Goal: Task Accomplishment & Management: Manage account settings

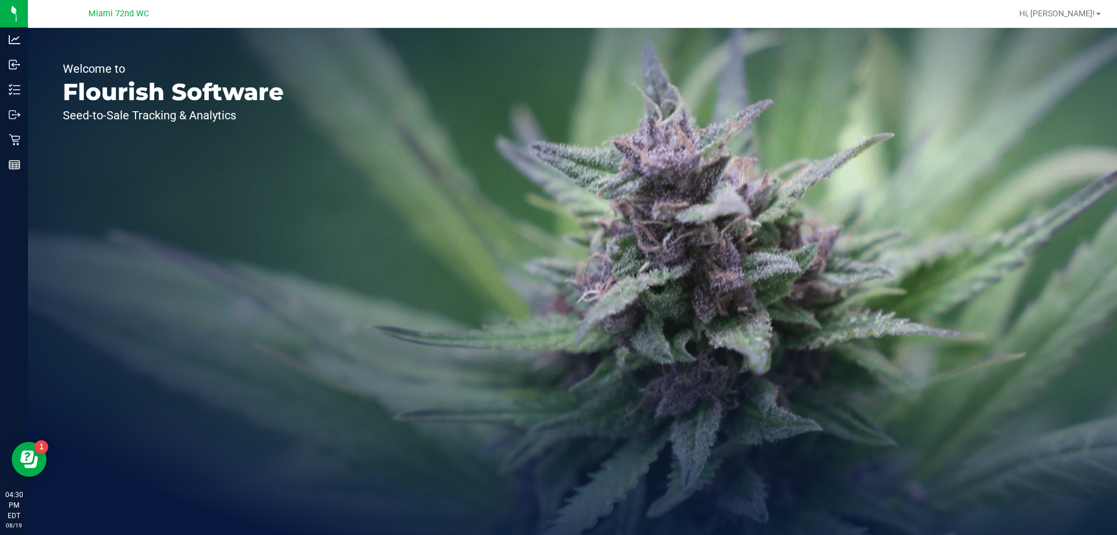
click at [10, 124] on div "Outbound" at bounding box center [15, 114] width 24 height 23
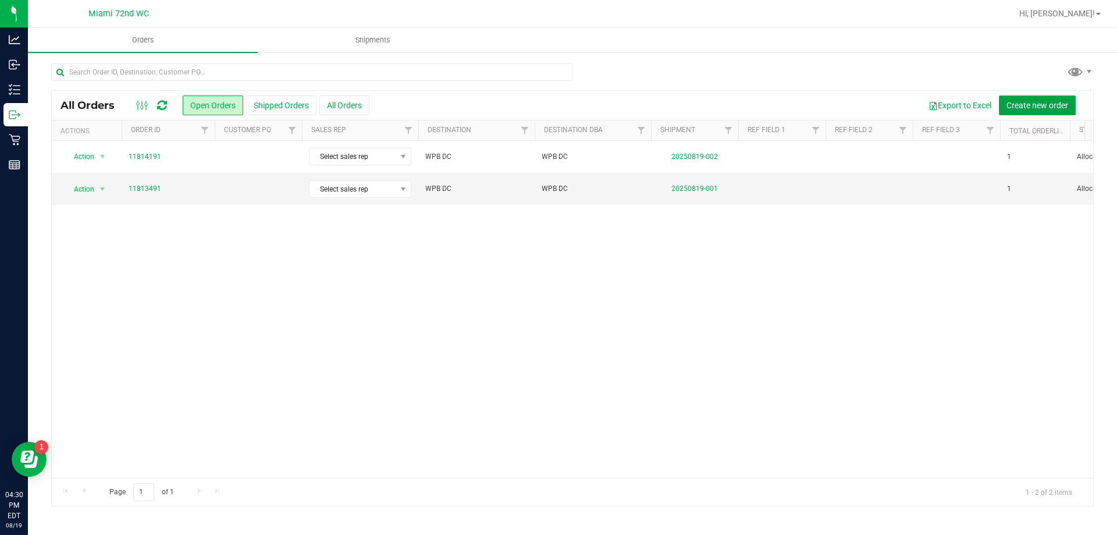
click at [1048, 104] on span "Create new order" at bounding box center [1038, 105] width 62 height 9
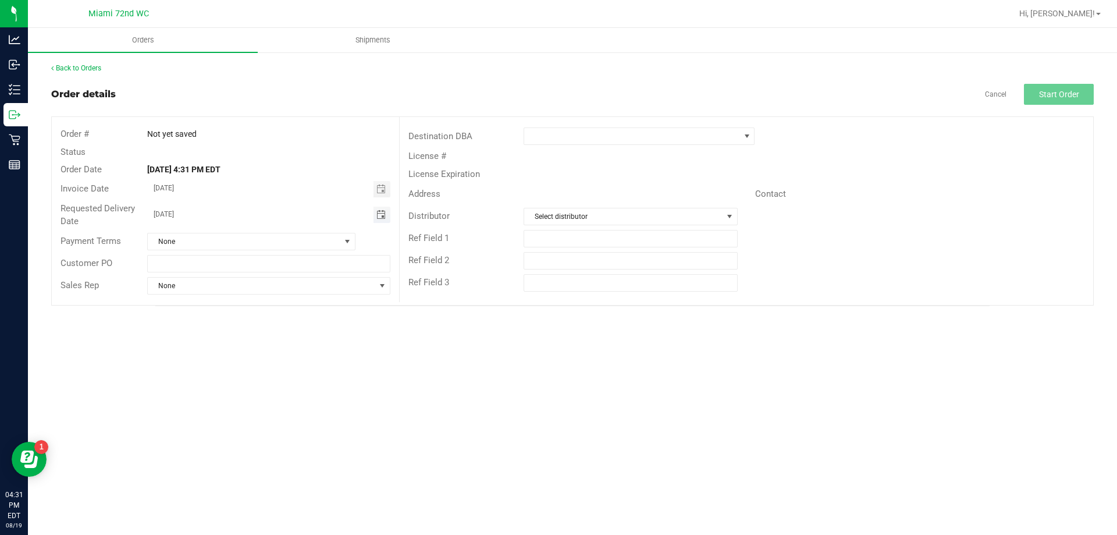
click at [379, 217] on span "Toggle calendar" at bounding box center [381, 214] width 9 height 9
click at [289, 329] on span "22" at bounding box center [285, 330] width 17 height 18
type input "[DATE]"
click at [338, 383] on div "Orders Shipments Back to Orders Order details Cancel Start Order Order # Not ye…" at bounding box center [572, 281] width 1089 height 507
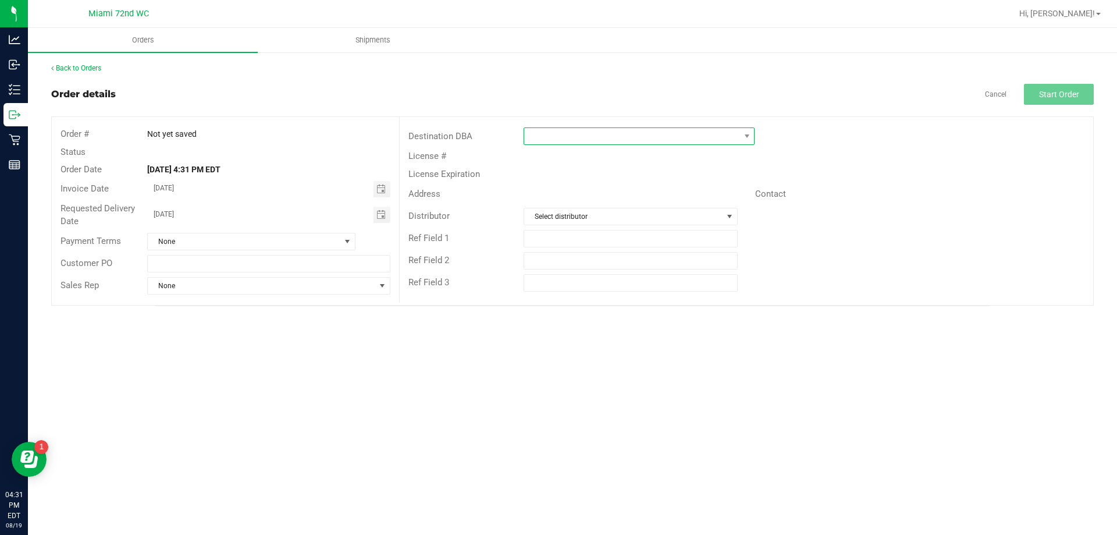
click at [598, 140] on span at bounding box center [631, 136] width 215 height 16
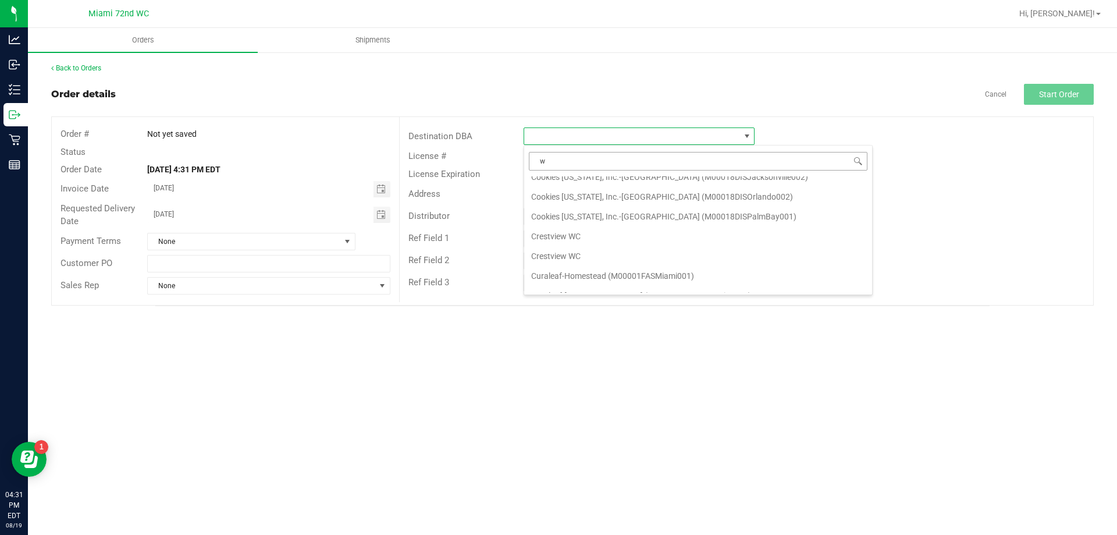
scroll to position [0, 0]
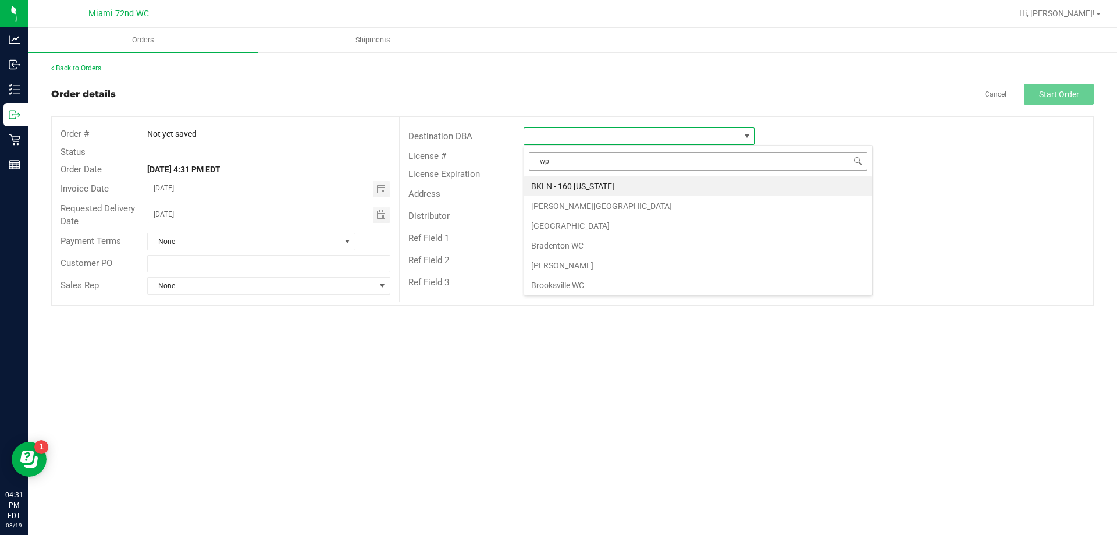
type input "wpb"
click at [589, 194] on li "WPB DC" at bounding box center [639, 186] width 230 height 20
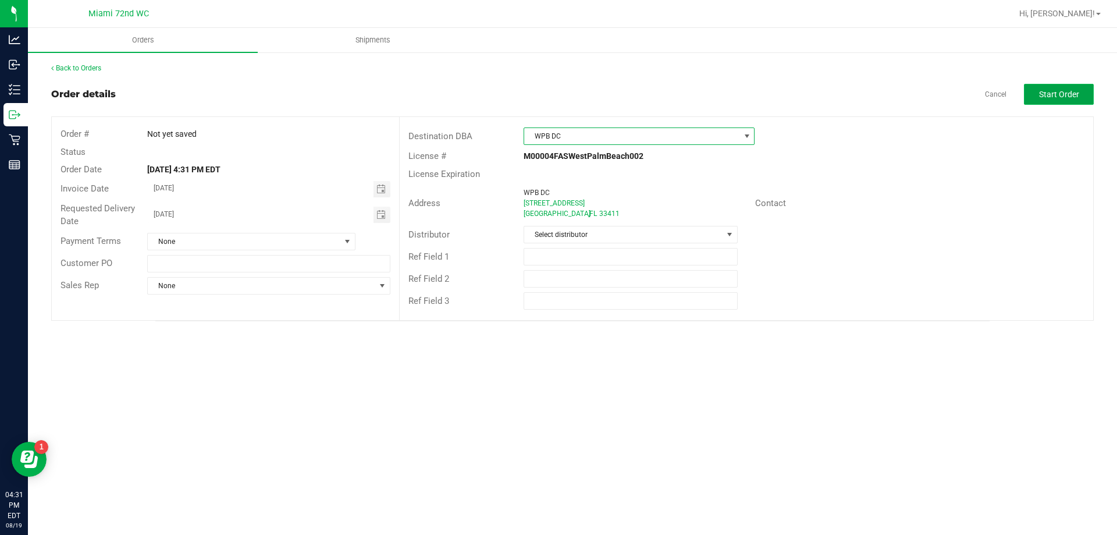
click at [1083, 93] on button "Start Order" at bounding box center [1059, 94] width 70 height 21
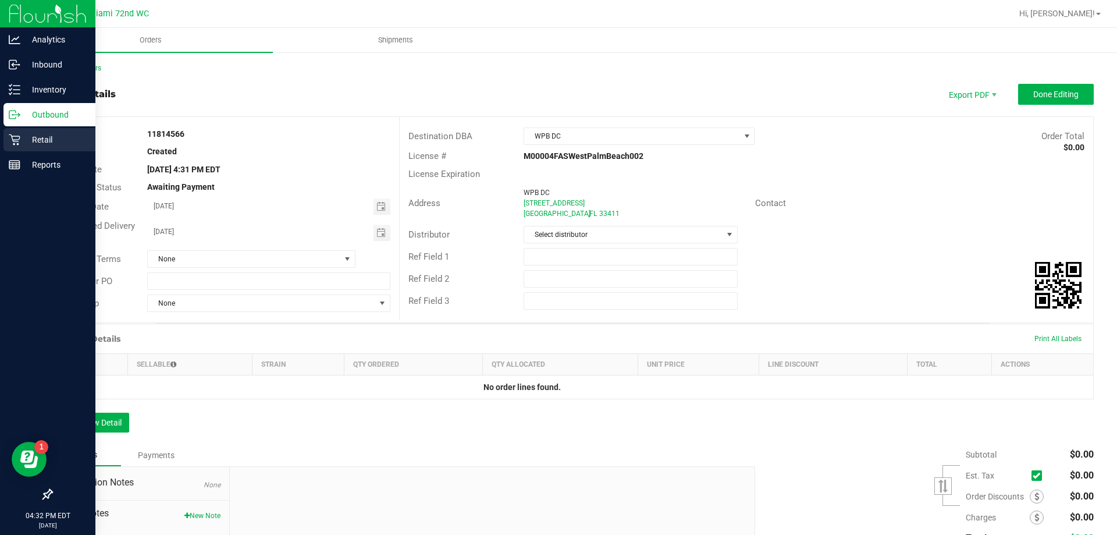
click at [30, 141] on p "Retail" at bounding box center [55, 140] width 70 height 14
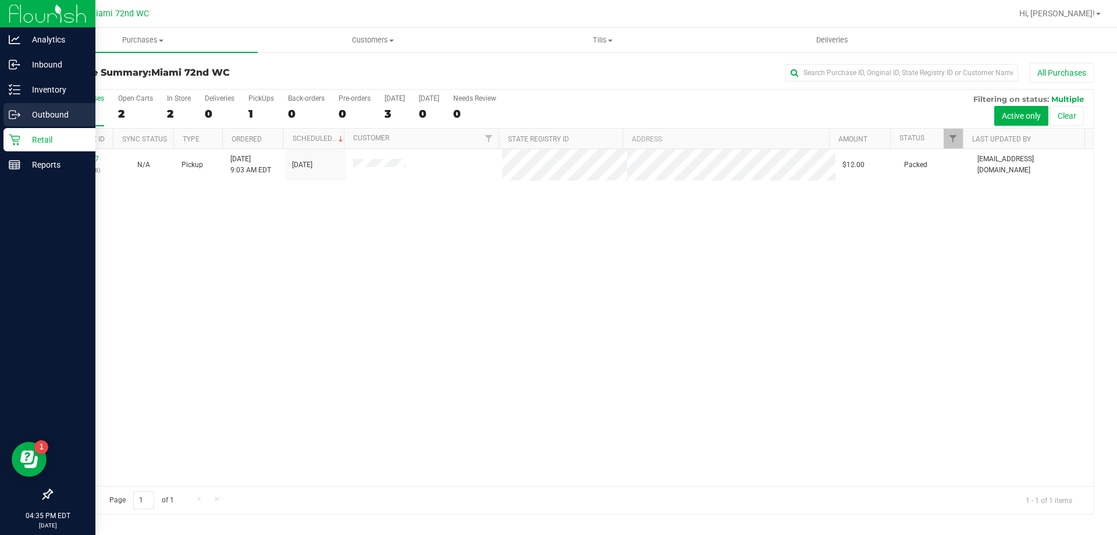
click at [12, 113] on icon at bounding box center [15, 115] width 12 height 12
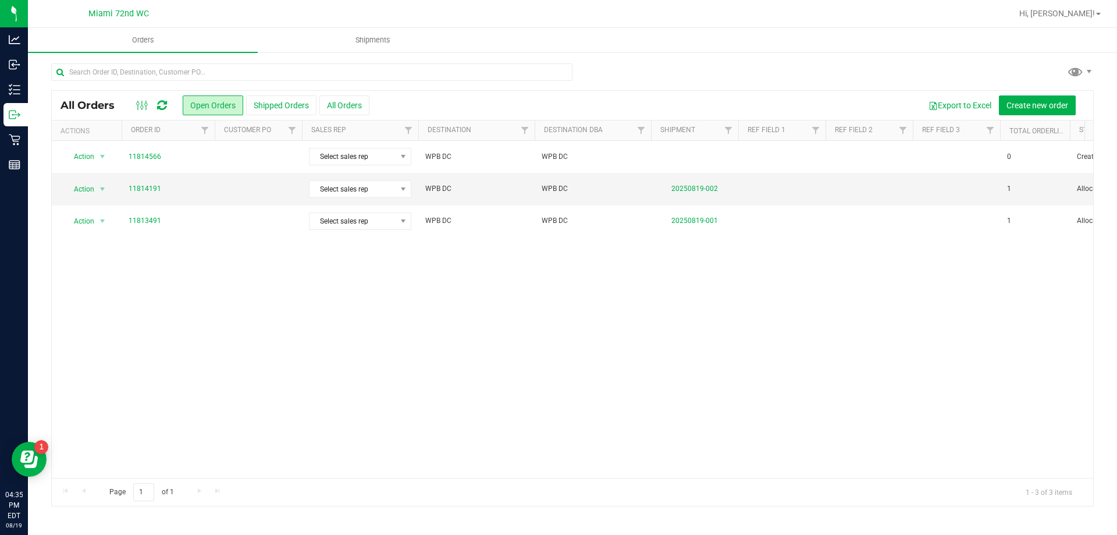
click at [620, 340] on div "Action Action Cancel order Change facility Clone order Edit order Mark as fully…" at bounding box center [573, 309] width 1042 height 337
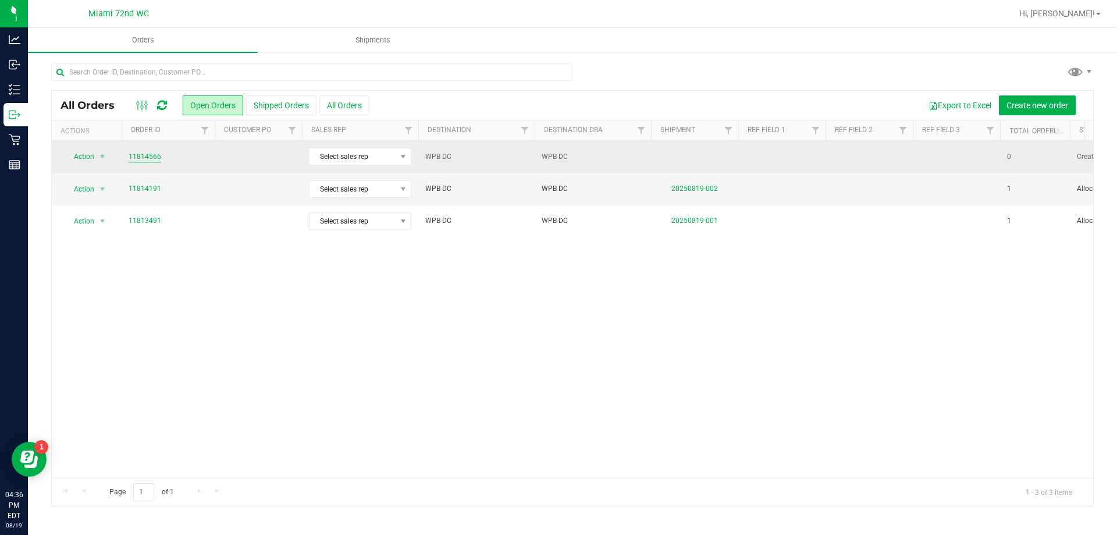
click at [149, 156] on link "11814566" at bounding box center [145, 156] width 33 height 11
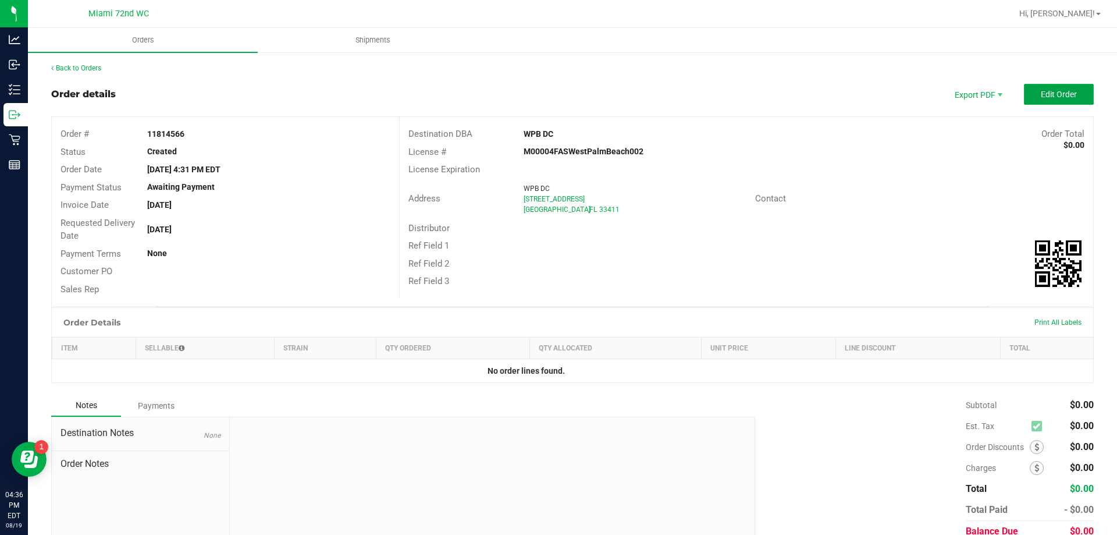
click at [1049, 90] on span "Edit Order" at bounding box center [1059, 94] width 36 height 9
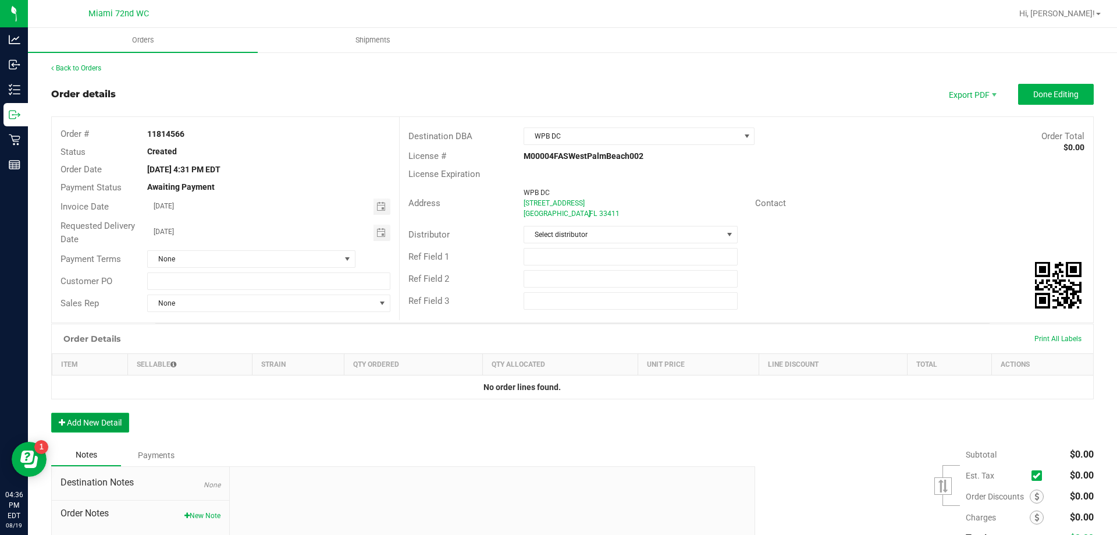
click at [77, 424] on button "Add New Detail" at bounding box center [90, 423] width 78 height 20
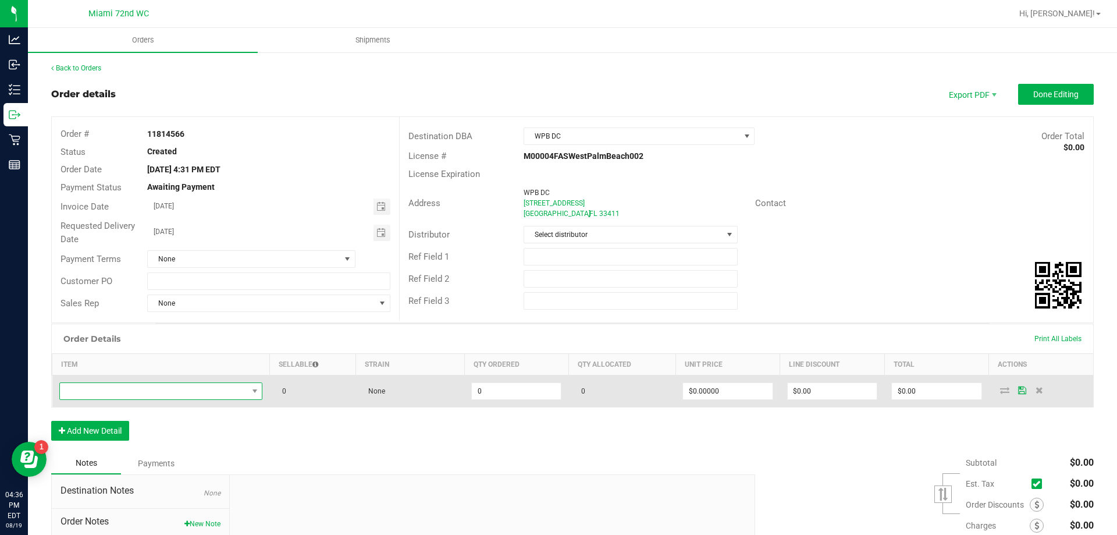
click at [72, 393] on span "NO DATA FOUND" at bounding box center [154, 391] width 188 height 16
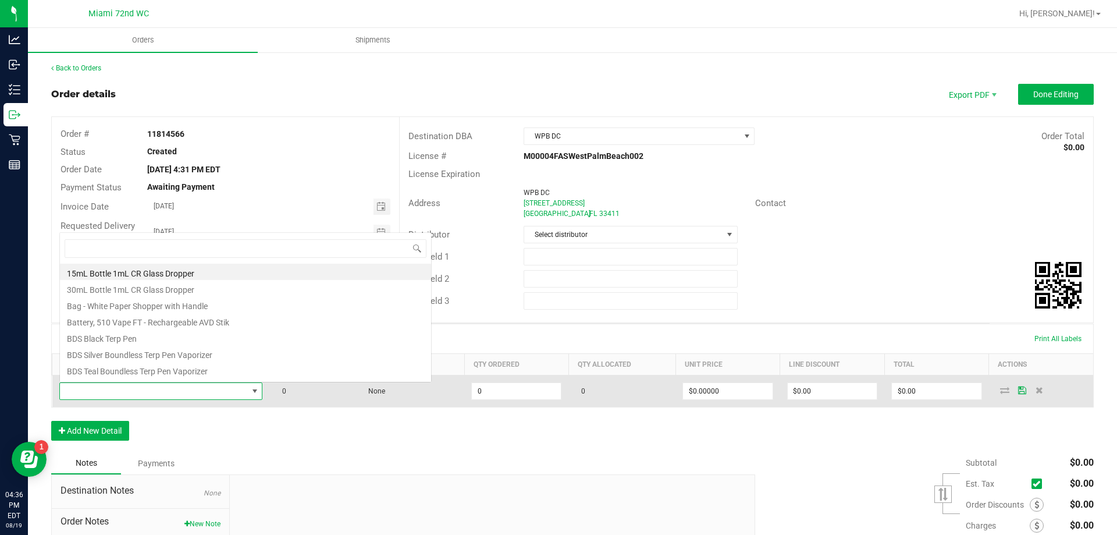
scroll to position [17, 200]
type input "P"
type input "GPN"
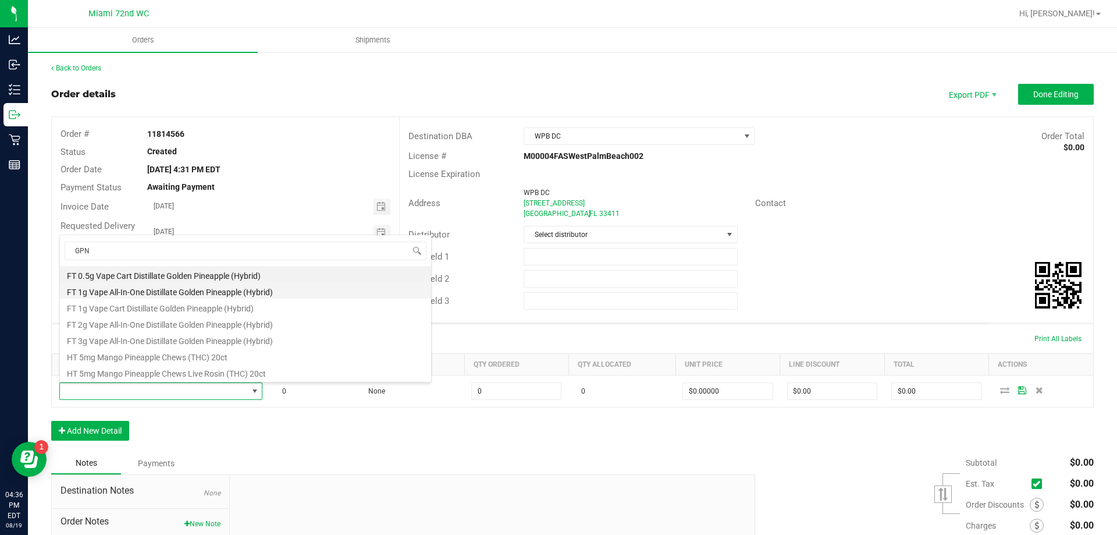
click at [276, 288] on li "FT 1g Vape All-In-One Distillate Golden Pineapple (Hybrid)" at bounding box center [245, 290] width 371 height 16
type input "0 ea"
type input "$99.99000"
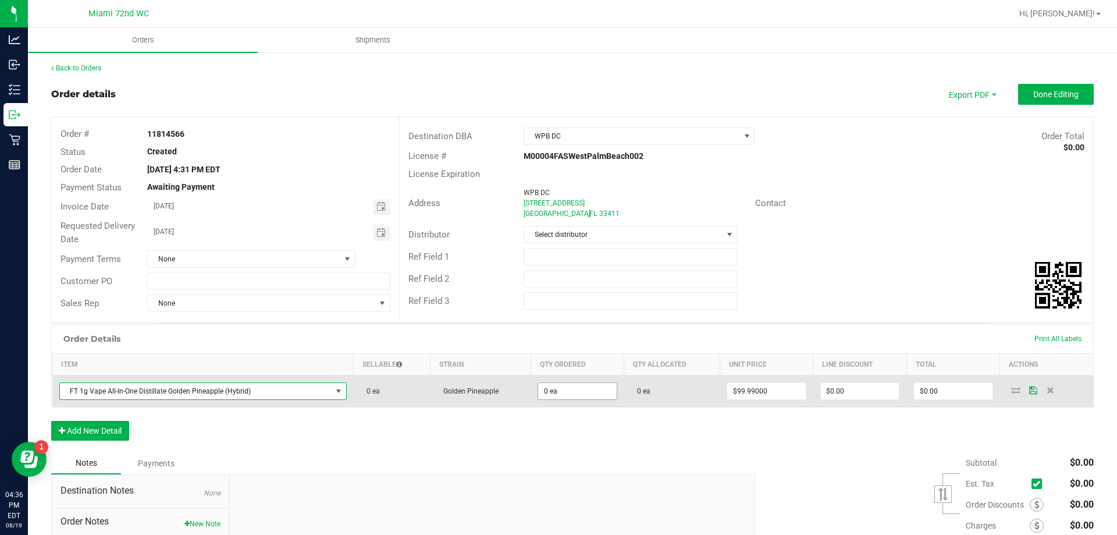
click at [586, 391] on input "0 ea" at bounding box center [577, 391] width 78 height 16
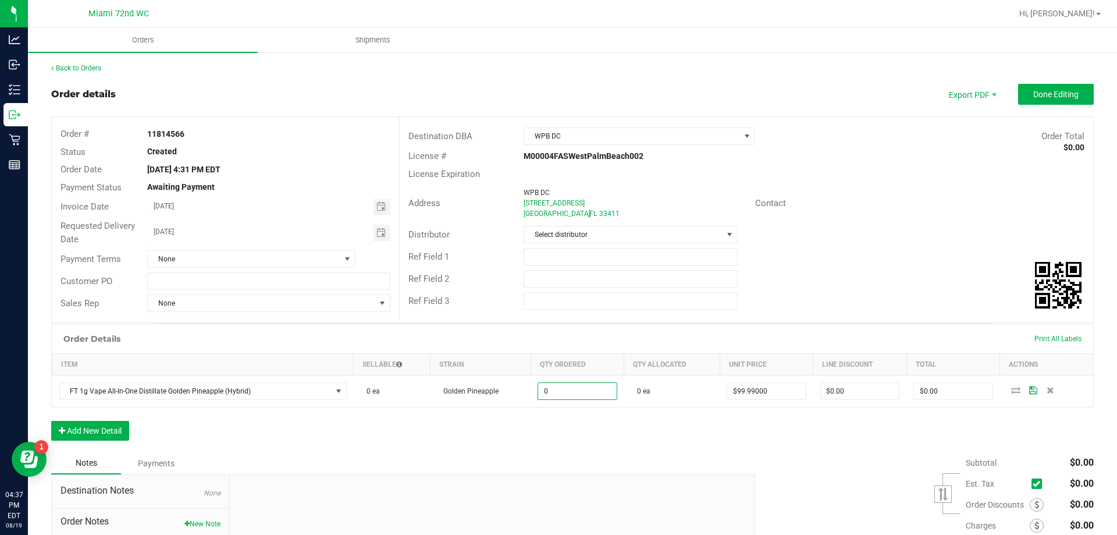
click at [509, 450] on div "Order Details Print All Labels Item Sellable Strain Qty Ordered Qty Allocated U…" at bounding box center [572, 388] width 1043 height 129
type input "0 ea"
click at [100, 431] on button "Add New Detail" at bounding box center [90, 431] width 78 height 20
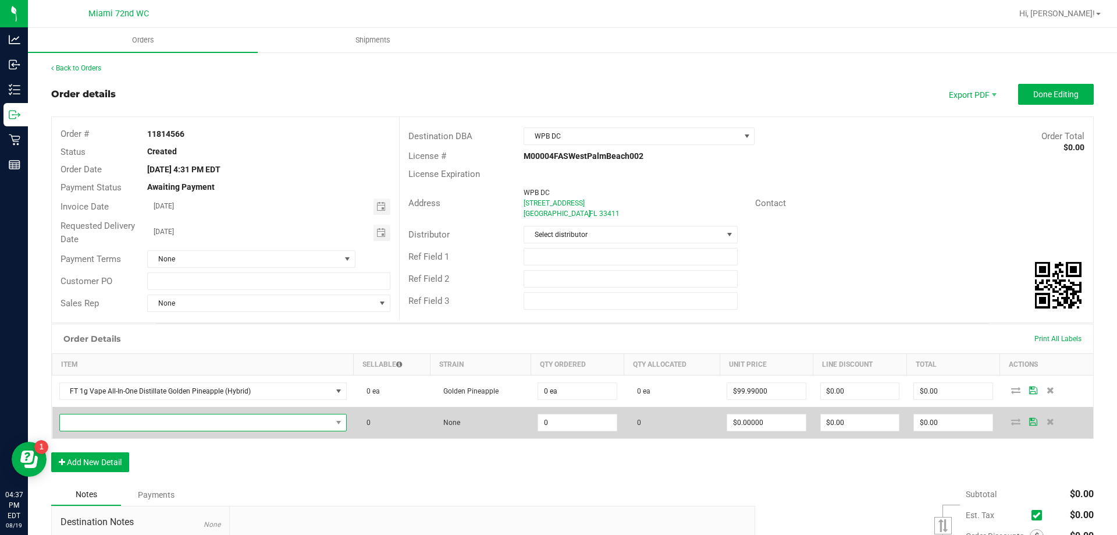
click at [299, 417] on span "NO DATA FOUND" at bounding box center [196, 422] width 272 height 16
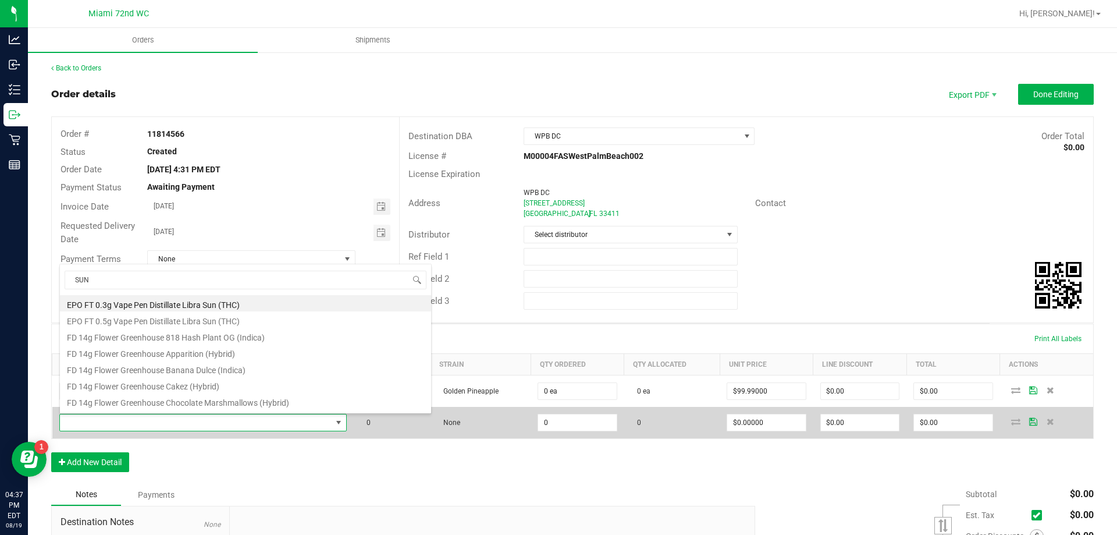
scroll to position [1, 0]
type input "SUNSET"
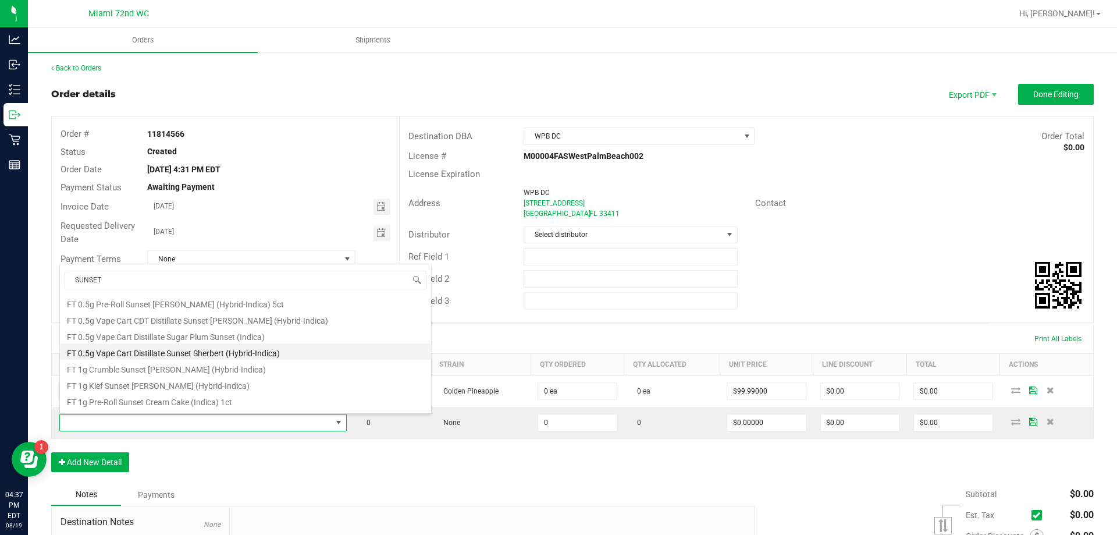
click at [218, 357] on li "FT 0.5g Vape Cart Distillate Sunset Sherbert (Hybrid-Indica)" at bounding box center [245, 351] width 371 height 16
type input "0 ea"
type input "$50.00000"
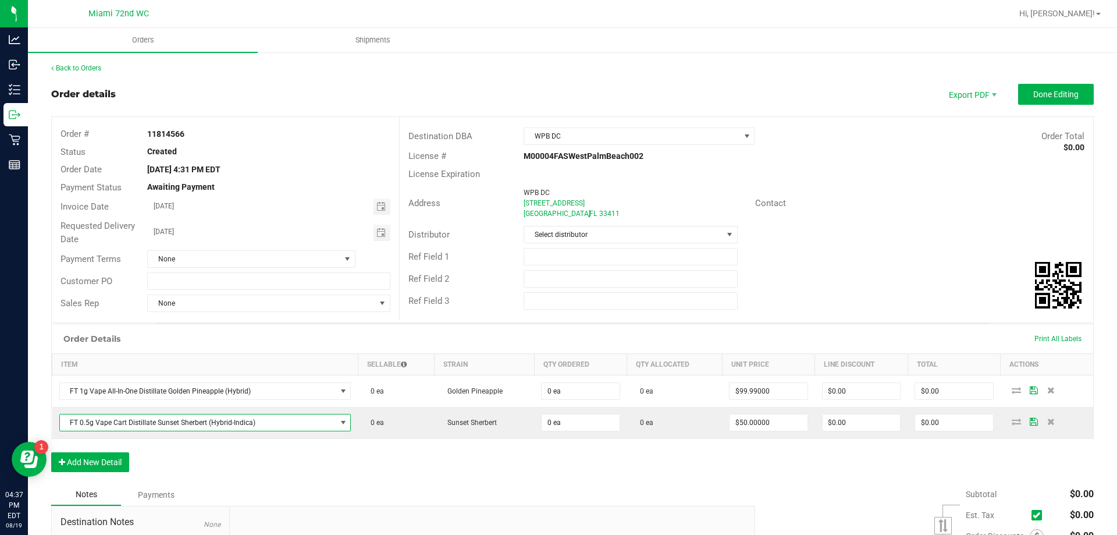
click at [428, 460] on div "Order Details Print All Labels Item Sellable Strain Qty Ordered Qty Allocated U…" at bounding box center [572, 404] width 1043 height 160
click at [101, 462] on button "Add New Detail" at bounding box center [90, 462] width 78 height 20
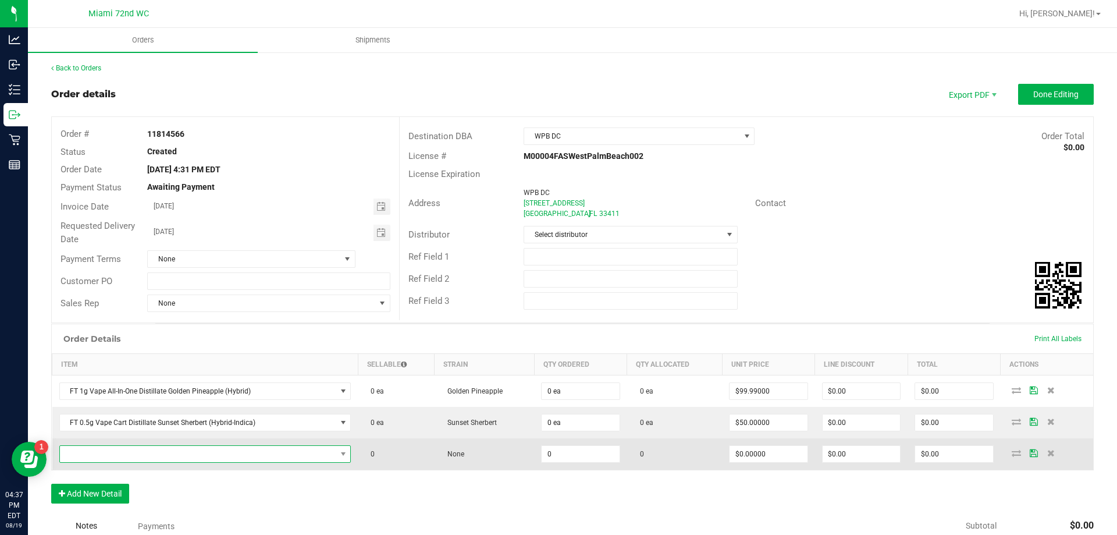
click at [309, 456] on span "NO DATA FOUND" at bounding box center [198, 454] width 276 height 16
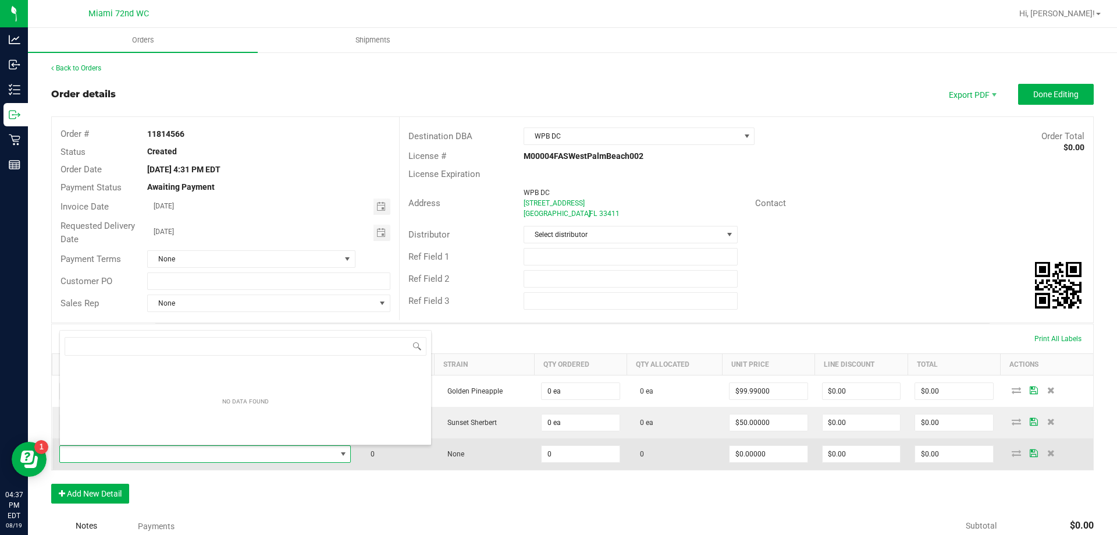
scroll to position [17, 285]
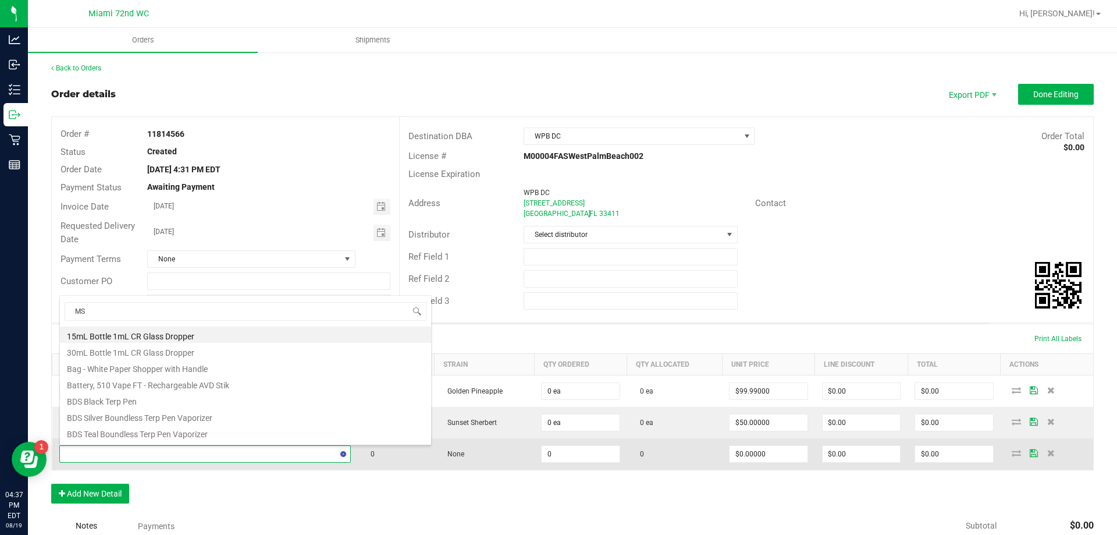
type input "MSA"
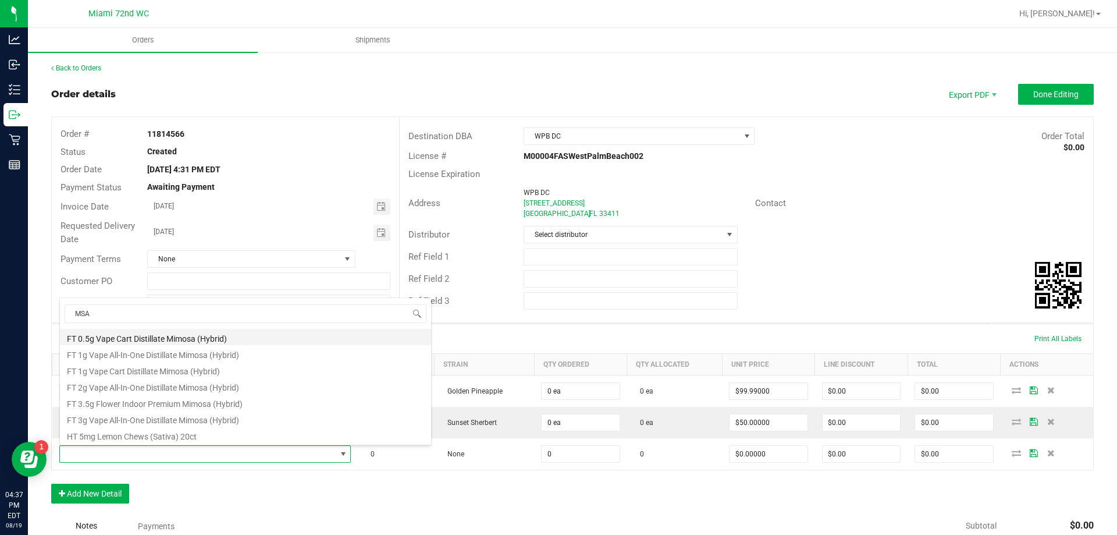
click at [216, 339] on li "FT 0.5g Vape Cart Distillate Mimosa (Hybrid)" at bounding box center [245, 337] width 371 height 16
type input "0 ea"
type input "$50.00000"
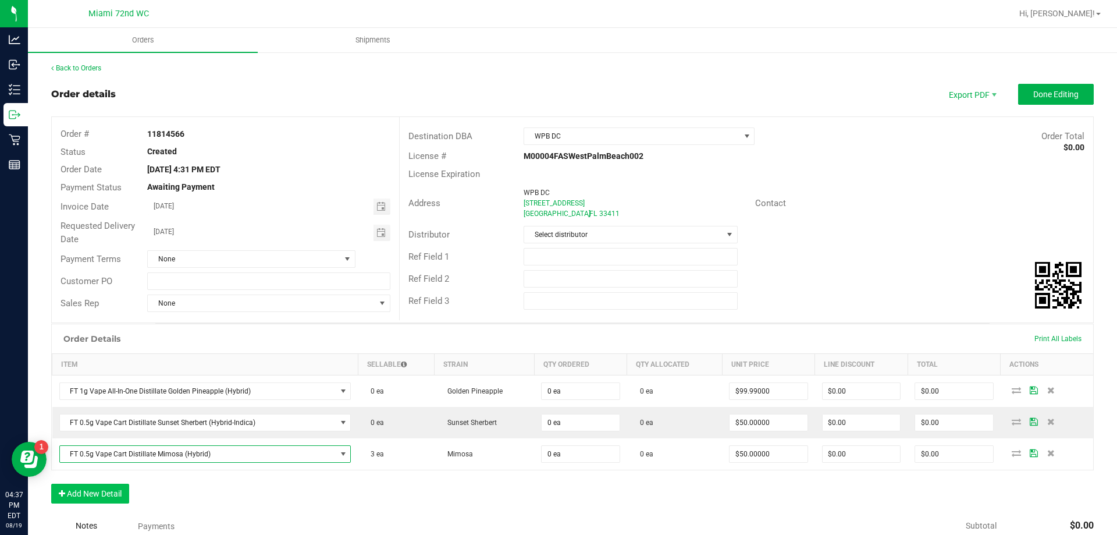
click at [115, 496] on button "Add New Detail" at bounding box center [90, 494] width 78 height 20
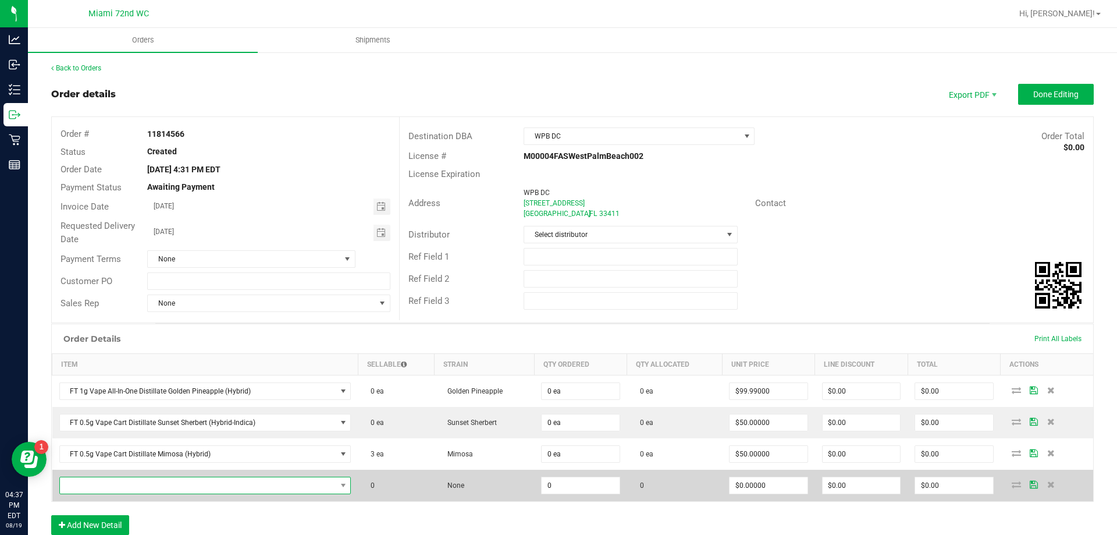
click at [198, 489] on span "NO DATA FOUND" at bounding box center [198, 485] width 276 height 16
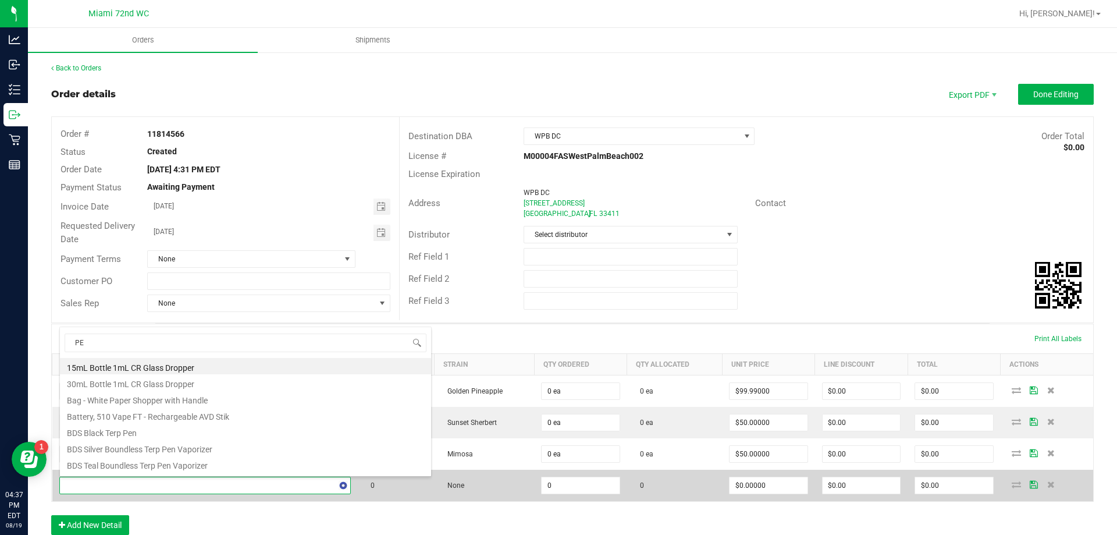
type input "PEX"
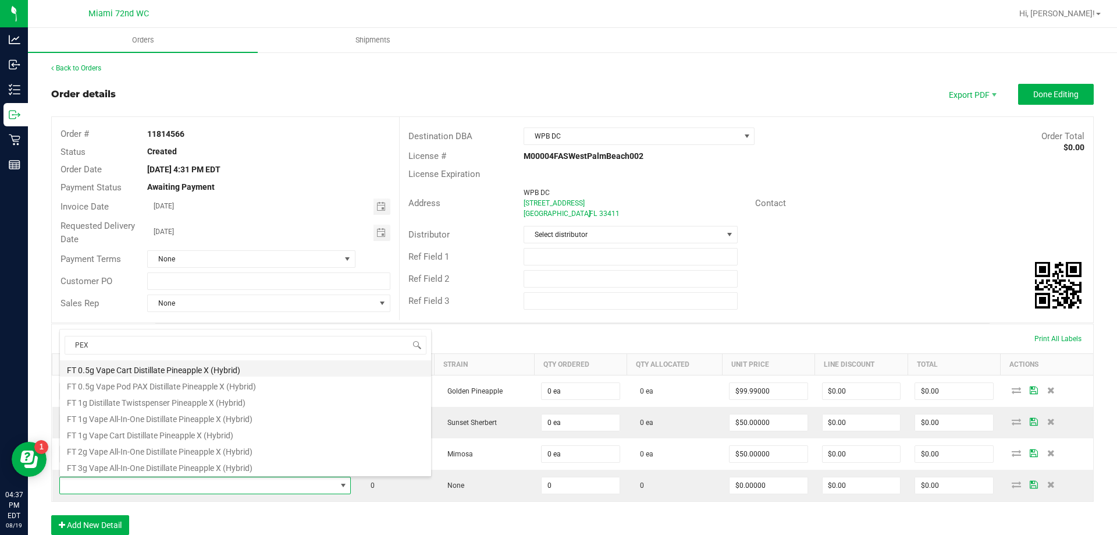
click at [249, 371] on li "FT 0.5g Vape Cart Distillate Pineapple X (Hybrid)" at bounding box center [245, 368] width 371 height 16
type input "0 ea"
type input "$50.00000"
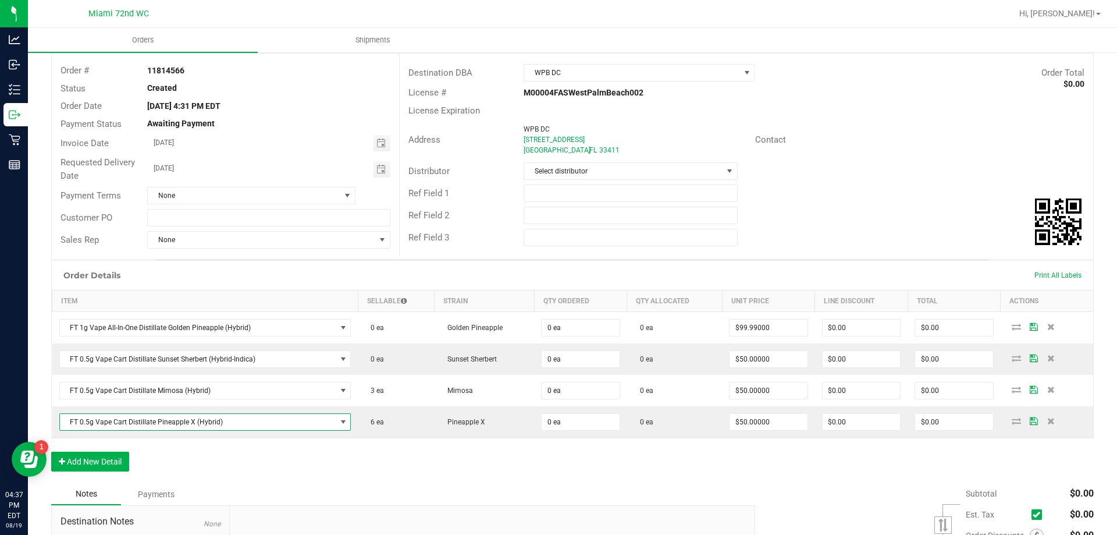
scroll to position [67, 0]
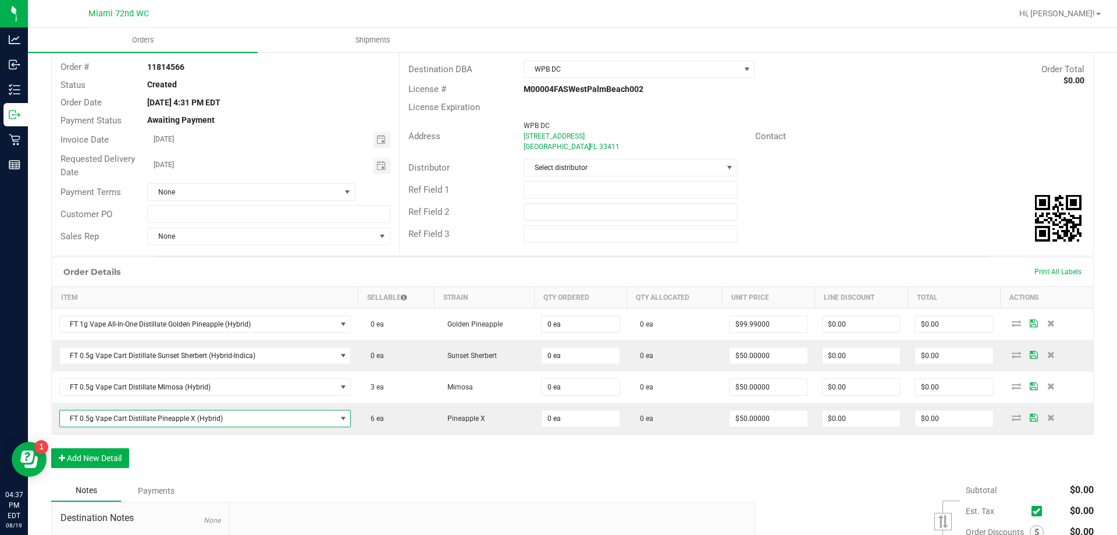
click at [253, 456] on div "Order Details Print All Labels Item Sellable Strain Qty Ordered Qty Allocated U…" at bounding box center [572, 368] width 1043 height 223
click at [123, 461] on button "Add New Detail" at bounding box center [90, 458] width 78 height 20
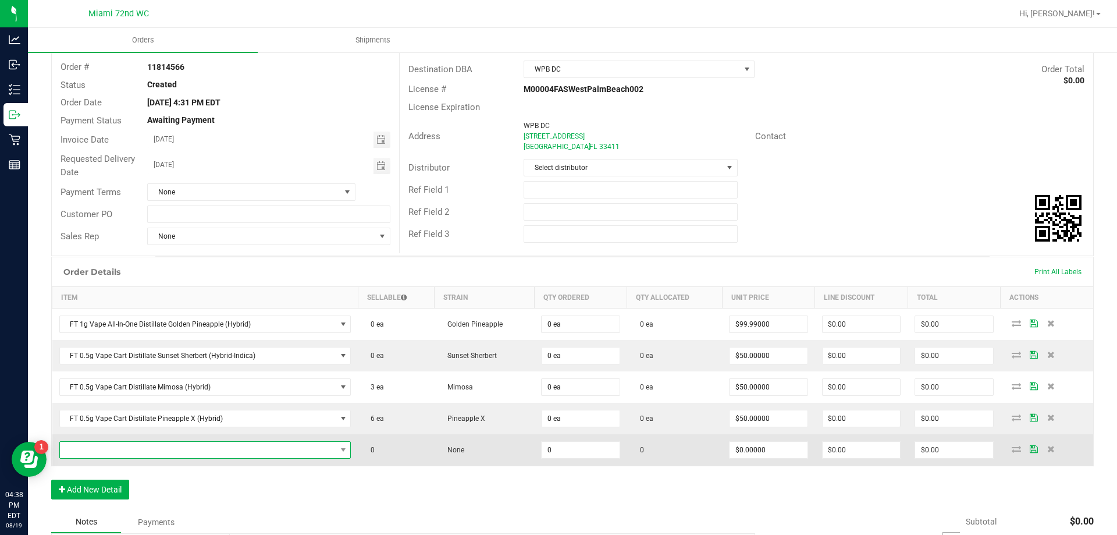
click at [237, 447] on span "NO DATA FOUND" at bounding box center [198, 450] width 276 height 16
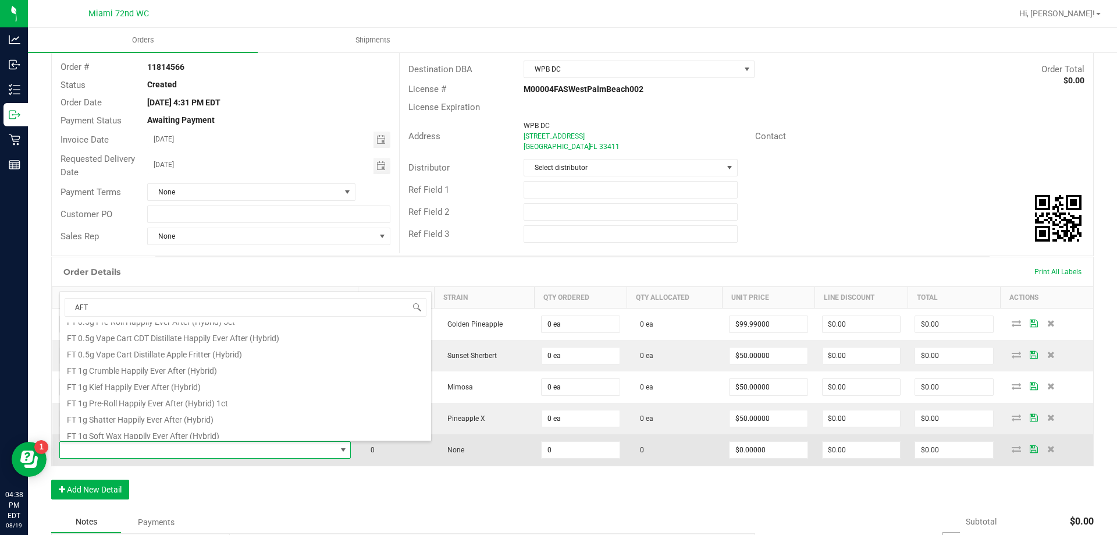
scroll to position [0, 0]
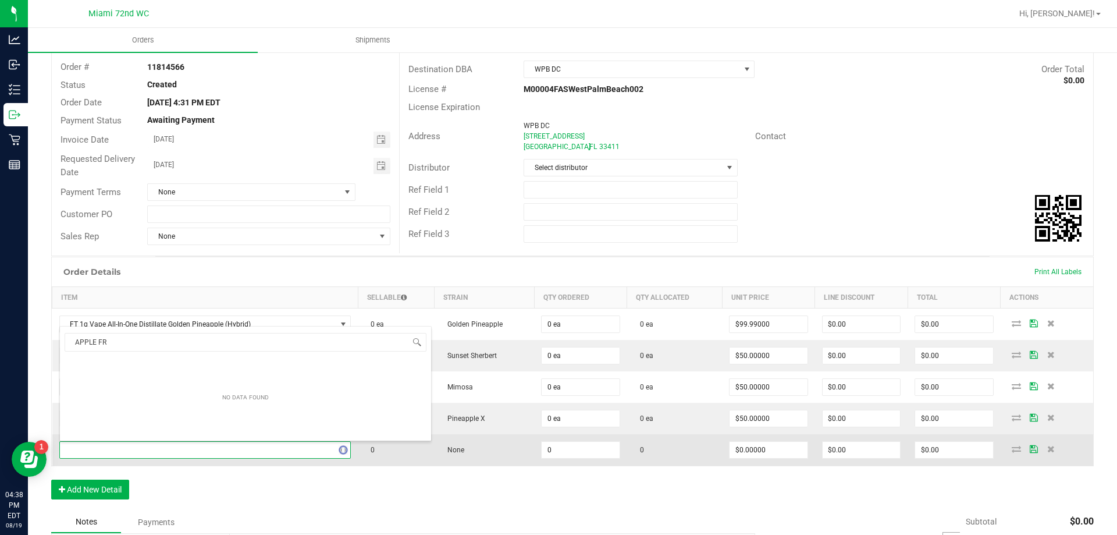
type input "APPLE FRI"
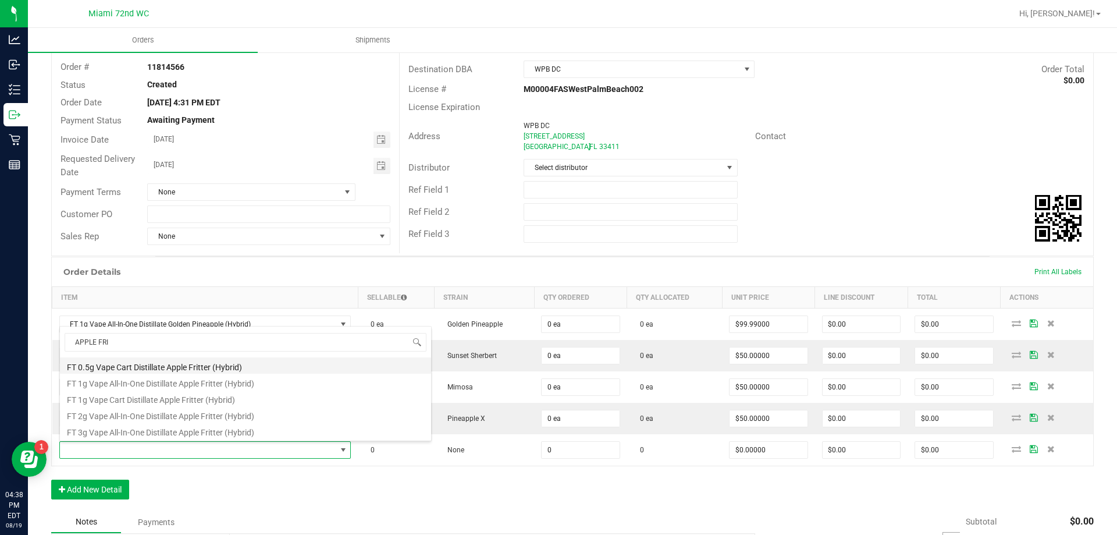
click at [272, 361] on li "FT 0.5g Vape Cart Distillate Apple Fritter (Hybrid)" at bounding box center [245, 365] width 371 height 16
type input "0 ea"
type input "$50.00000"
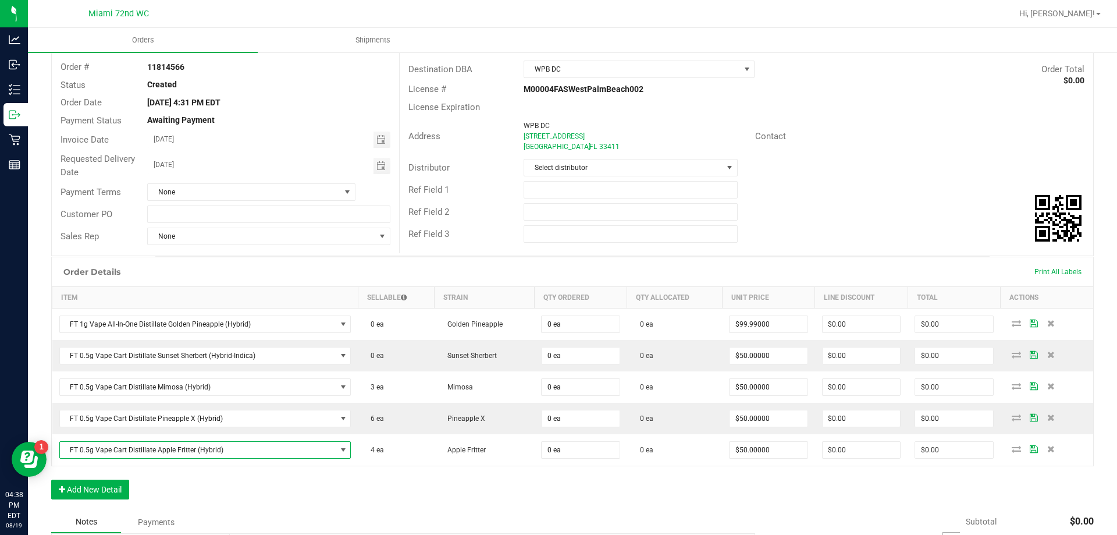
click at [370, 481] on div "Order Details Print All Labels Item Sellable Strain Qty Ordered Qty Allocated U…" at bounding box center [572, 384] width 1043 height 254
click at [105, 491] on button "Add New Detail" at bounding box center [90, 490] width 78 height 20
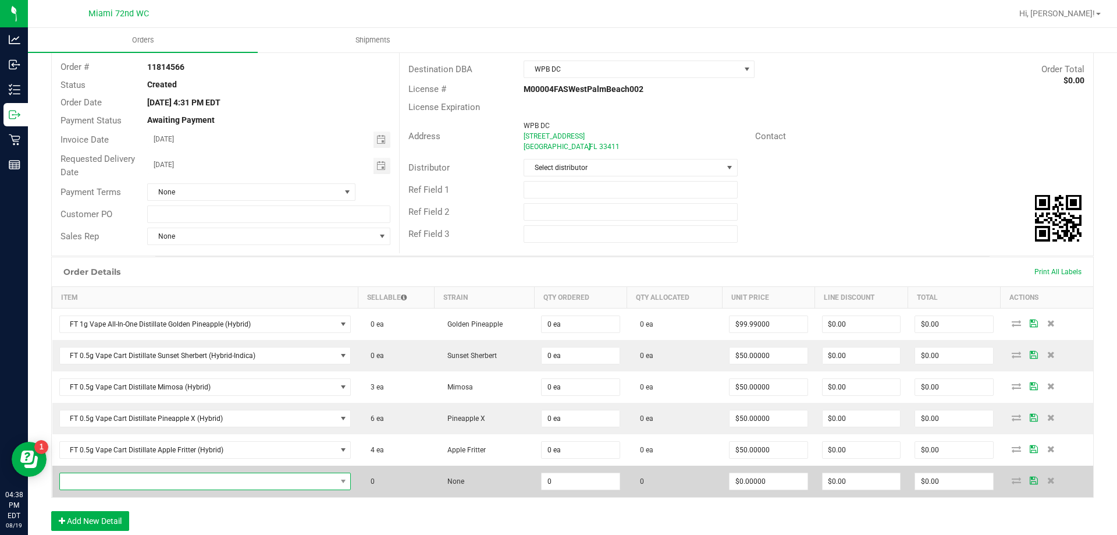
click at [265, 480] on span "NO DATA FOUND" at bounding box center [198, 481] width 276 height 16
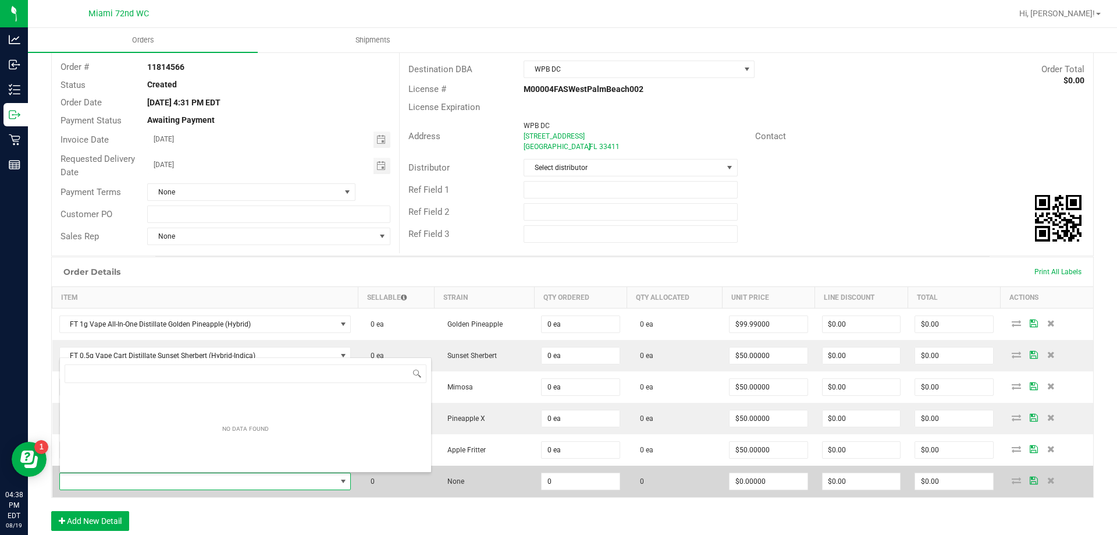
scroll to position [17, 285]
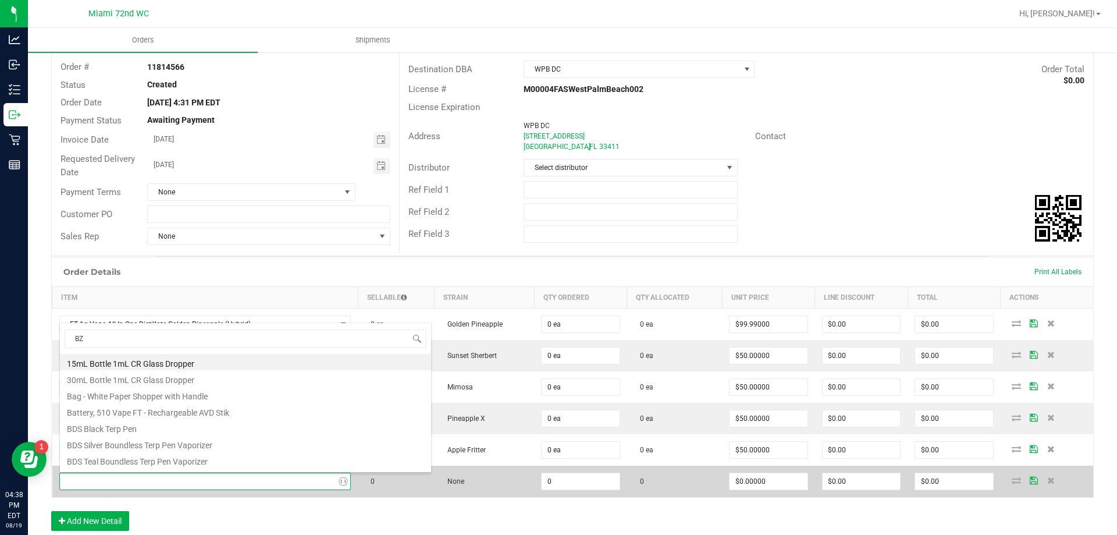
type input "BZK"
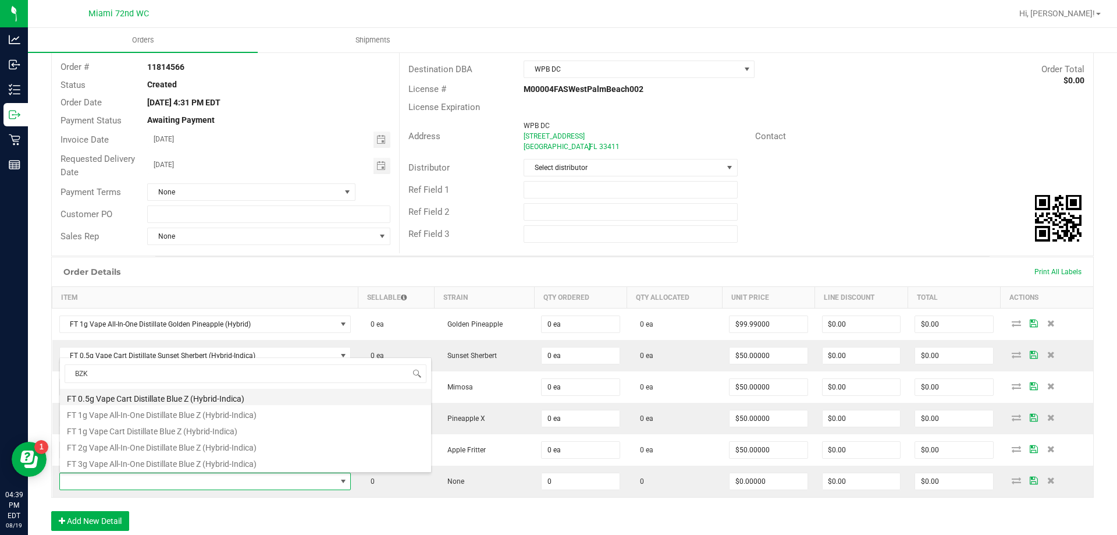
click at [203, 395] on li "FT 0.5g Vape Cart Distillate Blue Z (Hybrid-Indica)" at bounding box center [245, 397] width 371 height 16
type input "0 ea"
type input "$50.00000"
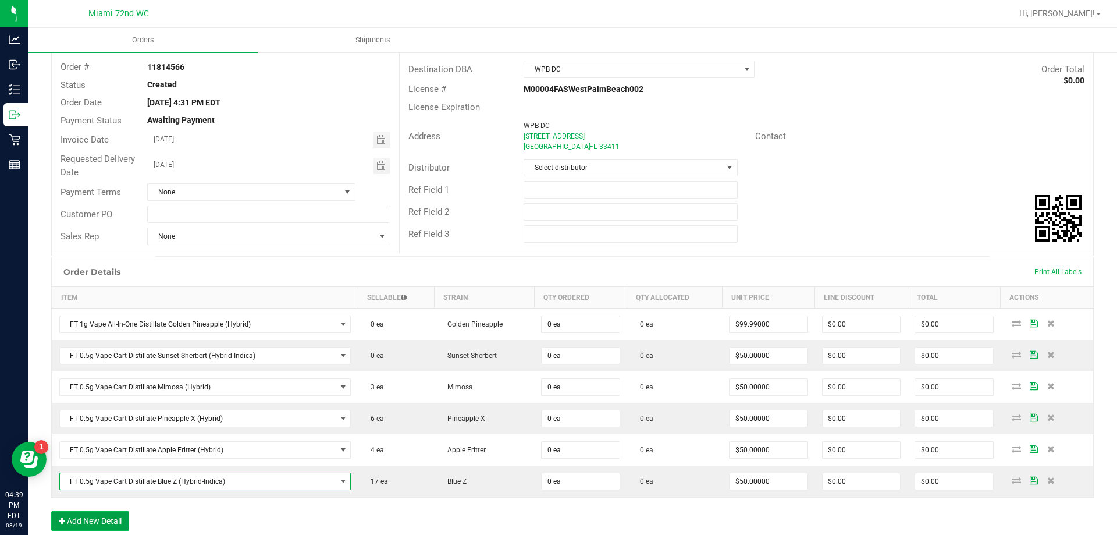
click at [113, 518] on button "Add New Detail" at bounding box center [90, 521] width 78 height 20
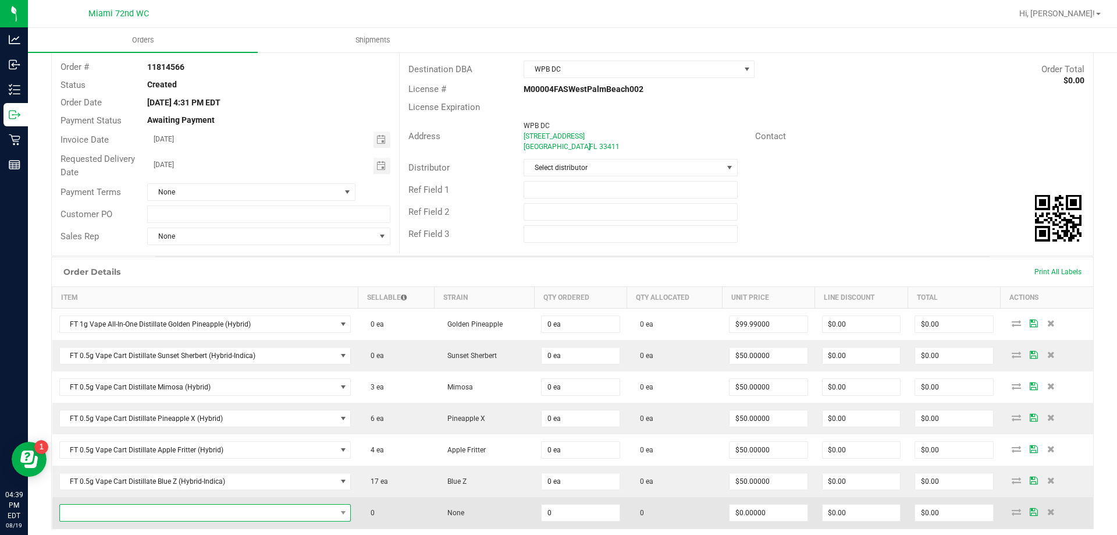
click at [282, 514] on span "NO DATA FOUND" at bounding box center [198, 513] width 276 height 16
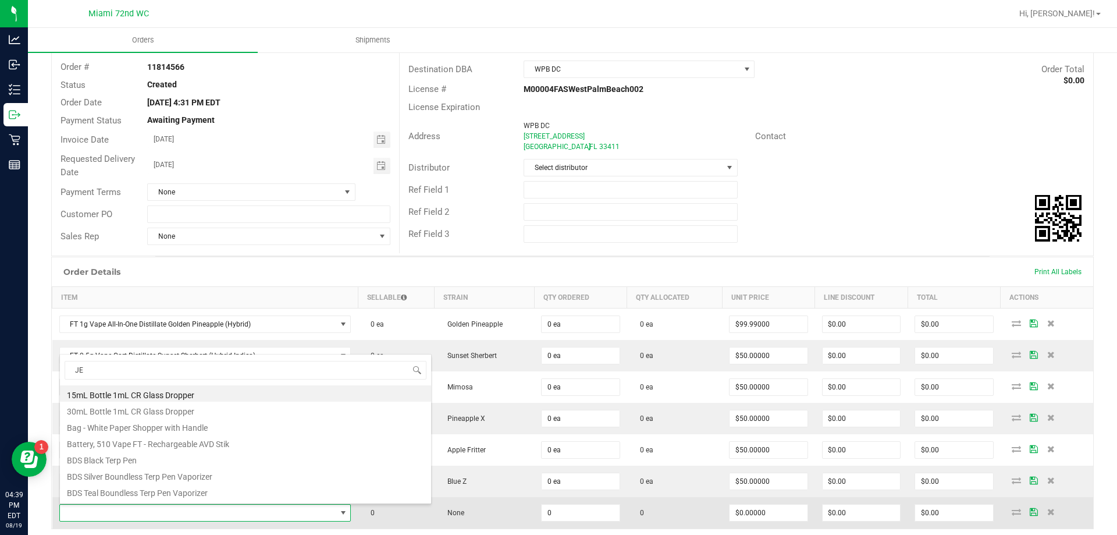
type input "JEL"
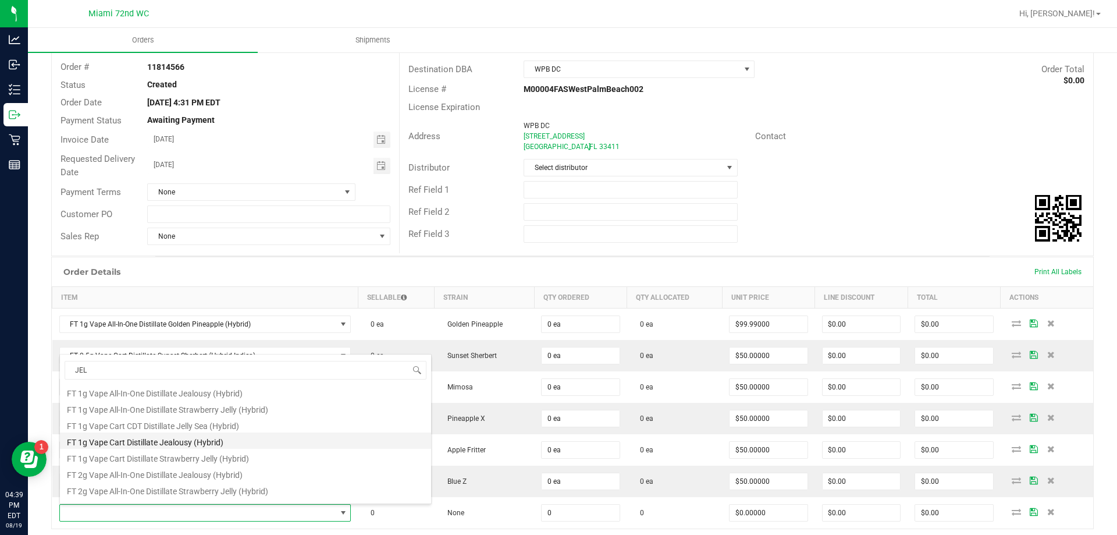
click at [222, 439] on li "FT 1g Vape Cart Distillate Jealousy (Hybrid)" at bounding box center [245, 440] width 371 height 16
type input "0 ea"
type input "$90.00000"
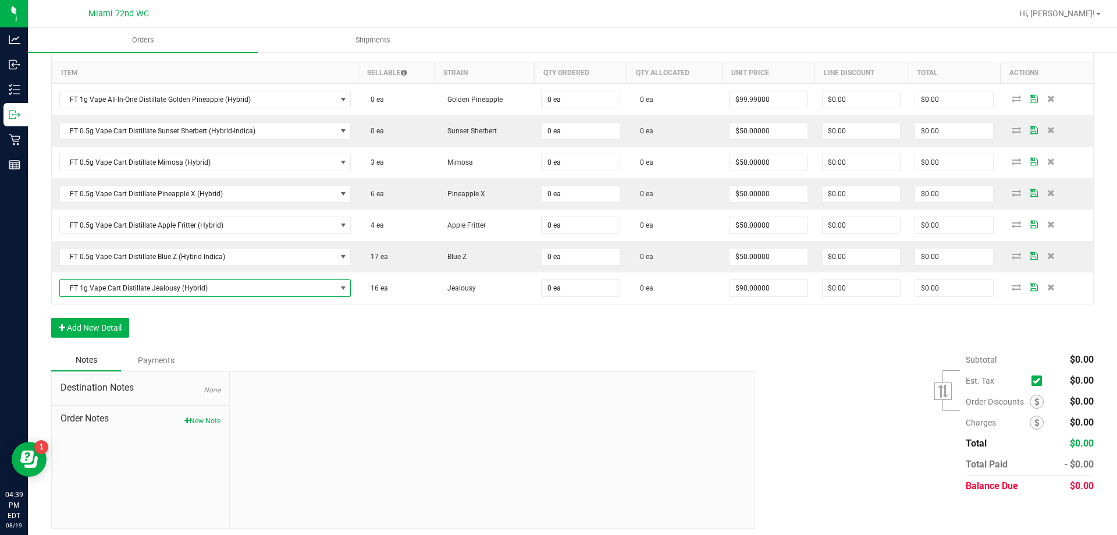
scroll to position [297, 0]
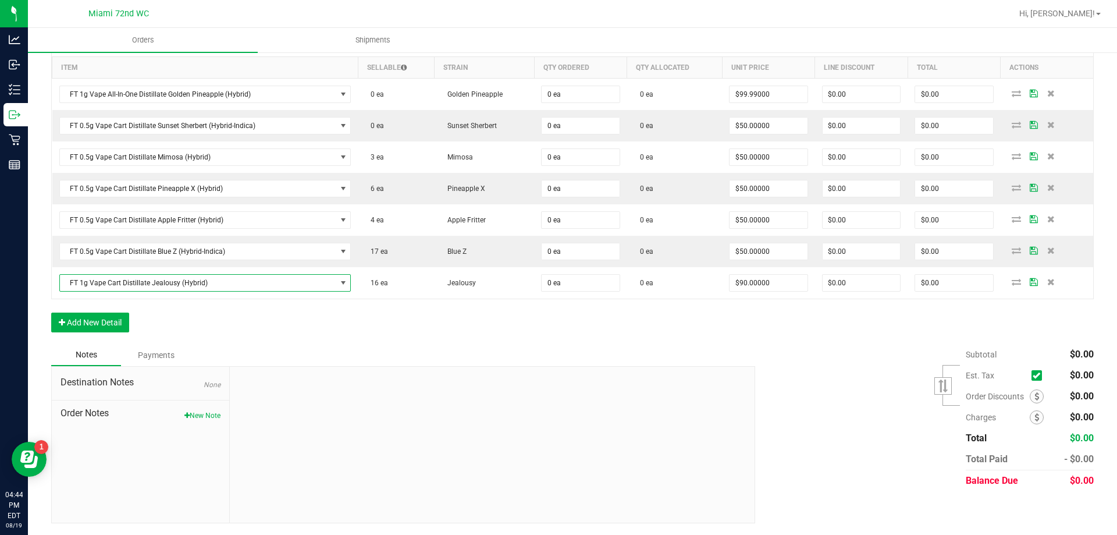
click at [590, 345] on div "Notes Payments" at bounding box center [398, 355] width 695 height 22
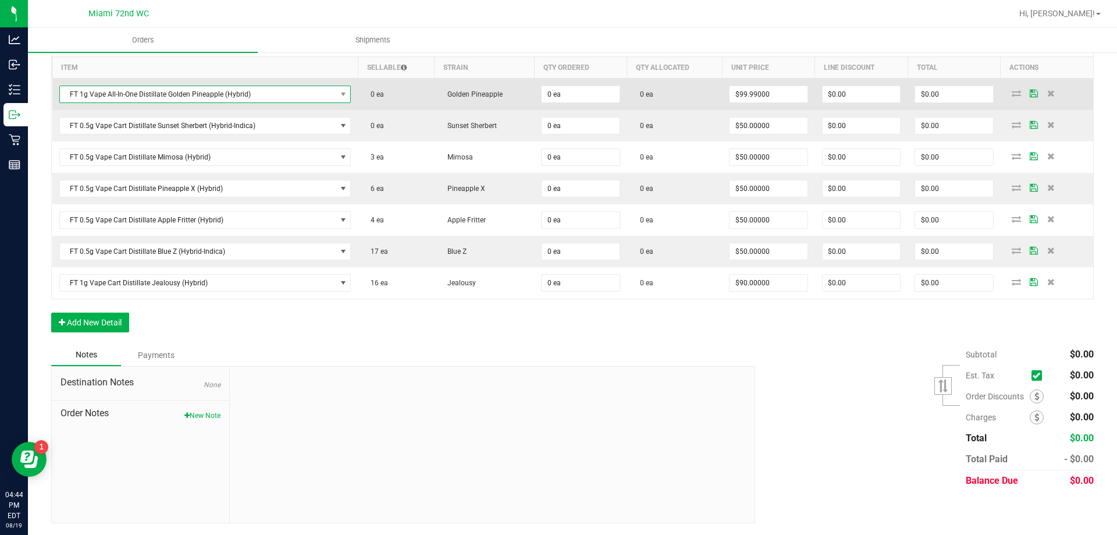
click at [207, 94] on span "FT 1g Vape All-In-One Distillate Golden Pineapple (Hybrid)" at bounding box center [198, 94] width 276 height 16
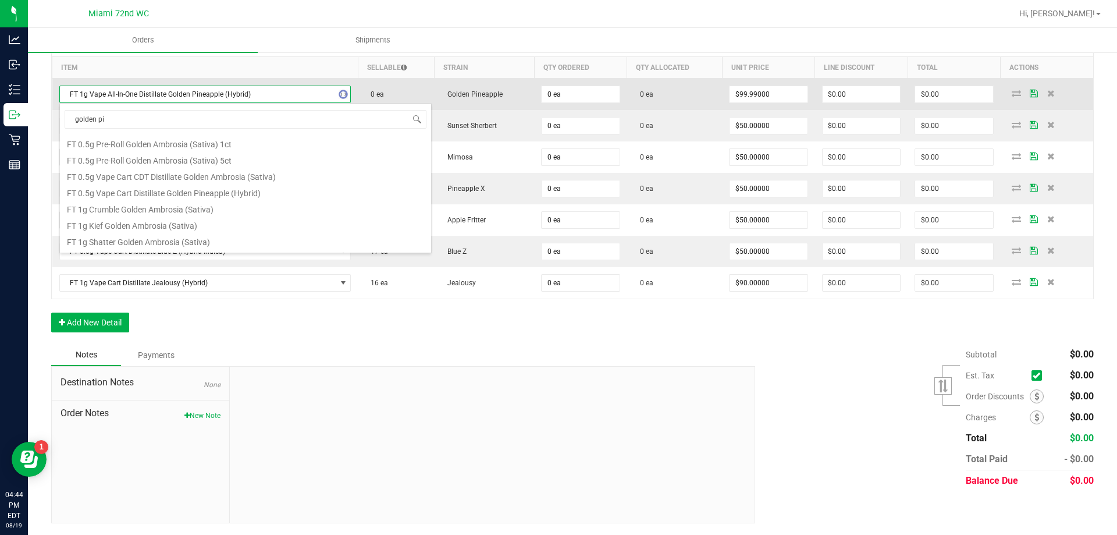
scroll to position [30, 0]
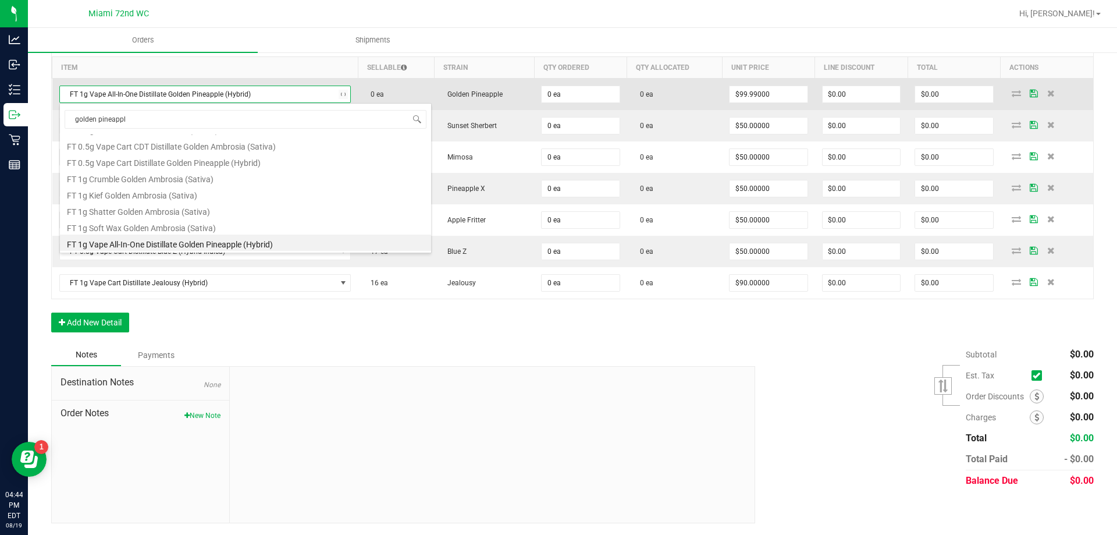
type input "golden pineapple"
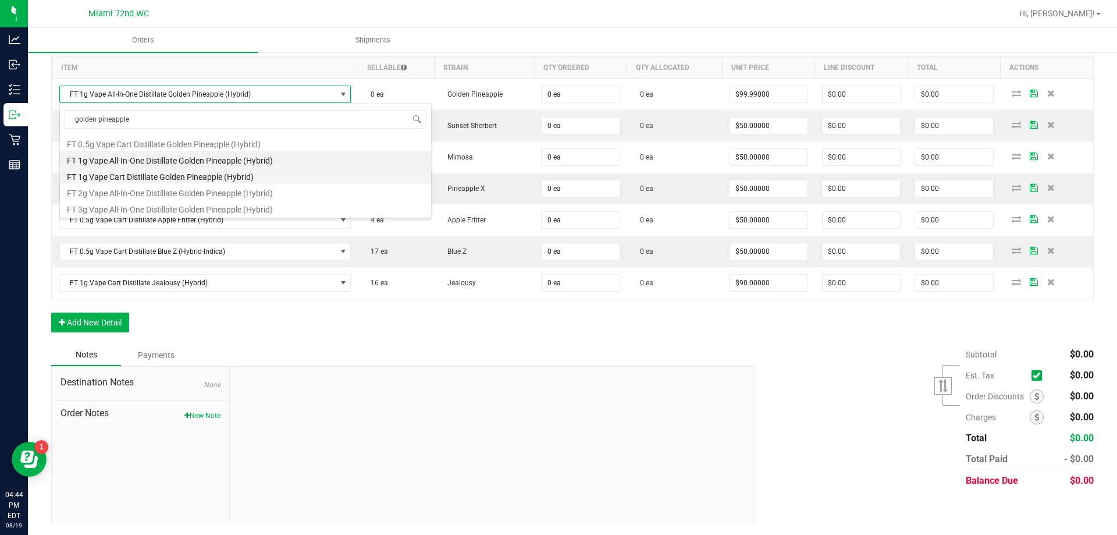
click at [133, 180] on li "FT 1g Vape Cart Distillate Golden Pineapple (Hybrid)" at bounding box center [245, 175] width 371 height 16
type input "$90.00000"
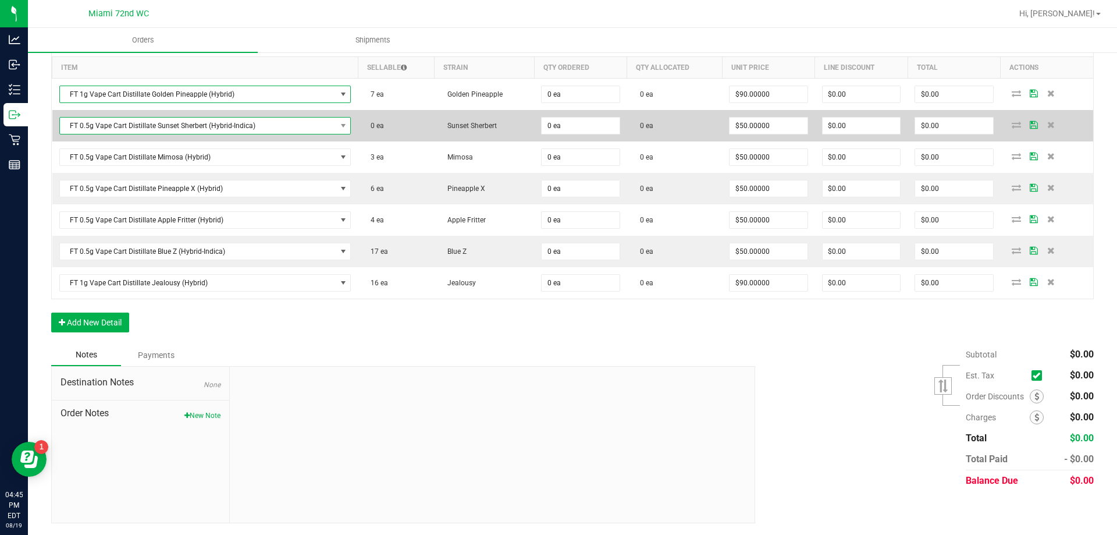
click at [165, 127] on span "FT 0.5g Vape Cart Distillate Sunset Sherbert (Hybrid-Indica)" at bounding box center [198, 126] width 276 height 16
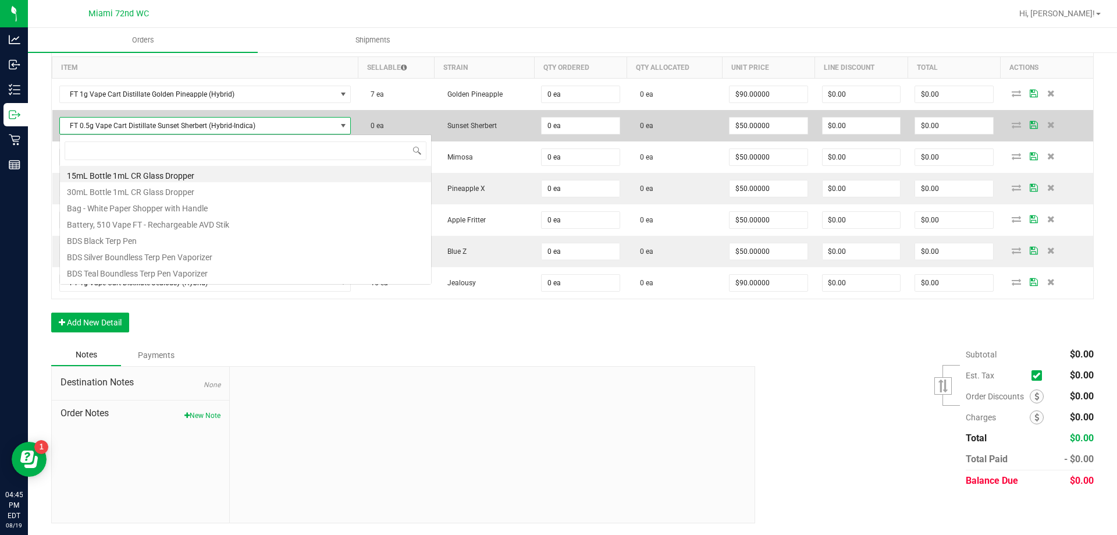
scroll to position [17, 287]
type input "sunset"
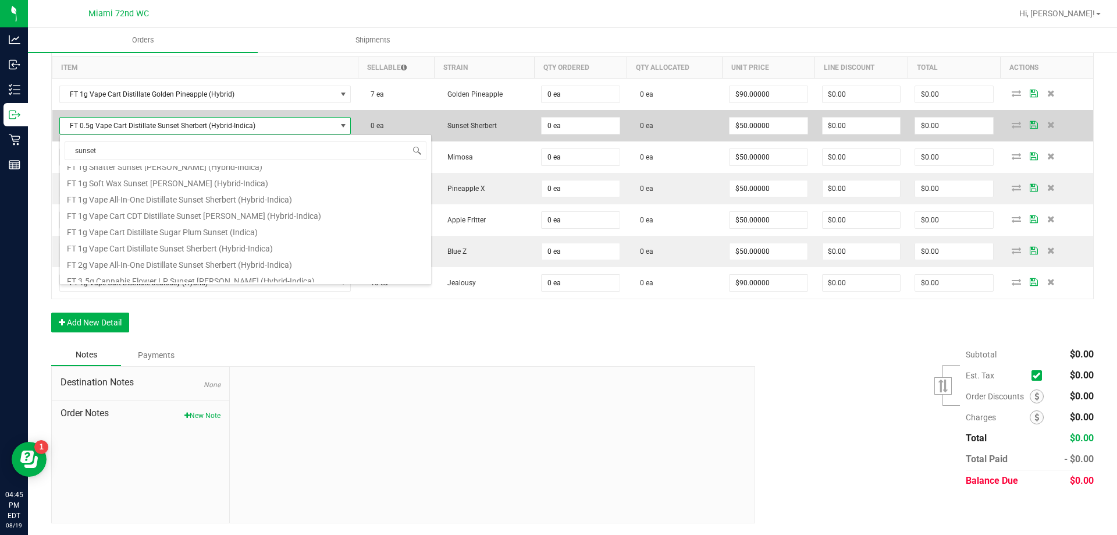
scroll to position [189, 0]
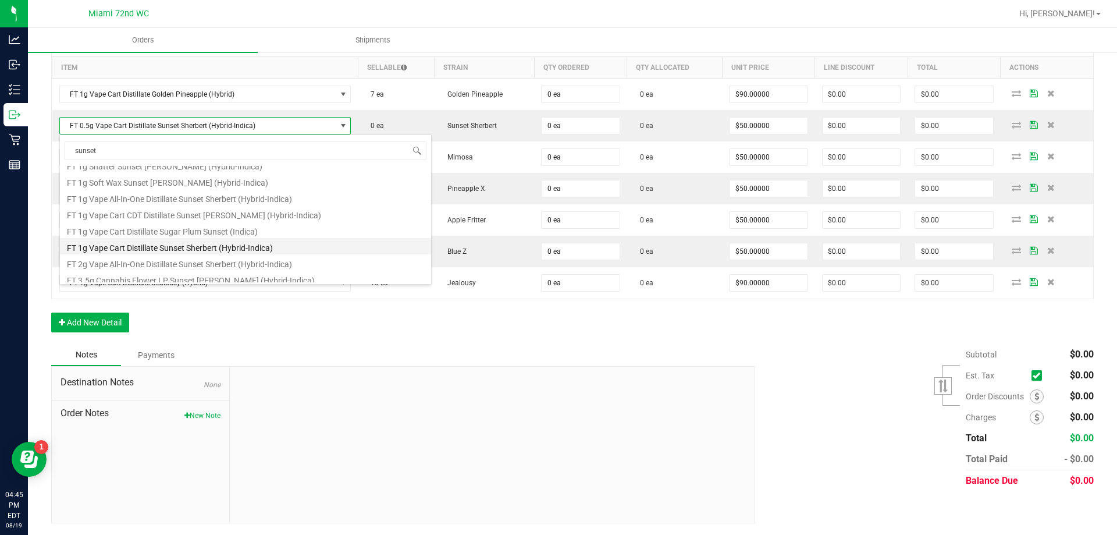
click at [190, 245] on li "FT 1g Vape Cart Distillate Sunset Sherbert (Hybrid-Indica)" at bounding box center [245, 246] width 371 height 16
type input "$90.00000"
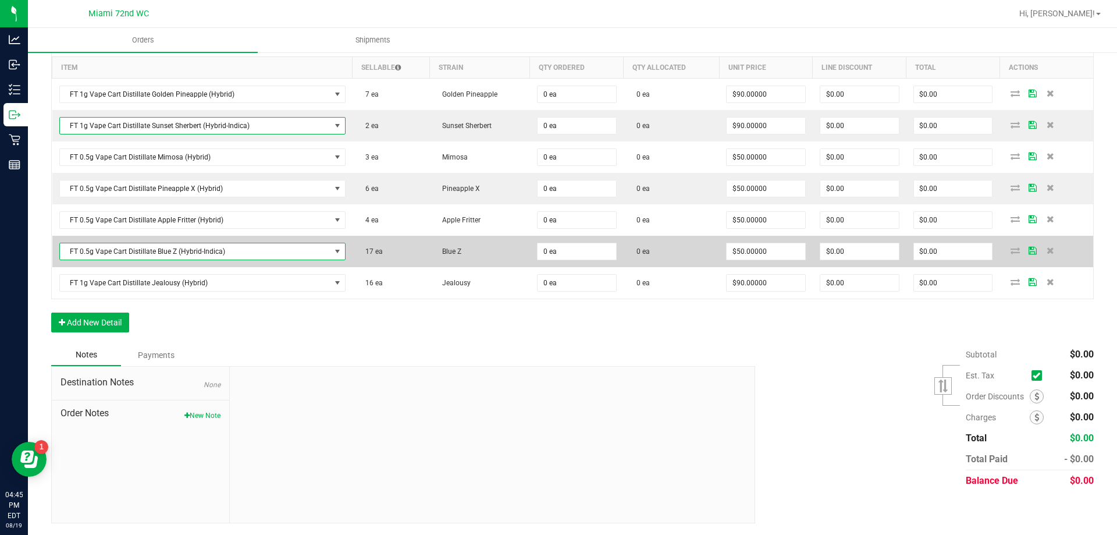
click at [333, 251] on span at bounding box center [337, 251] width 9 height 9
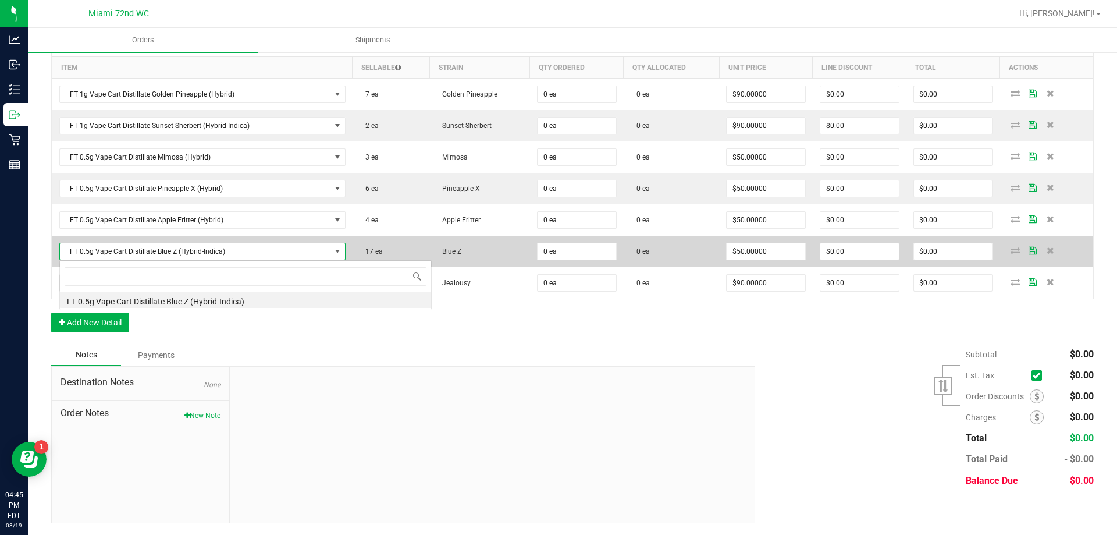
scroll to position [17, 282]
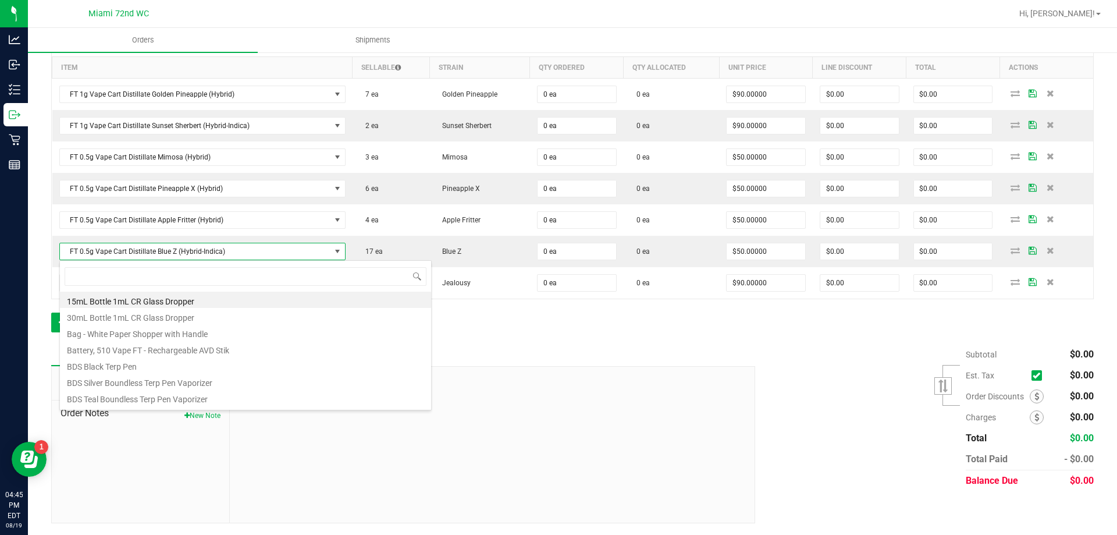
click at [547, 334] on div "Order Details Print All Labels Item Sellable Strain Qty Ordered Qty Allocated U…" at bounding box center [572, 185] width 1043 height 317
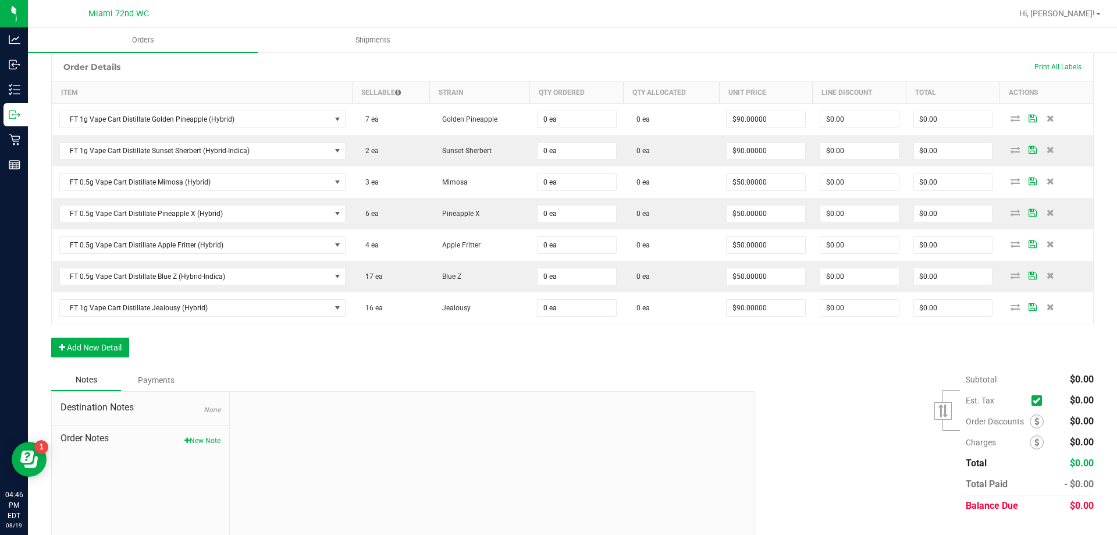
scroll to position [257, 0]
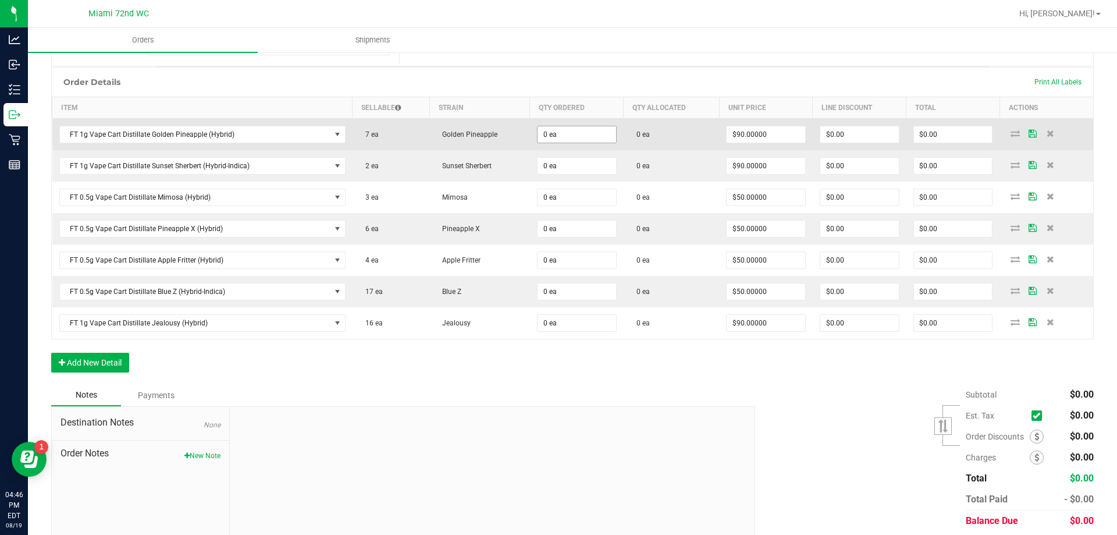
click at [565, 136] on input "0 ea" at bounding box center [577, 134] width 79 height 16
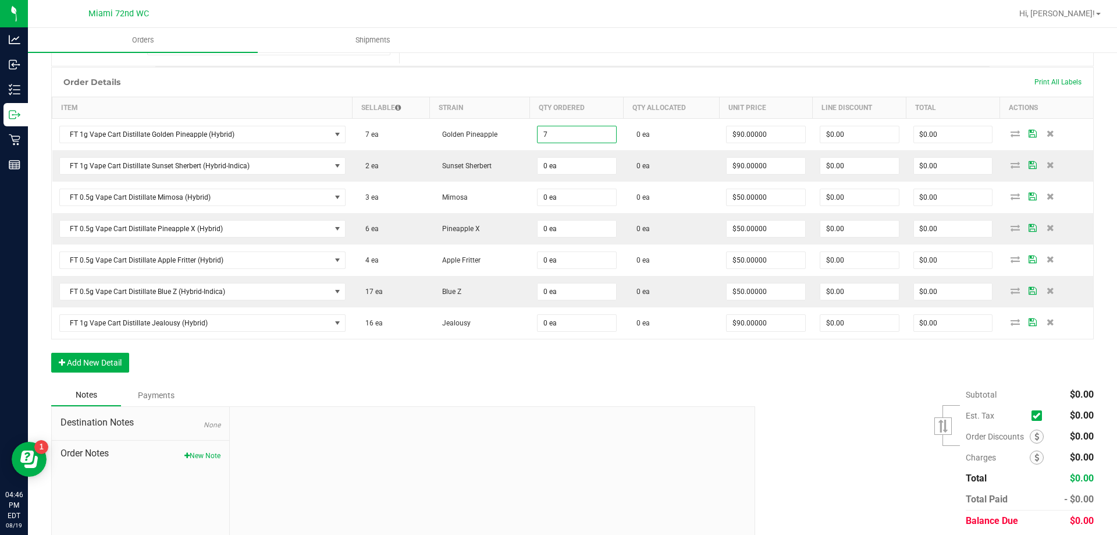
click at [564, 390] on div "Notes Payments" at bounding box center [398, 395] width 695 height 22
type input "7 ea"
type input "$630.00"
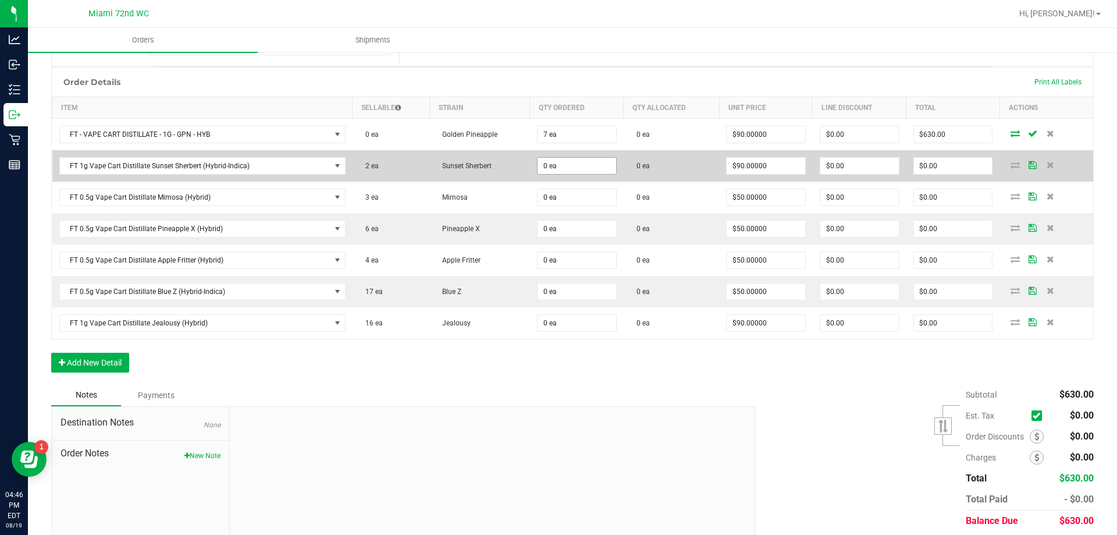
click at [563, 166] on input "0 ea" at bounding box center [577, 166] width 79 height 16
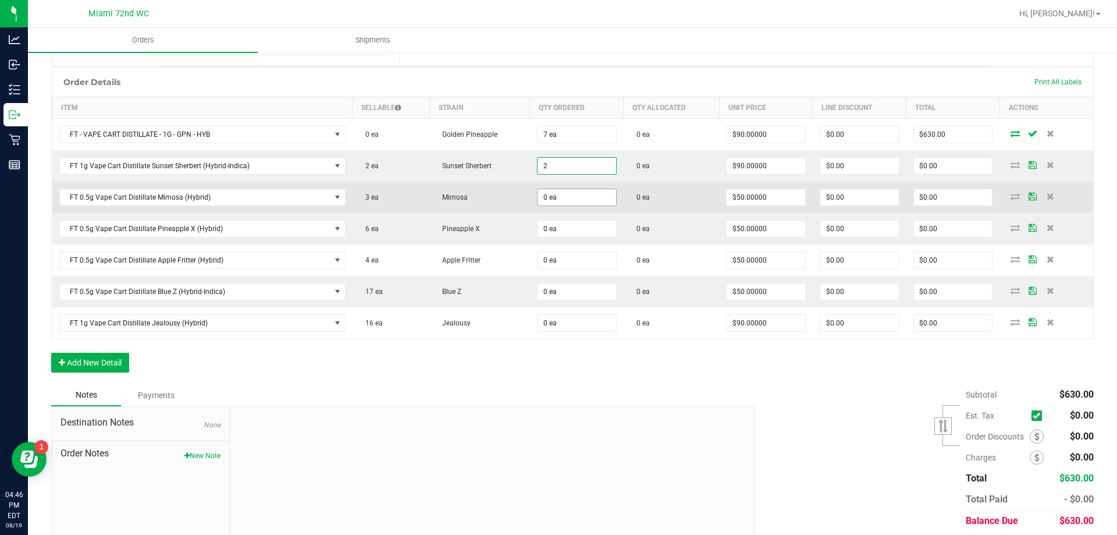
click at [575, 199] on input "0 ea" at bounding box center [577, 197] width 79 height 16
type input "2 ea"
type input "$180.00"
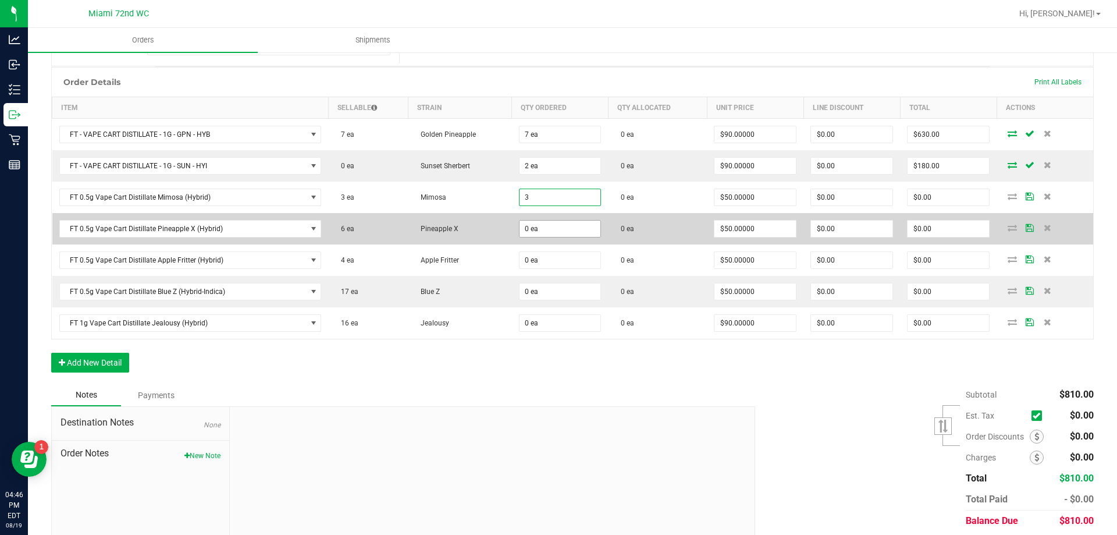
click at [548, 228] on input "0 ea" at bounding box center [560, 229] width 81 height 16
type input "3 ea"
type input "$150.00"
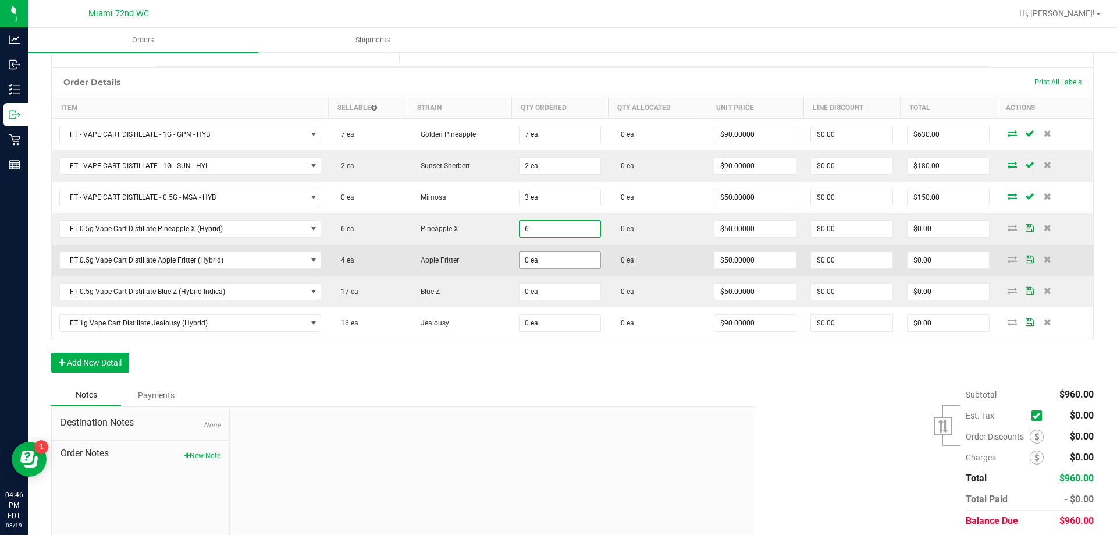
click at [546, 264] on input "0 ea" at bounding box center [560, 260] width 81 height 16
type input "6 ea"
type input "$300.00"
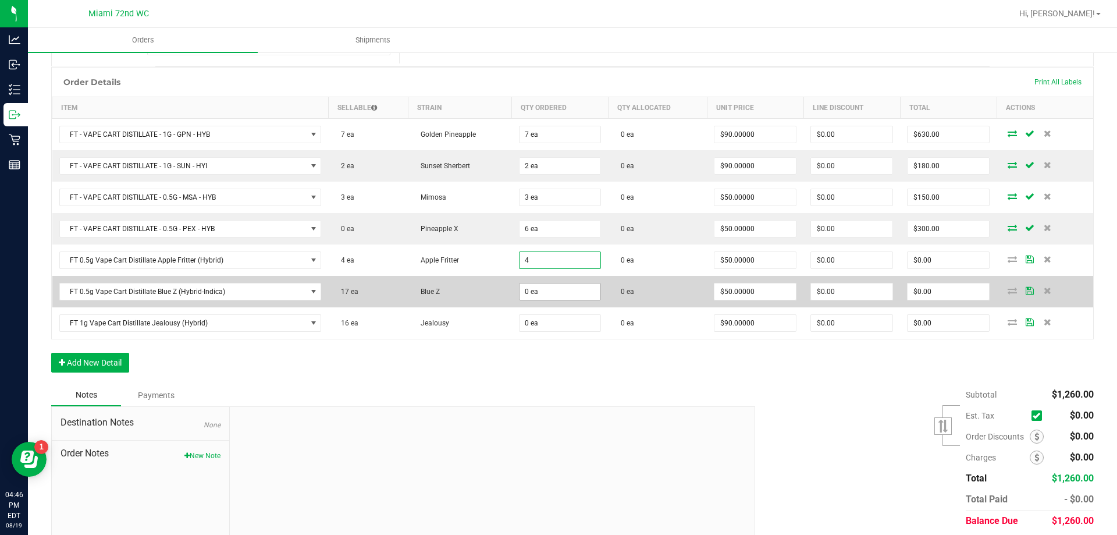
click at [552, 295] on input "0 ea" at bounding box center [560, 291] width 81 height 16
type input "4 ea"
type input "$200.00"
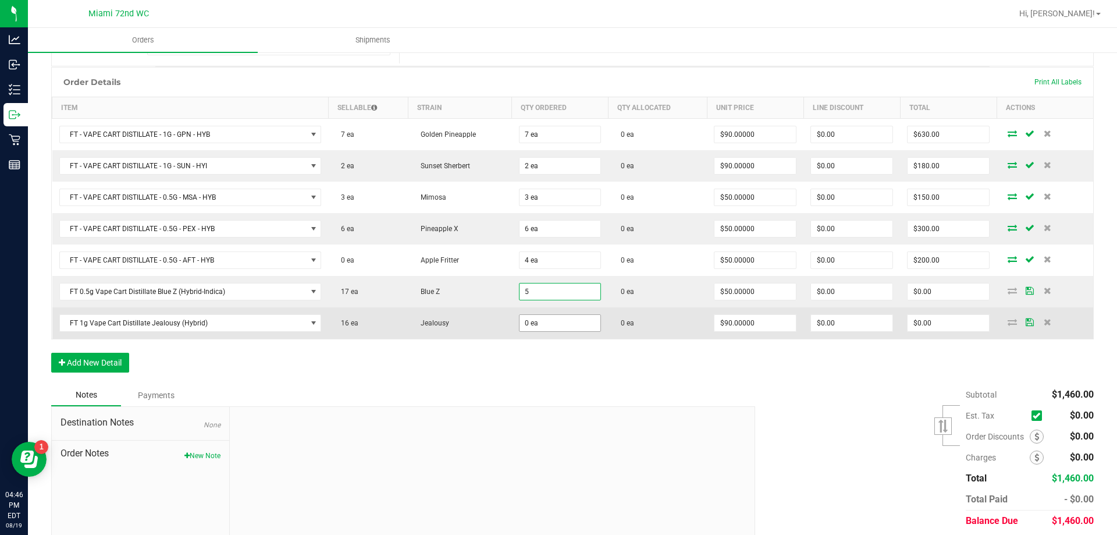
click at [548, 325] on input "0 ea" at bounding box center [560, 323] width 81 height 16
type input "5 ea"
type input "$250.00"
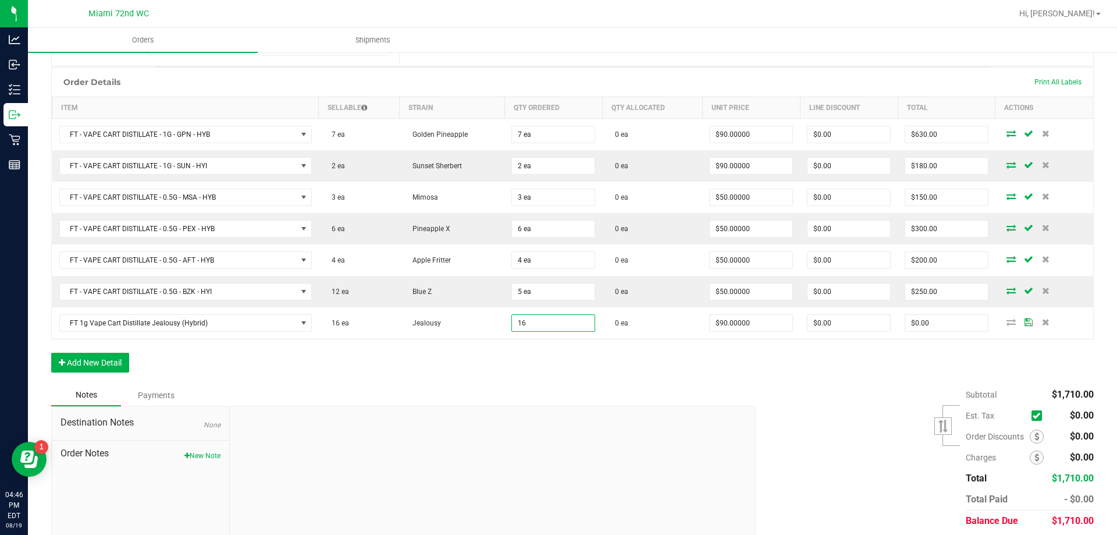
click at [641, 375] on div "Order Details Print All Labels Item Sellable Strain Qty Ordered Qty Allocated U…" at bounding box center [572, 225] width 1043 height 317
type input "16 ea"
type input "$1,440.00"
click at [390, 366] on div "Order Details Print All Labels Item Sellable Strain Qty Ordered Qty Allocated U…" at bounding box center [572, 225] width 1043 height 317
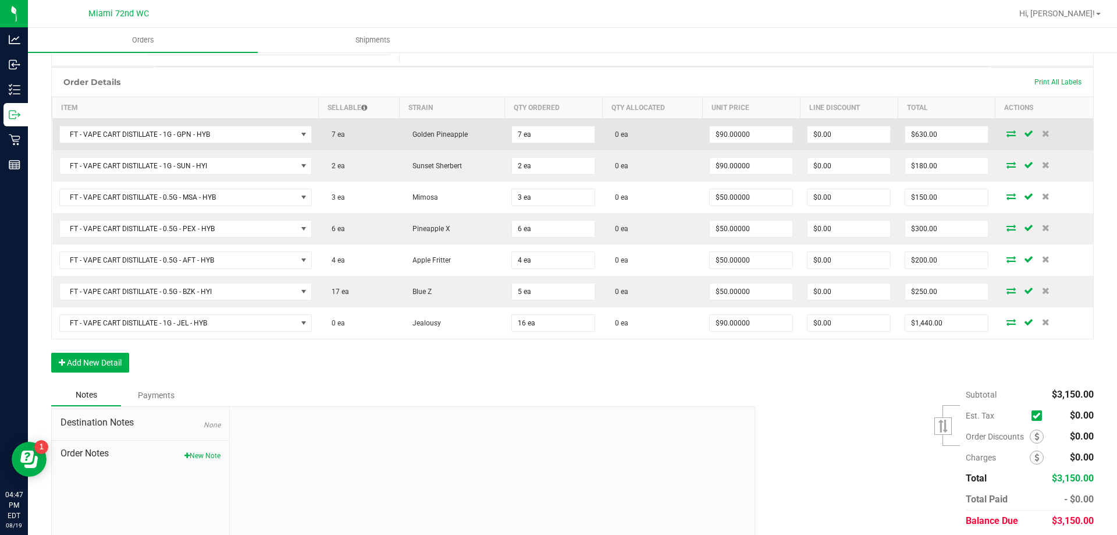
click at [1007, 134] on icon at bounding box center [1011, 133] width 9 height 7
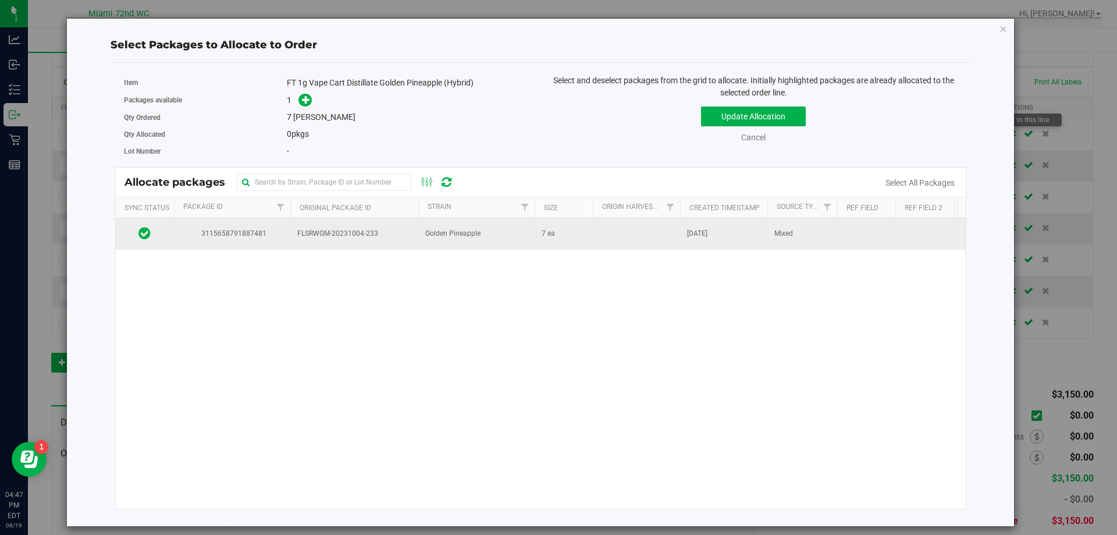
click at [243, 229] on span "3115658791887481" at bounding box center [232, 233] width 102 height 11
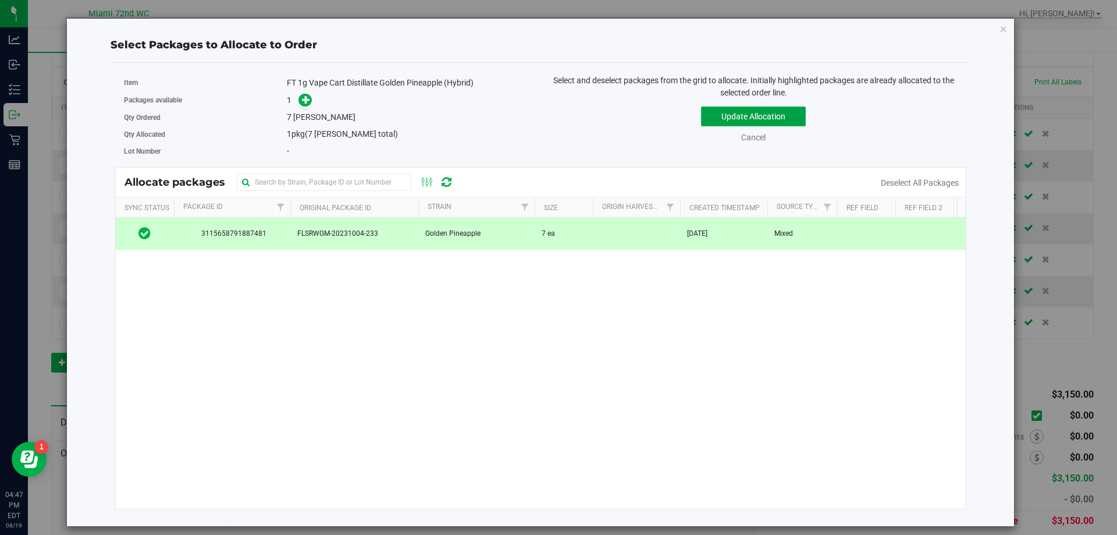
click at [783, 123] on button "Update Allocation" at bounding box center [753, 117] width 105 height 20
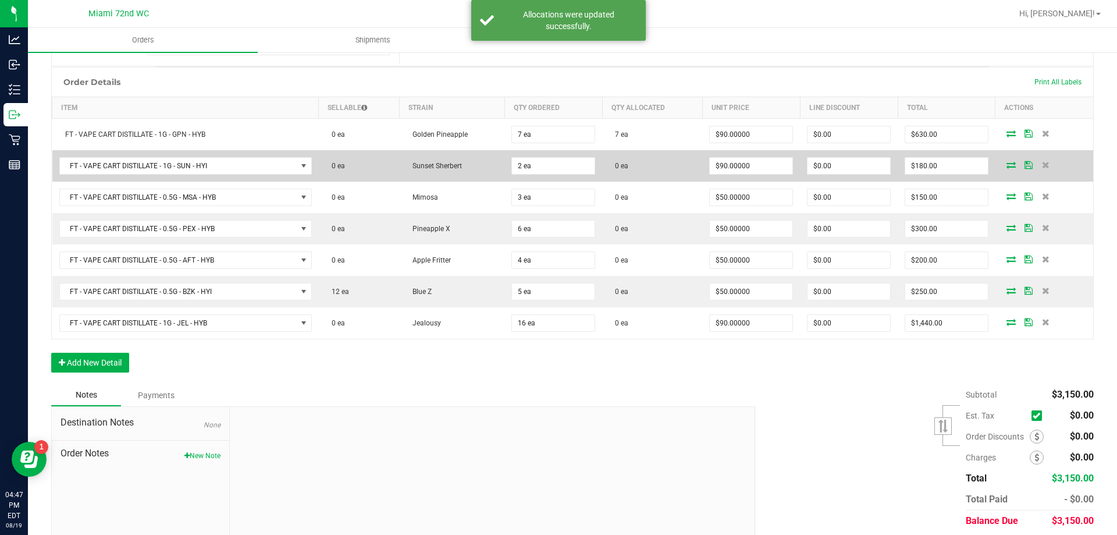
click at [1007, 165] on icon at bounding box center [1011, 164] width 9 height 7
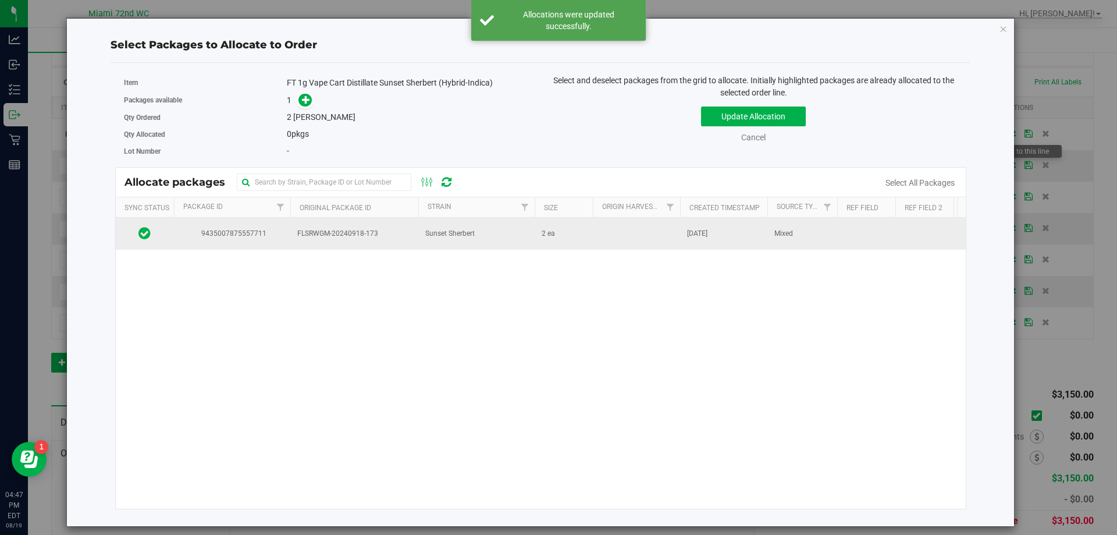
click at [521, 237] on td "Sunset Sherbert" at bounding box center [476, 233] width 116 height 31
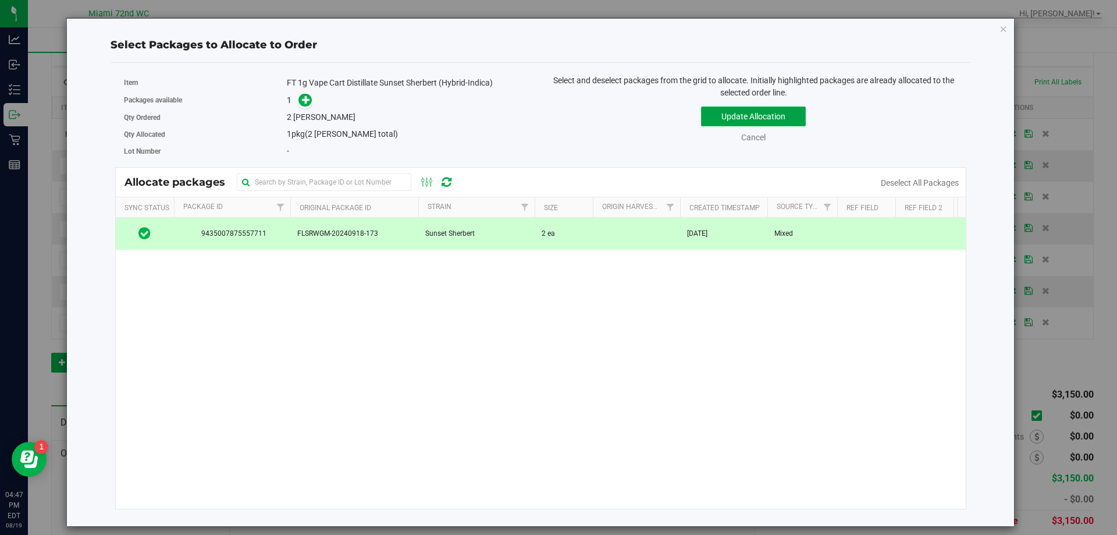
click at [773, 111] on button "Update Allocation" at bounding box center [753, 117] width 105 height 20
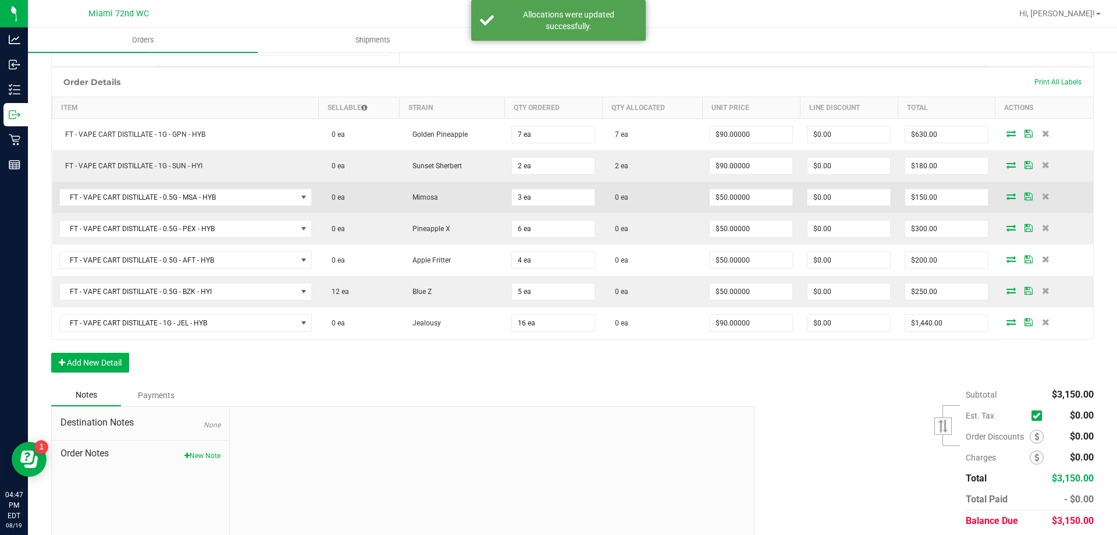
click at [1007, 197] on icon at bounding box center [1011, 196] width 9 height 7
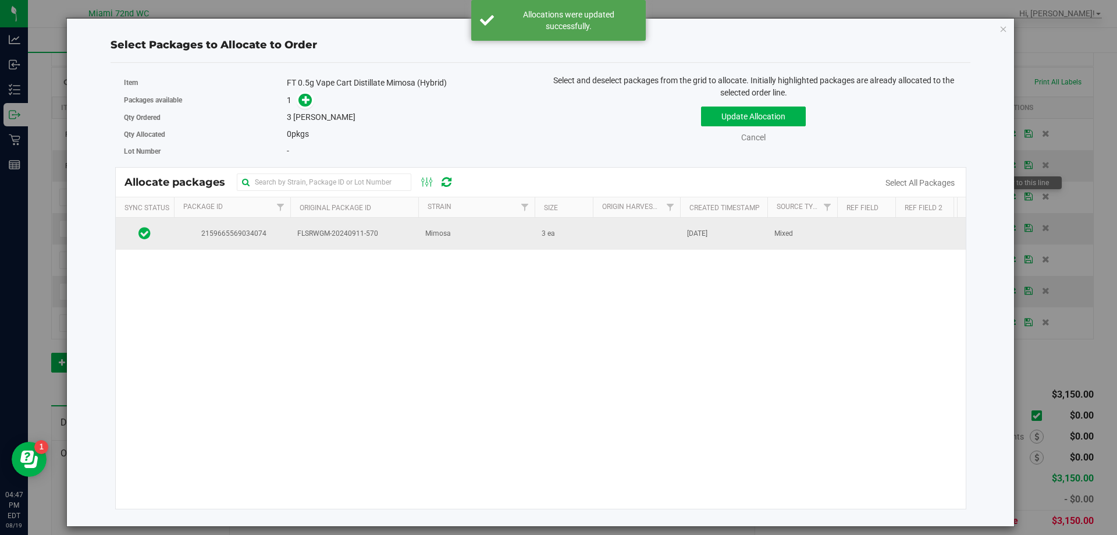
click at [422, 236] on td "Mimosa" at bounding box center [476, 233] width 116 height 31
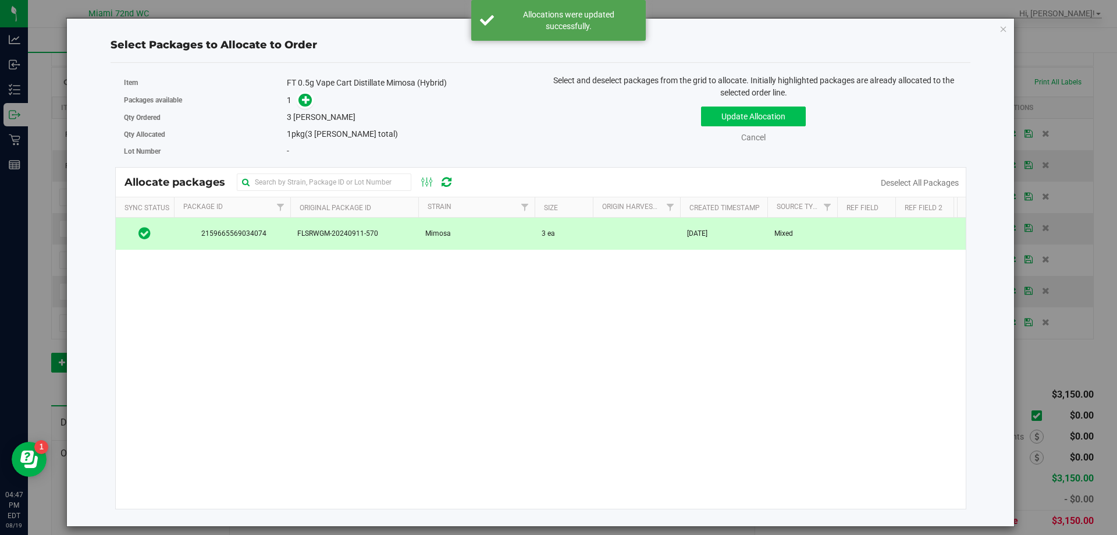
click at [797, 115] on button "Update Allocation" at bounding box center [753, 117] width 105 height 20
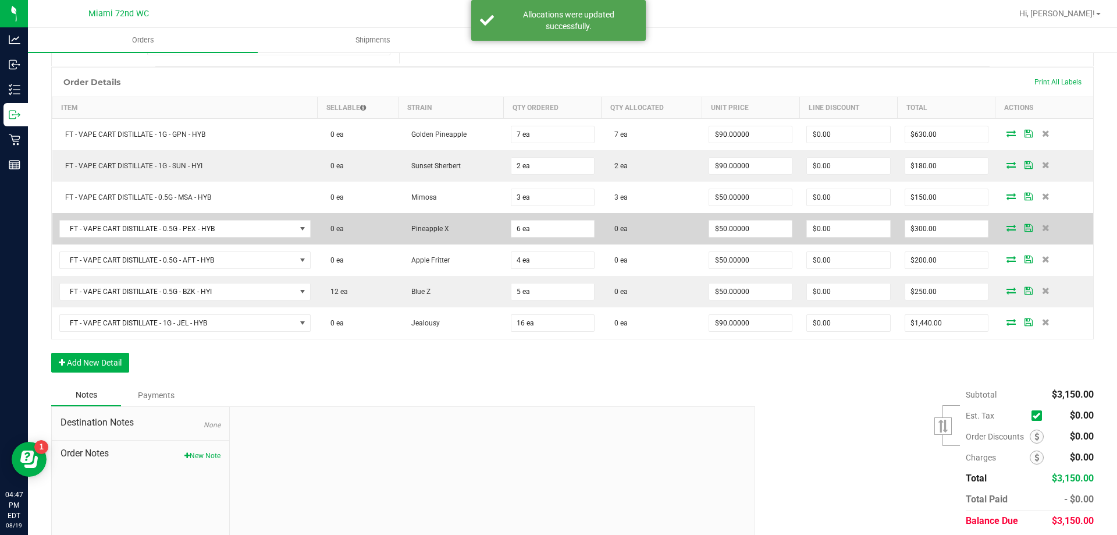
click at [1007, 228] on icon at bounding box center [1011, 227] width 9 height 7
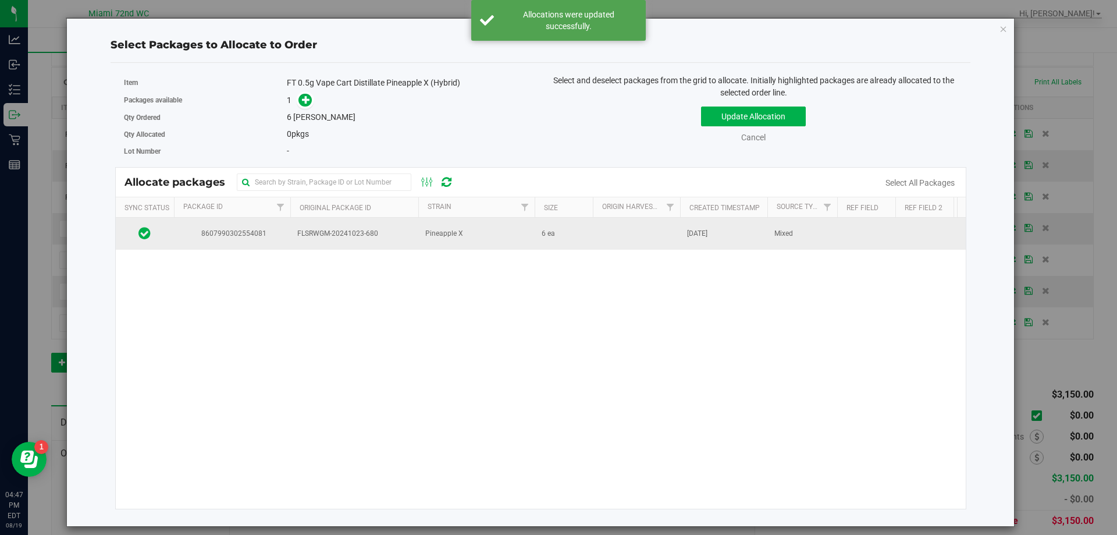
click at [610, 239] on td at bounding box center [636, 233] width 87 height 31
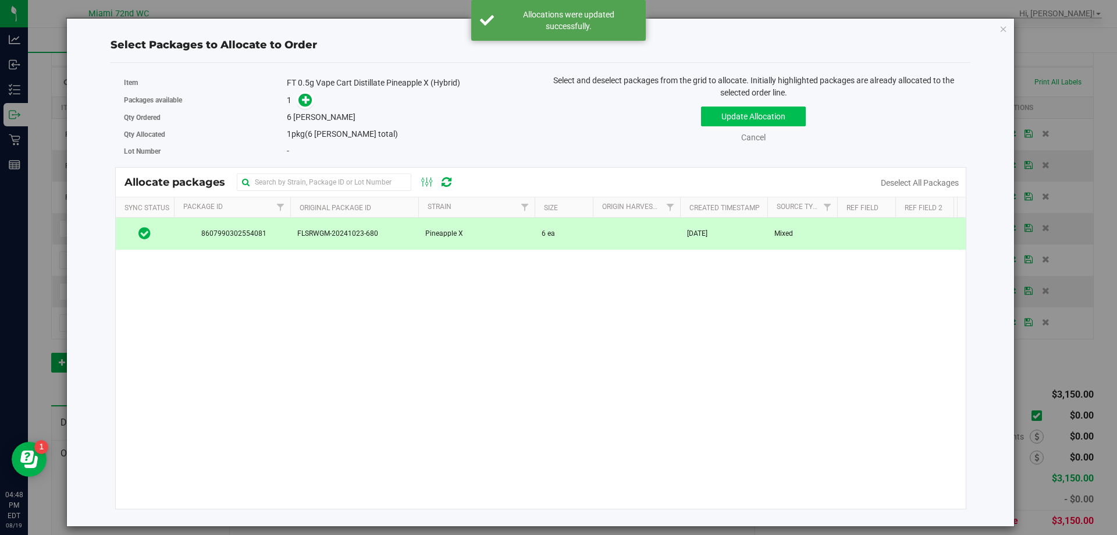
click at [772, 122] on button "Update Allocation" at bounding box center [753, 117] width 105 height 20
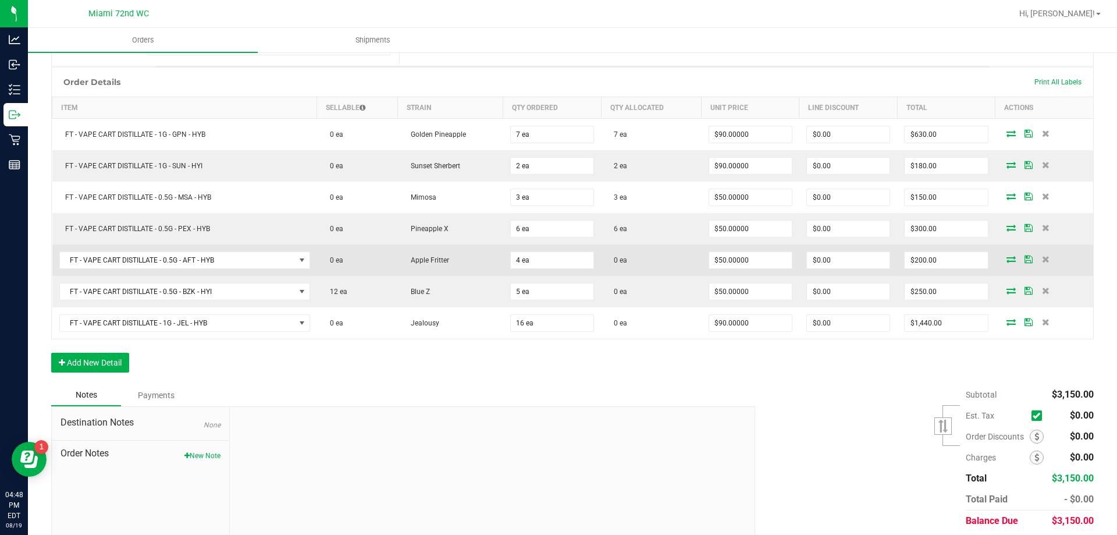
click at [1007, 258] on icon at bounding box center [1011, 258] width 9 height 7
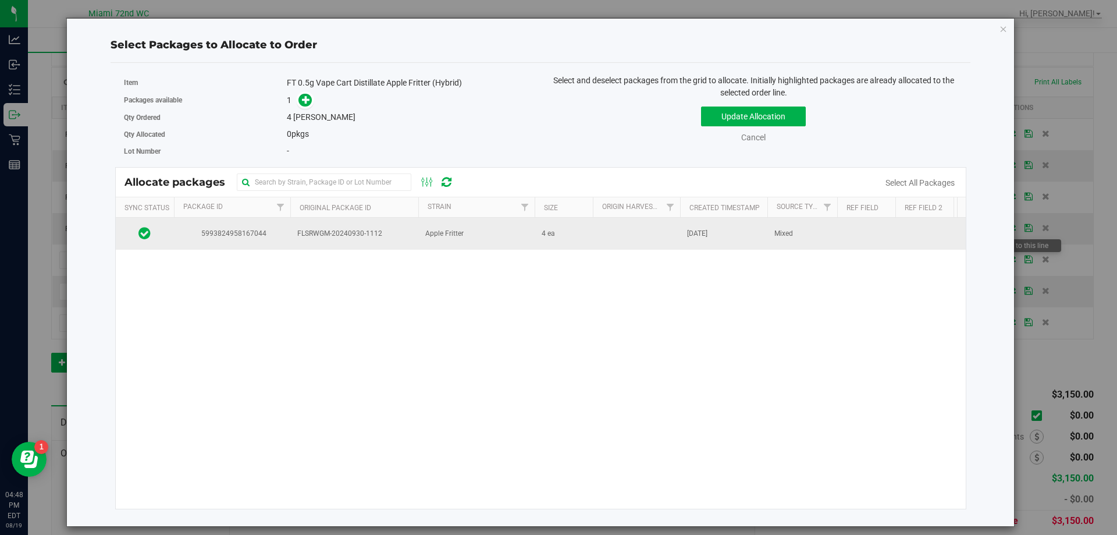
click at [528, 245] on td "Apple Fritter" at bounding box center [476, 233] width 116 height 31
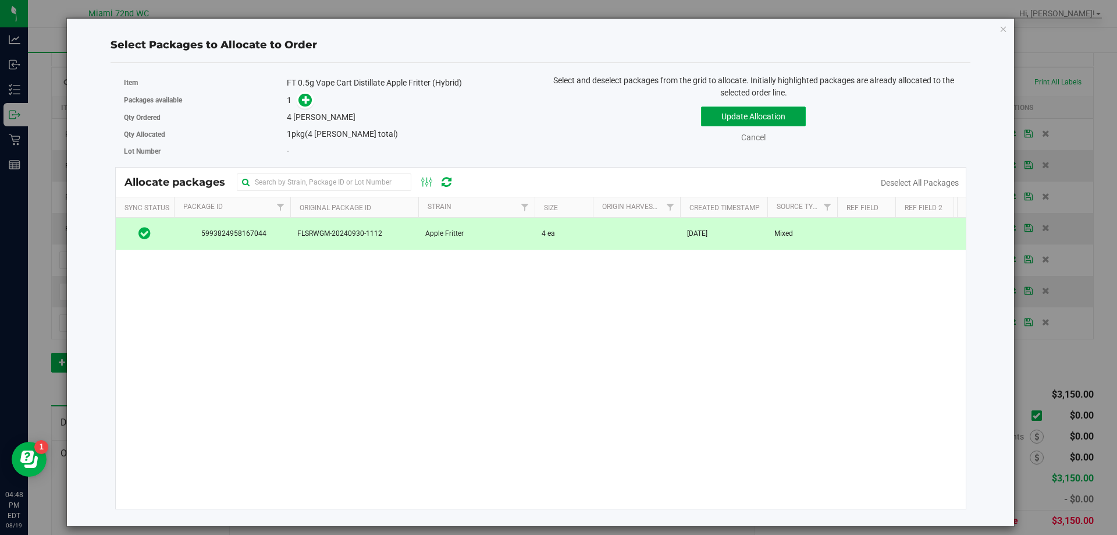
click at [773, 125] on button "Update Allocation" at bounding box center [753, 117] width 105 height 20
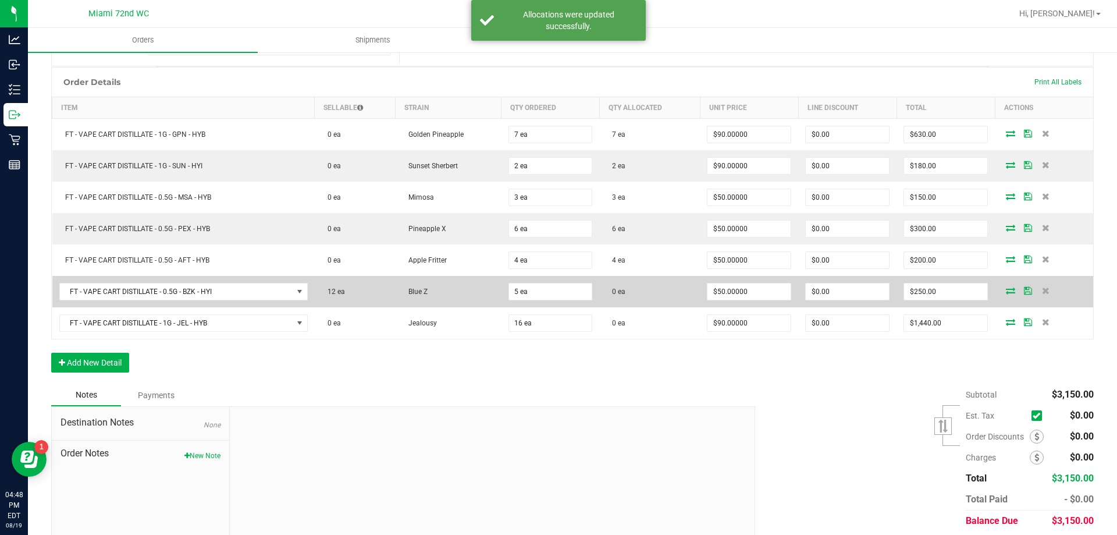
click at [1006, 290] on icon at bounding box center [1010, 290] width 9 height 7
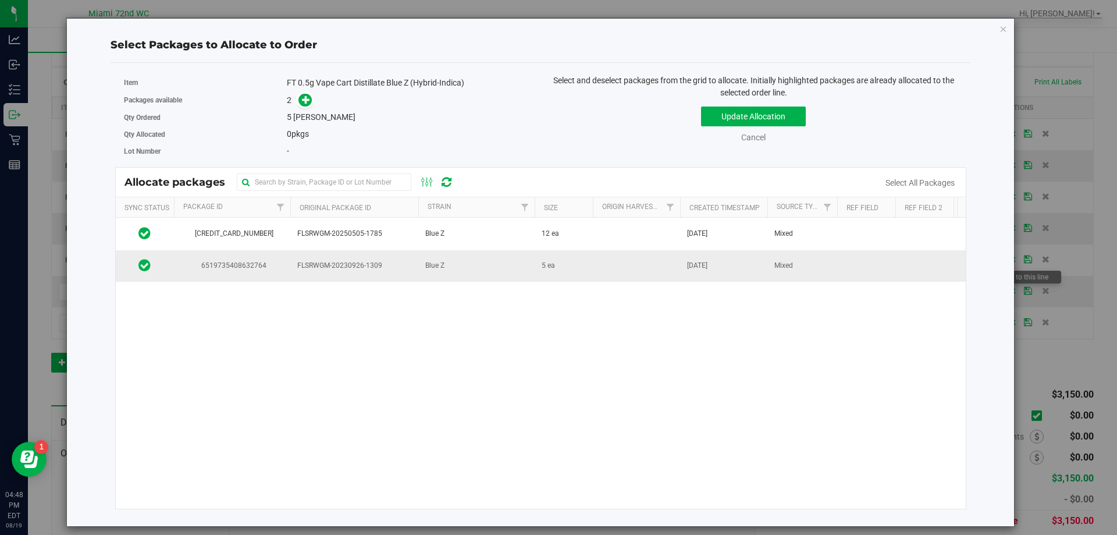
click at [472, 272] on td "Blue Z" at bounding box center [476, 265] width 116 height 31
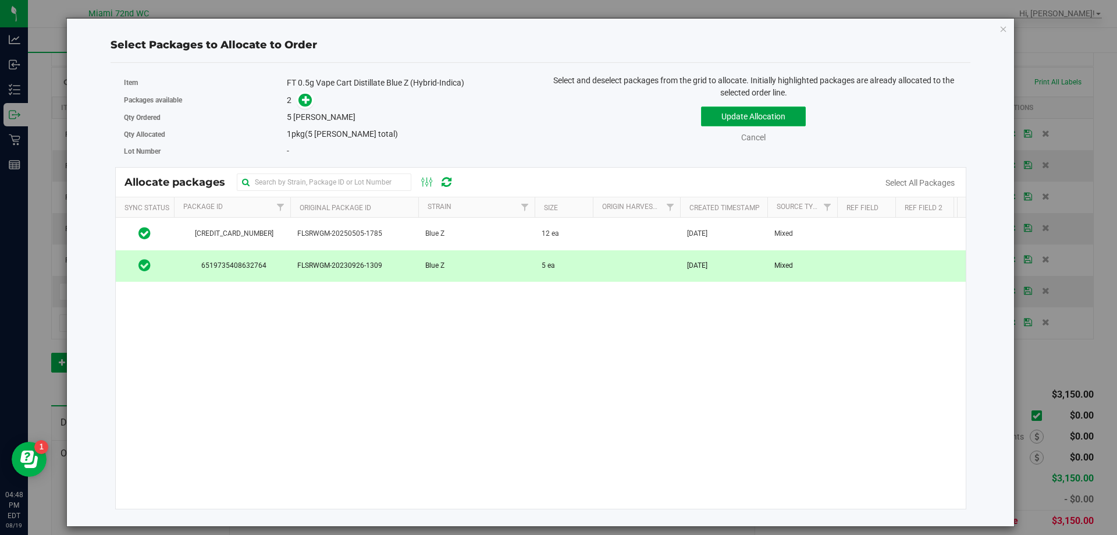
click at [797, 108] on button "Update Allocation" at bounding box center [753, 117] width 105 height 20
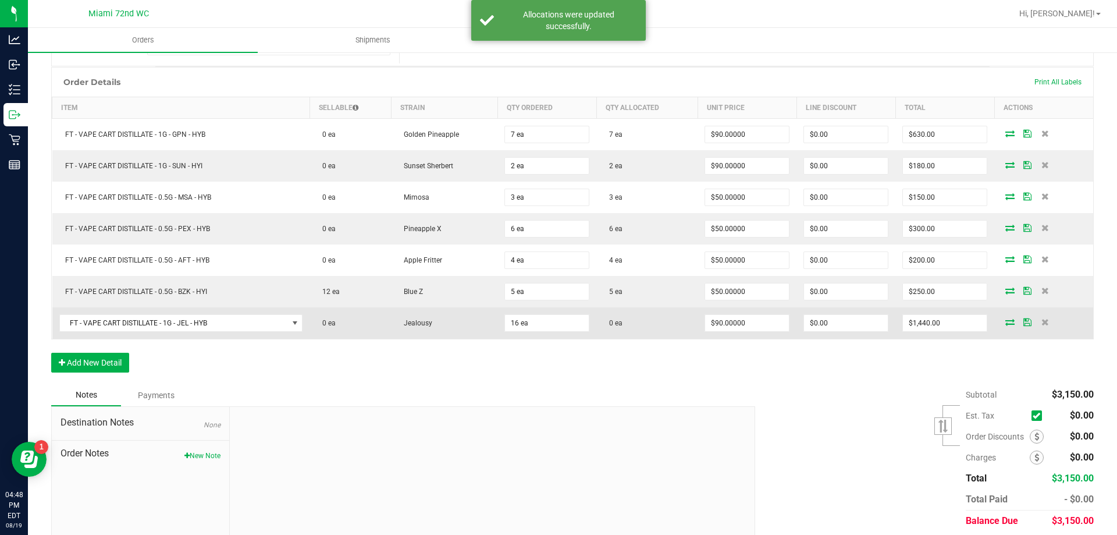
click at [1006, 324] on icon at bounding box center [1010, 321] width 9 height 7
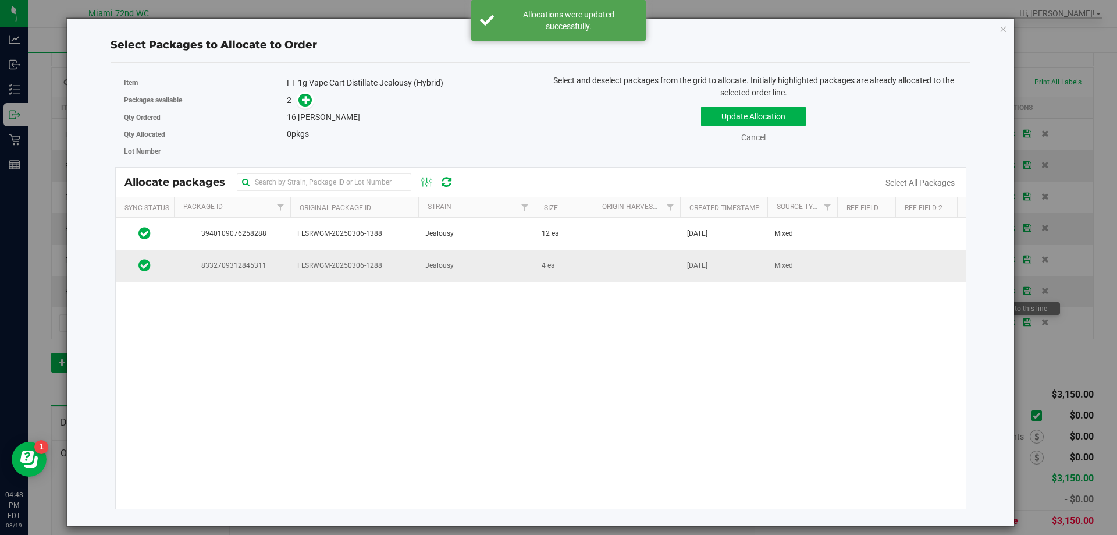
click at [585, 254] on td "4 ea" at bounding box center [564, 265] width 58 height 31
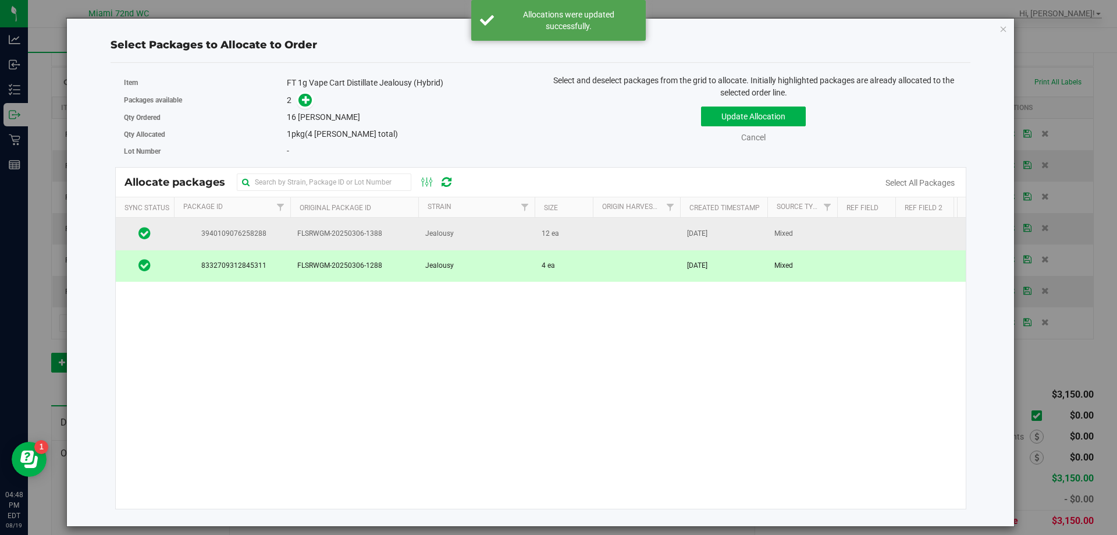
click at [562, 246] on td "12 ea" at bounding box center [564, 234] width 58 height 32
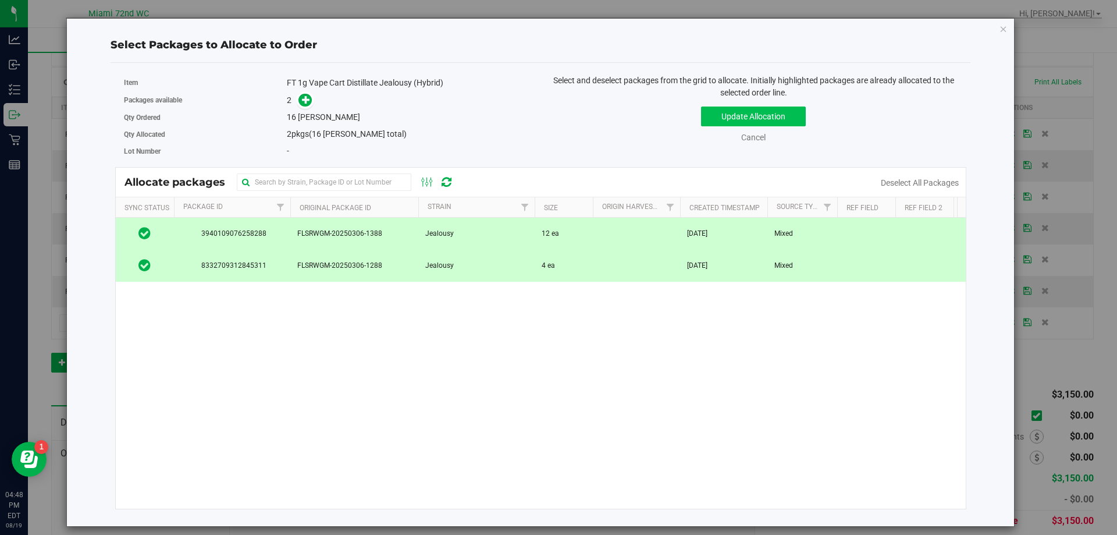
click at [785, 124] on button "Update Allocation" at bounding box center [753, 117] width 105 height 20
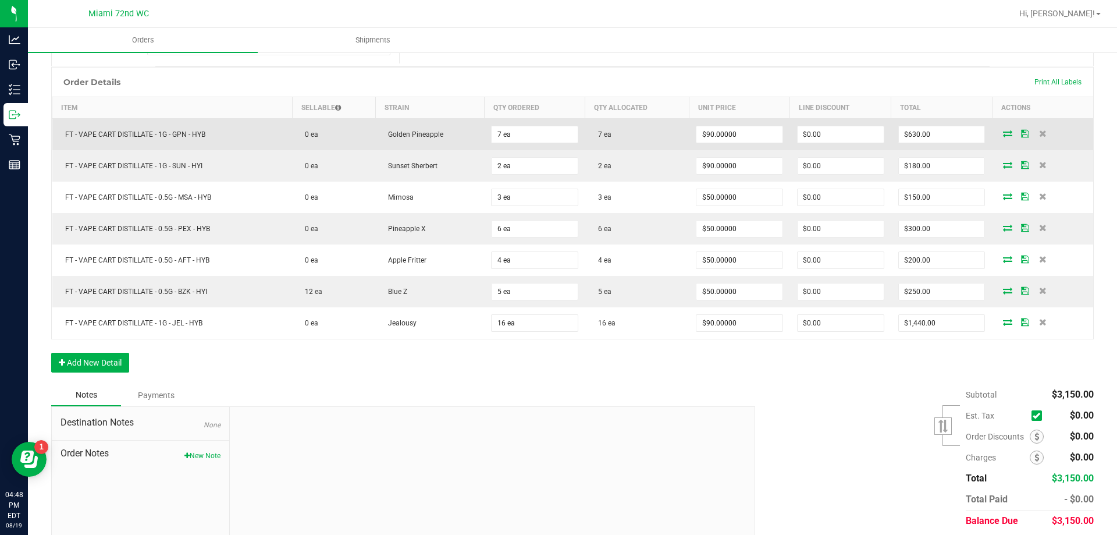
click at [1021, 134] on icon at bounding box center [1025, 133] width 8 height 7
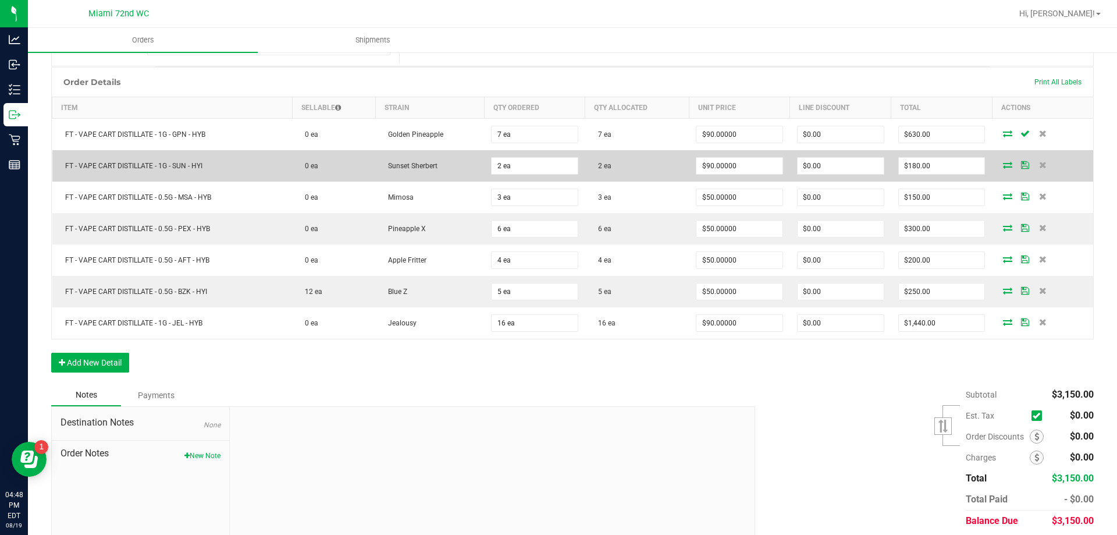
click at [1021, 166] on icon at bounding box center [1025, 164] width 8 height 7
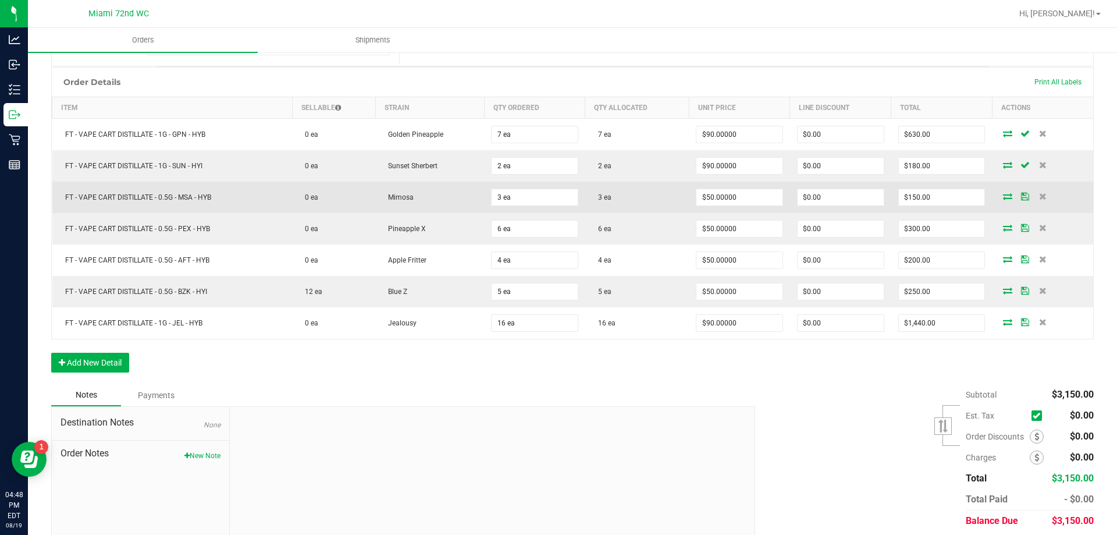
click at [1021, 200] on icon at bounding box center [1025, 196] width 8 height 7
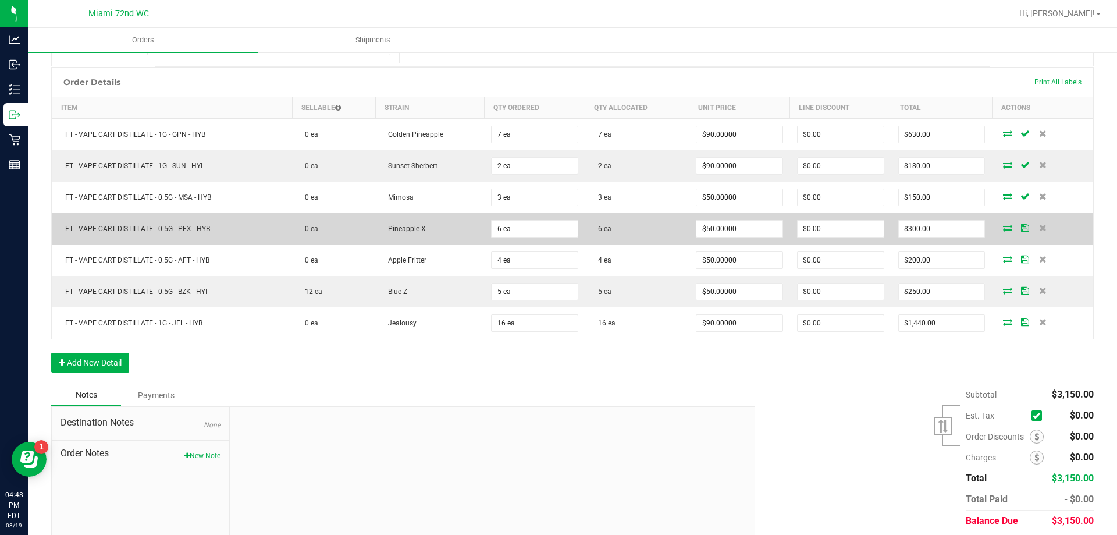
click at [1021, 231] on icon at bounding box center [1025, 227] width 8 height 7
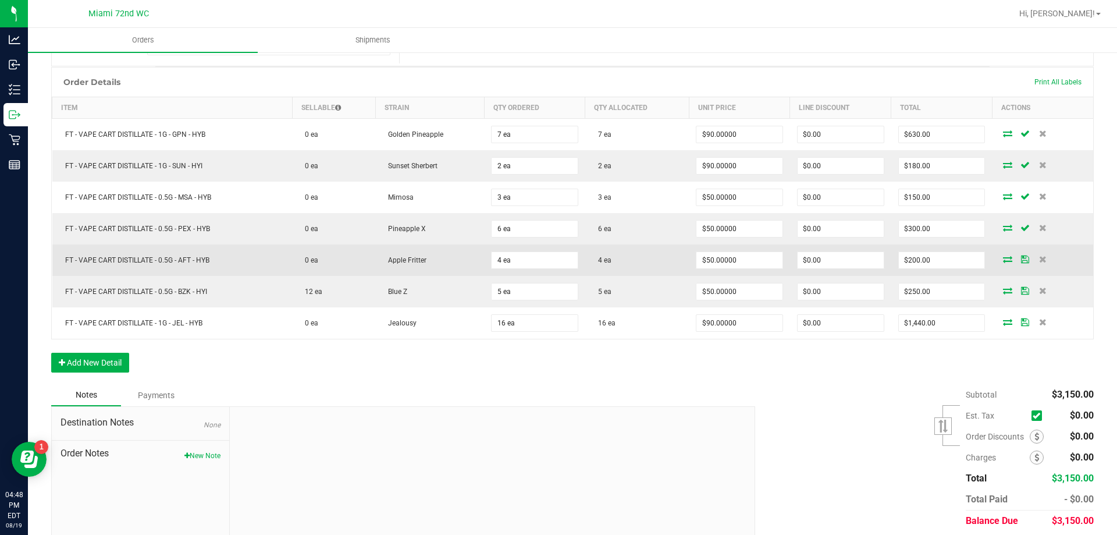
click at [1021, 259] on icon at bounding box center [1025, 258] width 8 height 7
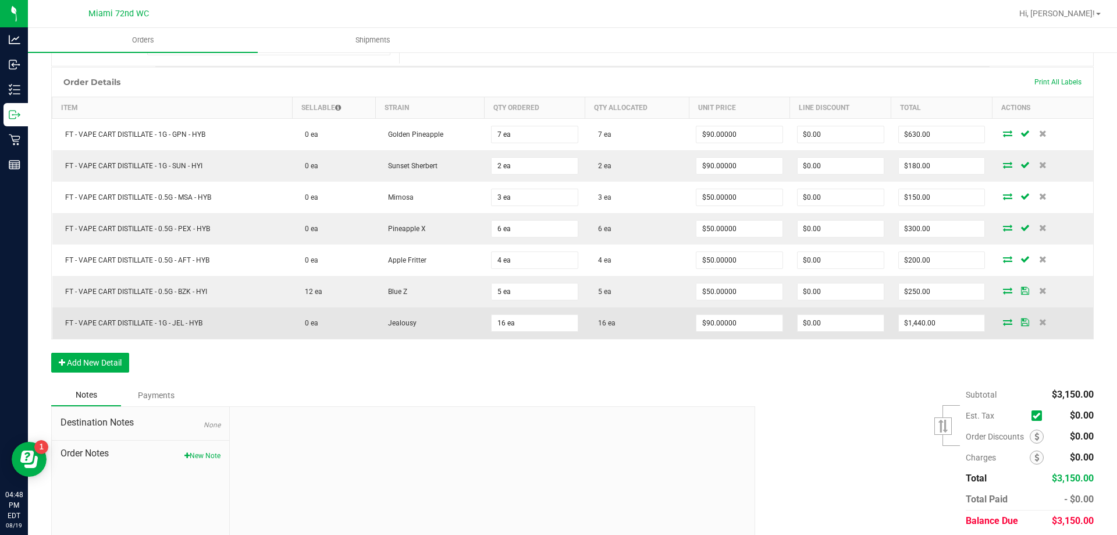
click at [1016, 309] on td at bounding box center [1042, 322] width 101 height 31
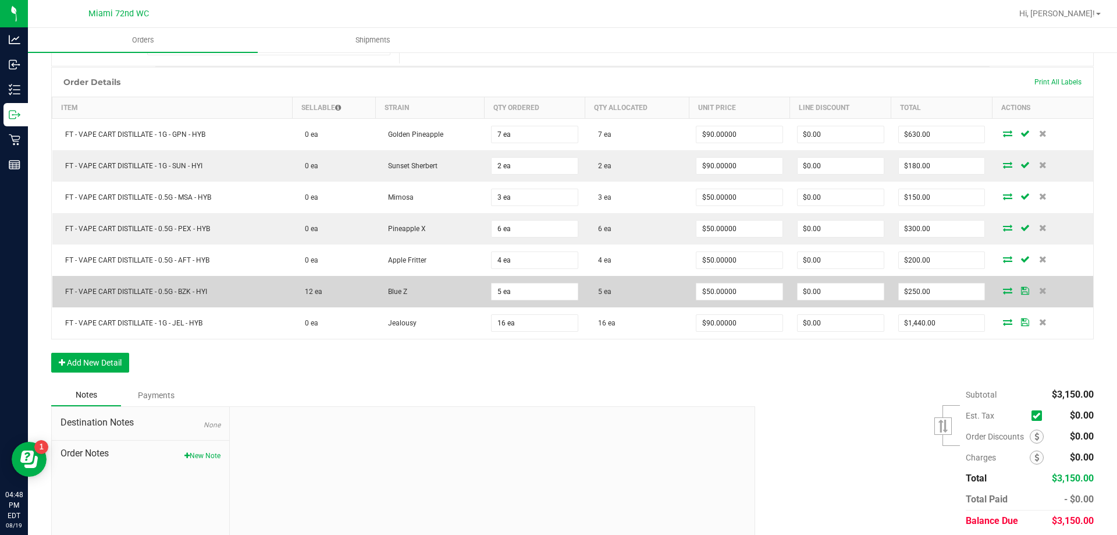
click at [1021, 294] on icon at bounding box center [1025, 290] width 8 height 7
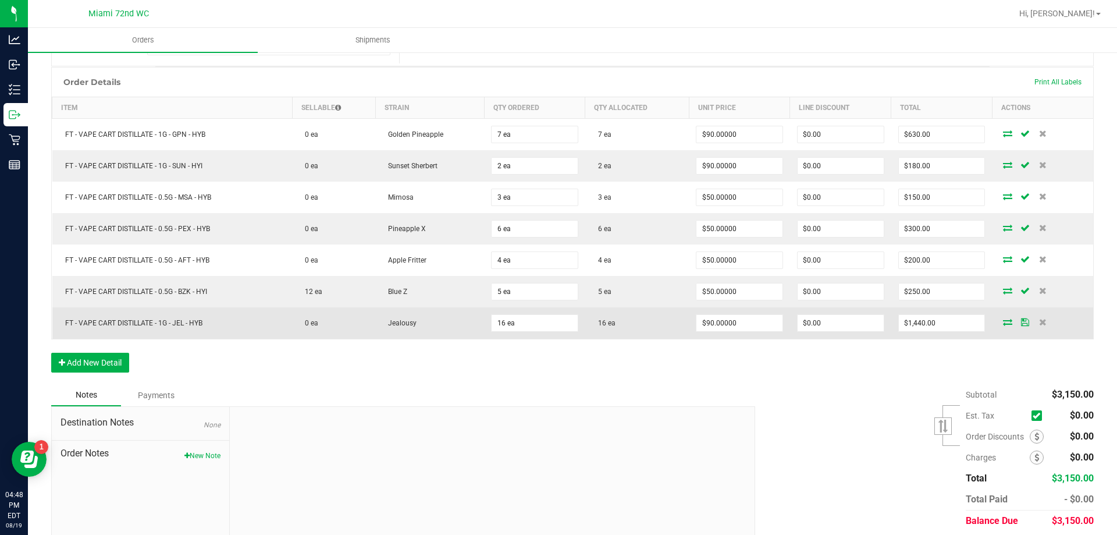
click at [1021, 325] on icon at bounding box center [1025, 321] width 8 height 7
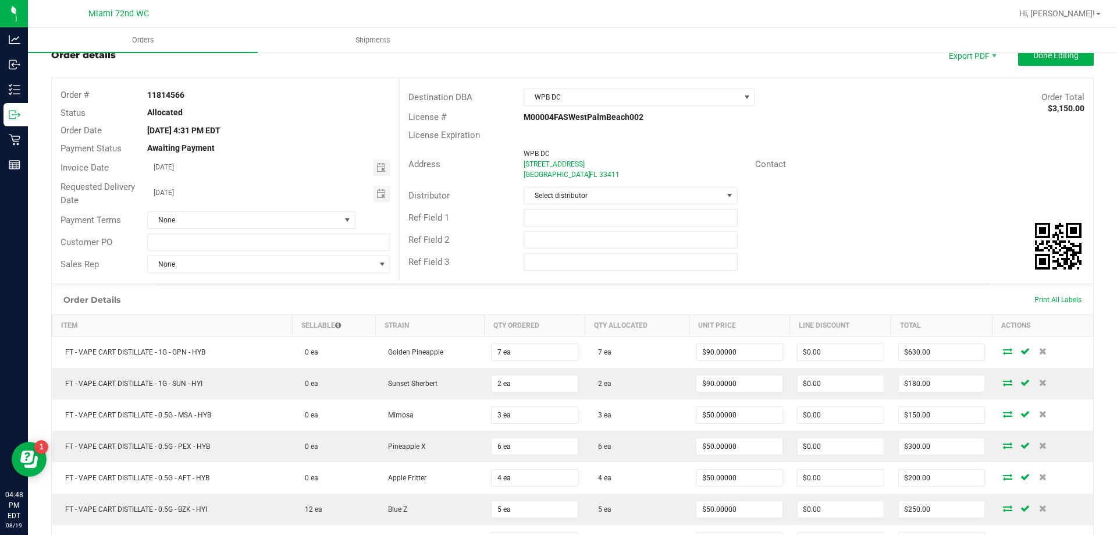
scroll to position [0, 0]
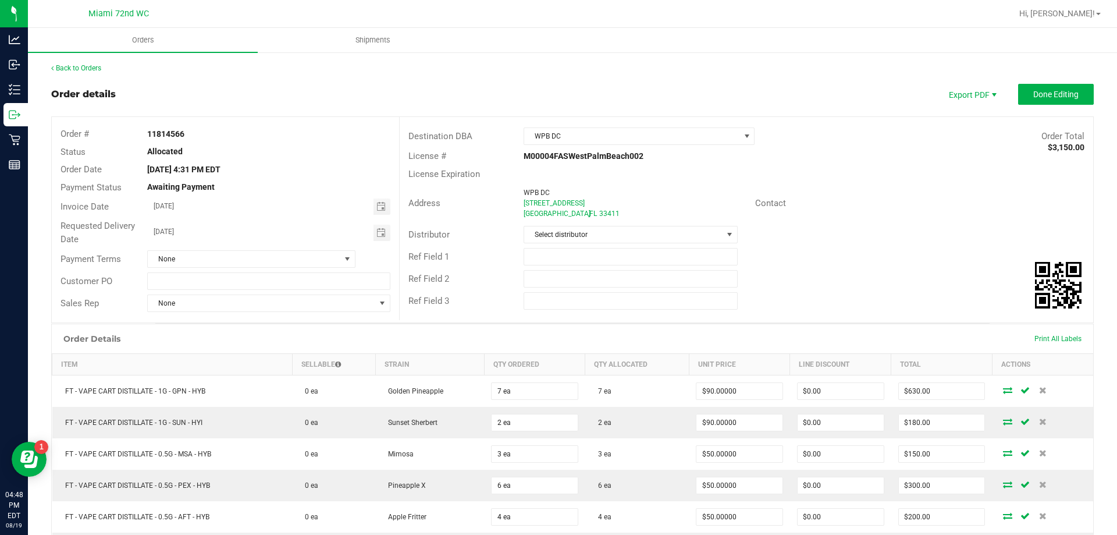
click at [990, 94] on span "Export PDF" at bounding box center [994, 94] width 9 height 9
click at [982, 115] on span "Packing List PDF" at bounding box center [965, 113] width 72 height 17
click at [1056, 101] on button "Done Editing" at bounding box center [1056, 94] width 76 height 21
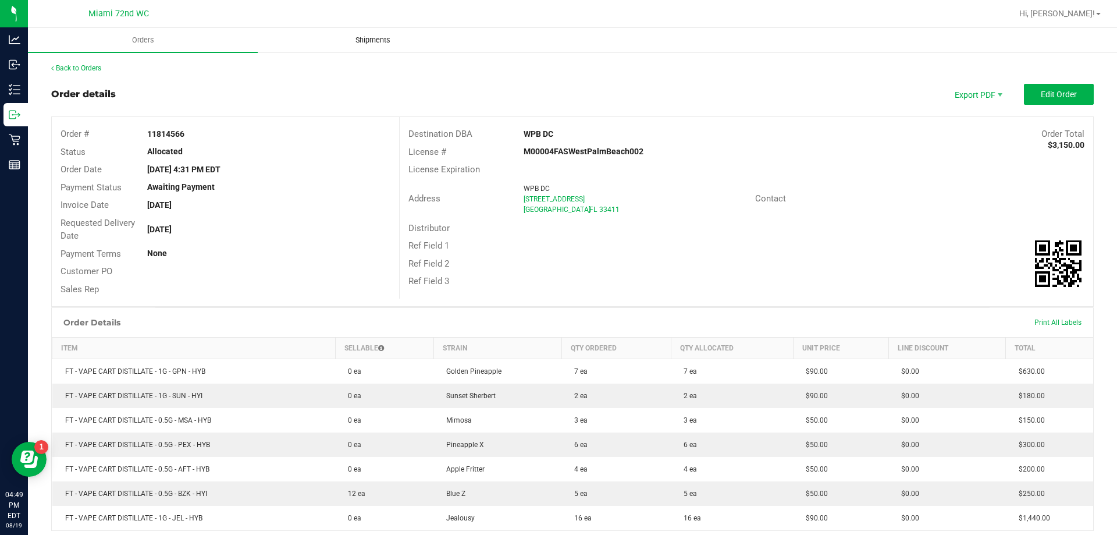
click at [379, 40] on span "Shipments" at bounding box center [373, 40] width 66 height 10
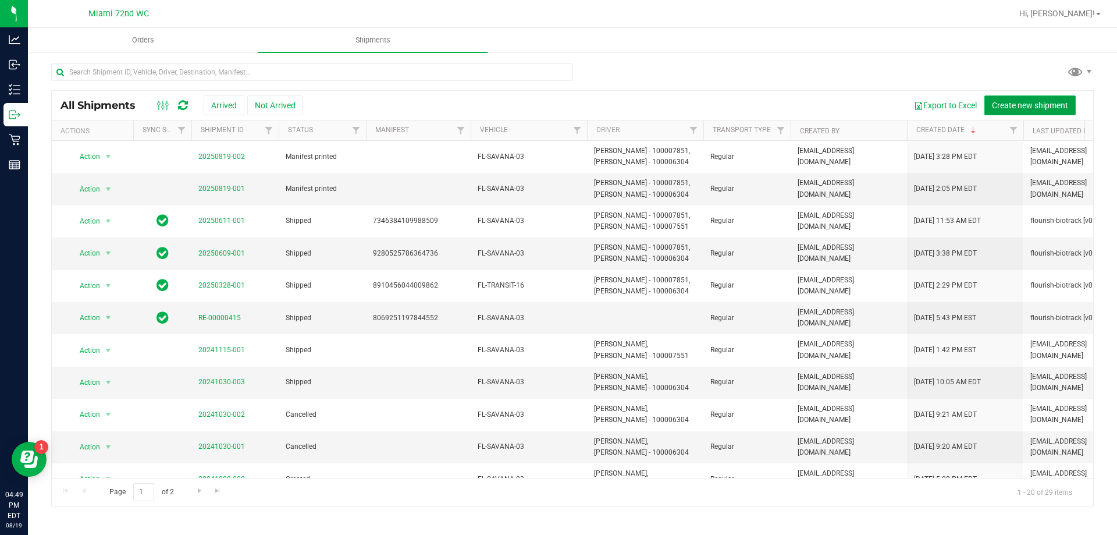
click at [1050, 101] on span "Create new shipment" at bounding box center [1030, 105] width 76 height 9
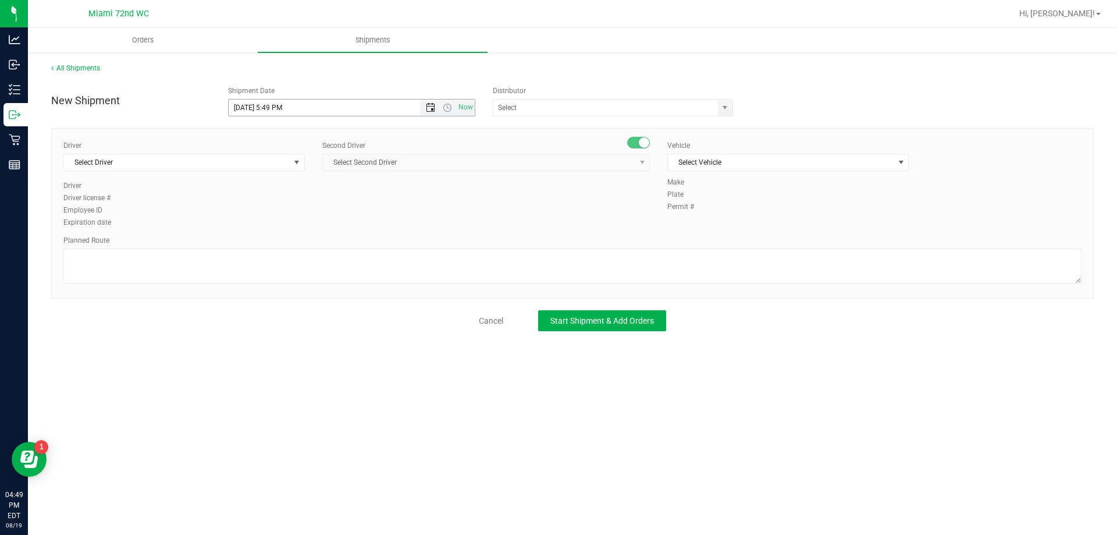
click at [435, 103] on span "Open the date view" at bounding box center [430, 107] width 9 height 9
click at [326, 229] on link "22" at bounding box center [323, 226] width 17 height 18
click at [535, 157] on span "Select Second Driver Select Second Driver [PERSON_NAME] - 100006559 [PERSON_NAM…" at bounding box center [486, 162] width 328 height 17
click at [371, 105] on input "[DATE] 5:49 PM" at bounding box center [335, 108] width 212 height 16
type input "[DATE] 3:30 PM"
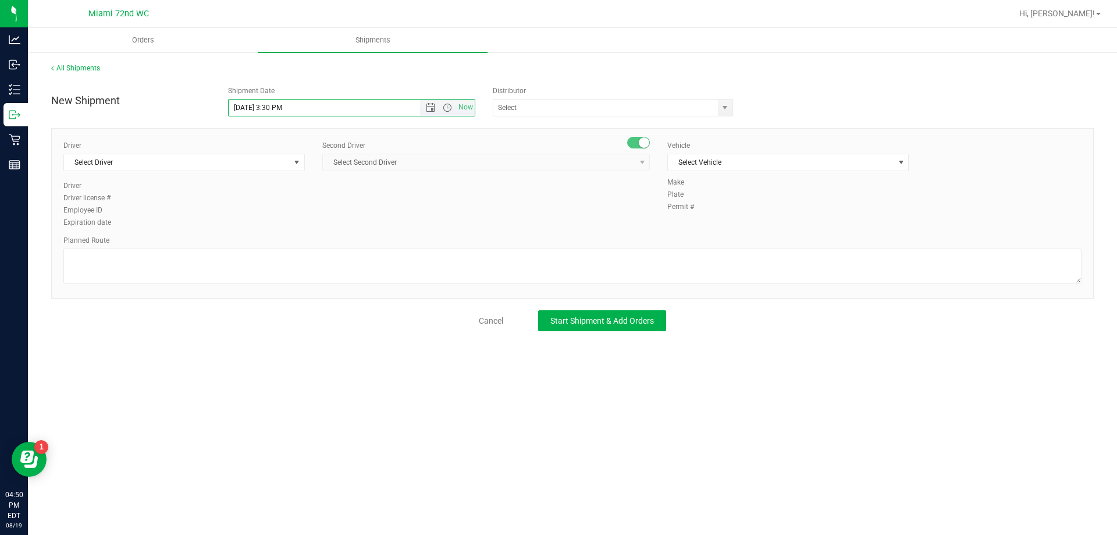
click at [860, 83] on div "New Shipment Shipment Date [DATE] 3:30 PM Now Distributor 374 LABS LLC AccuScie…" at bounding box center [572, 98] width 1060 height 36
click at [282, 164] on span "Select Driver" at bounding box center [177, 162] width 226 height 16
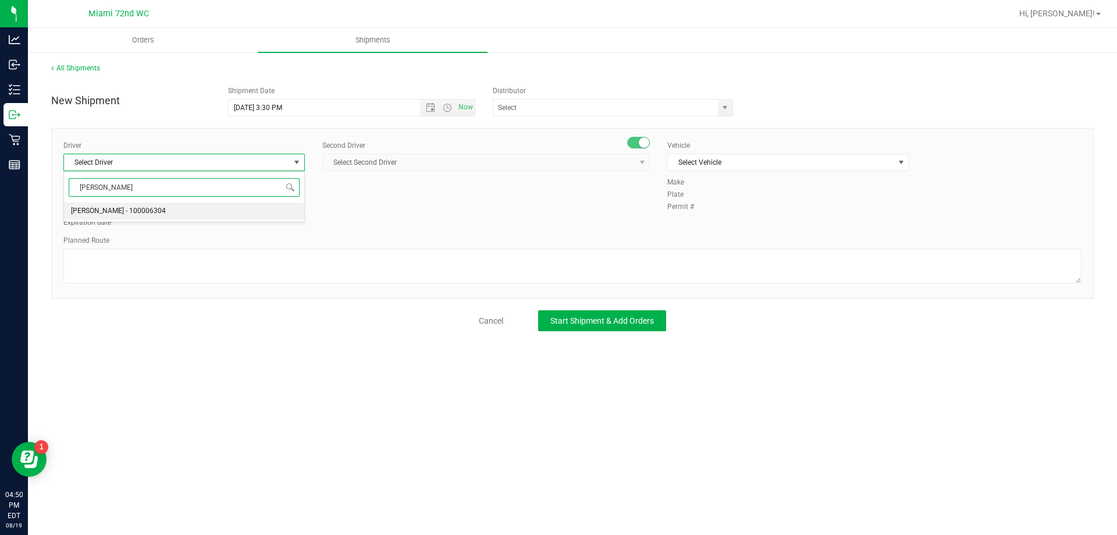
click at [197, 216] on li "[PERSON_NAME] - 100006304" at bounding box center [184, 211] width 240 height 17
type input "[PERSON_NAME]"
click at [514, 154] on span "Select Second Driver" at bounding box center [486, 162] width 328 height 17
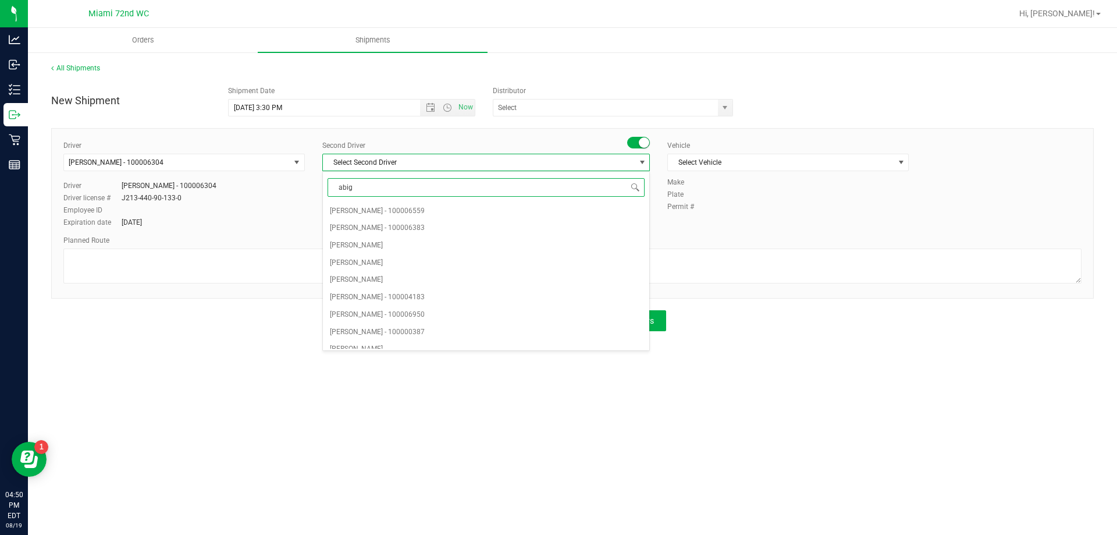
type input "abiga"
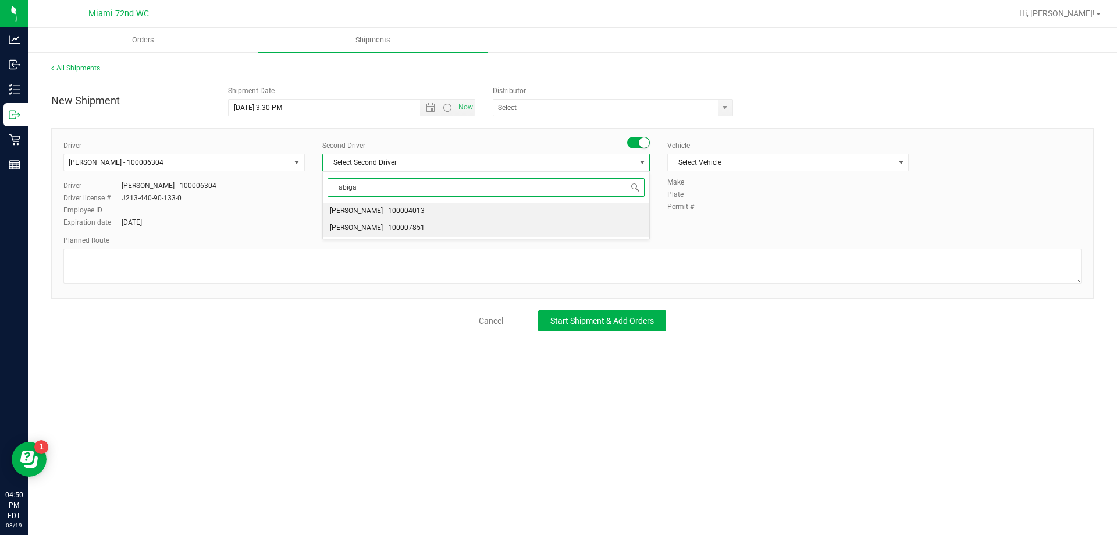
click at [446, 230] on li "[PERSON_NAME] - 100007851" at bounding box center [486, 227] width 326 height 17
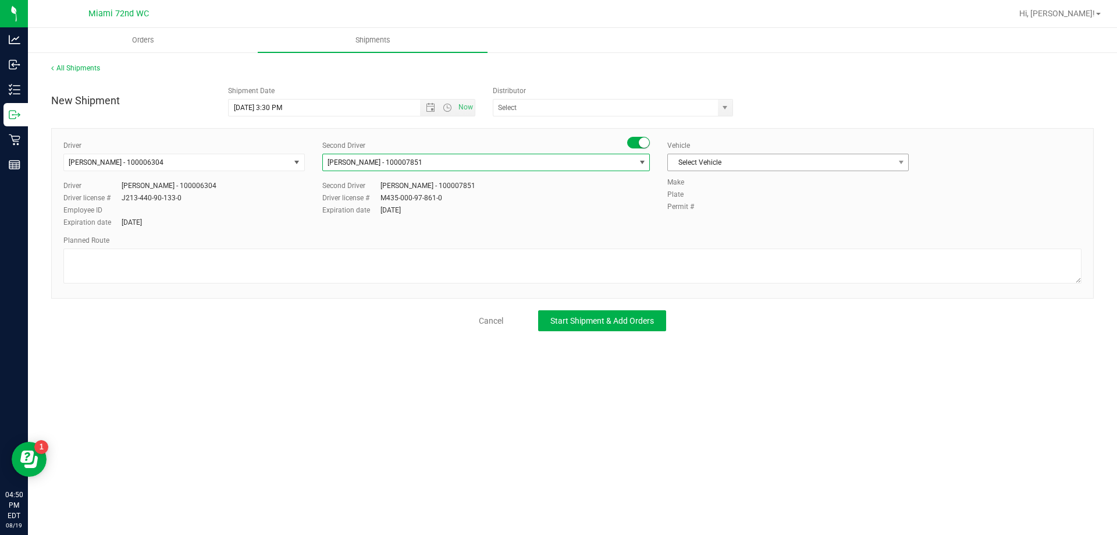
click at [804, 158] on span "Select Vehicle" at bounding box center [781, 162] width 226 height 16
click at [770, 154] on span "Select Vehicle" at bounding box center [781, 162] width 226 height 16
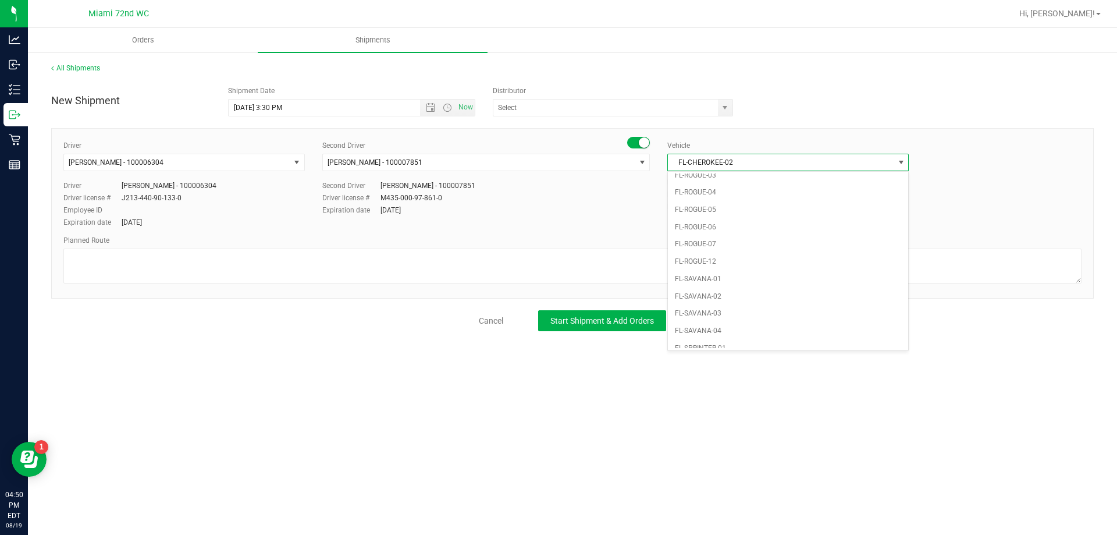
scroll to position [493, 0]
click at [730, 312] on li "FL-SAVANA-03" at bounding box center [788, 311] width 240 height 17
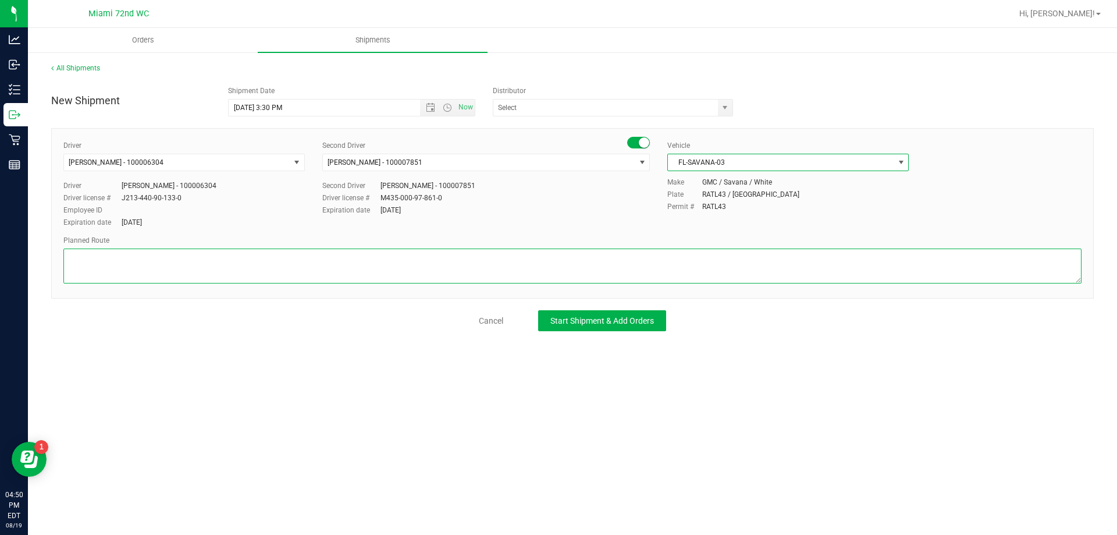
click at [281, 276] on textarea at bounding box center [572, 266] width 1018 height 35
type textarea "Pickup"
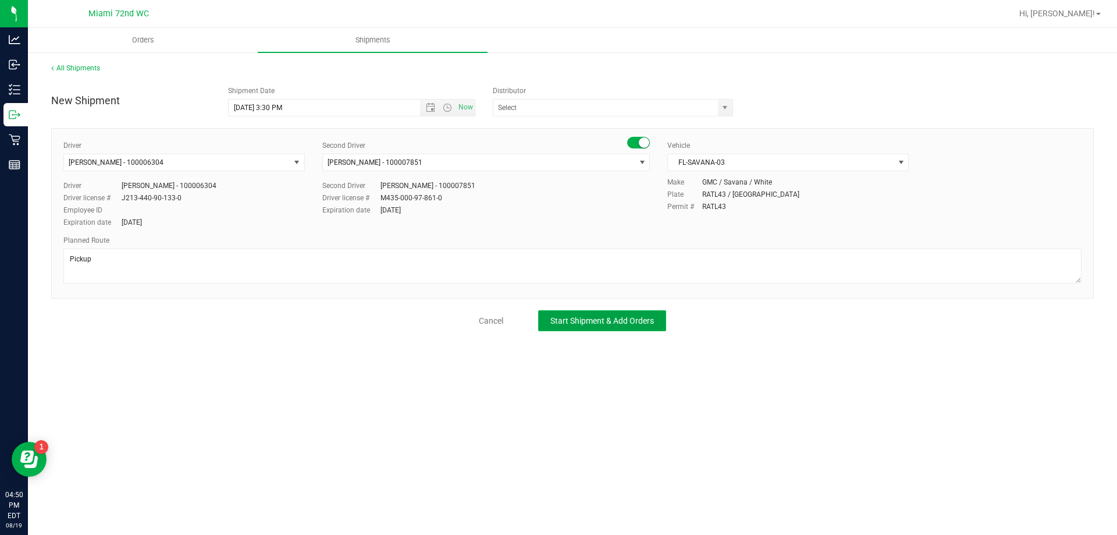
click at [633, 322] on span "Start Shipment & Add Orders" at bounding box center [603, 320] width 104 height 9
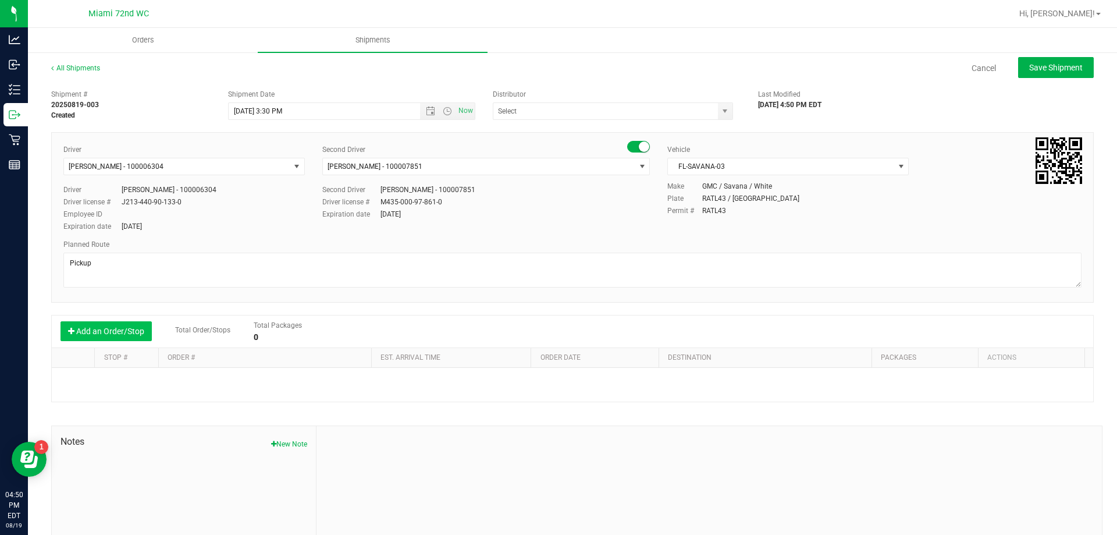
click at [124, 325] on button "Add an Order/Stop" at bounding box center [106, 331] width 91 height 20
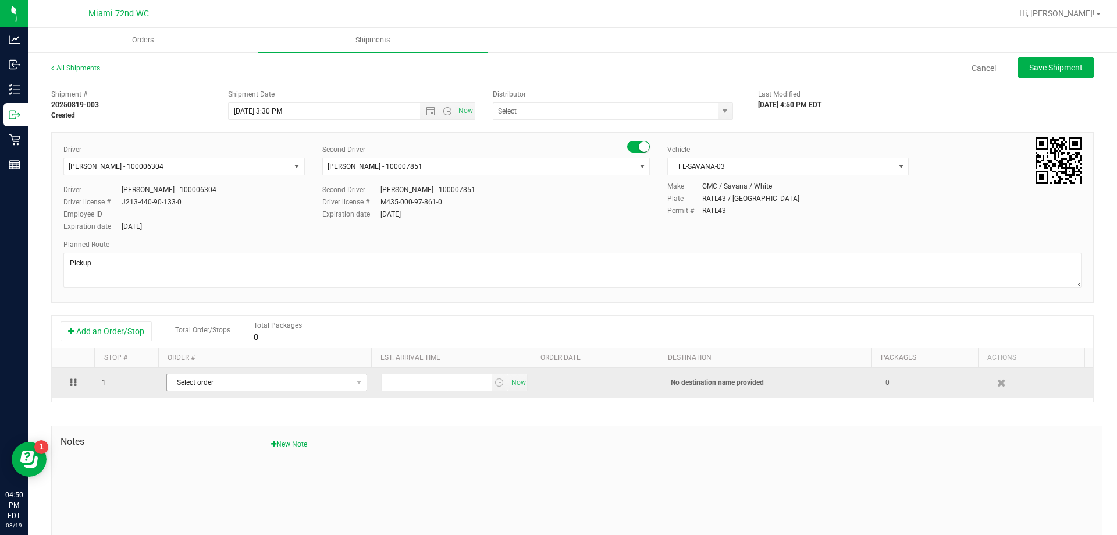
click at [271, 387] on span "Select order" at bounding box center [259, 382] width 185 height 16
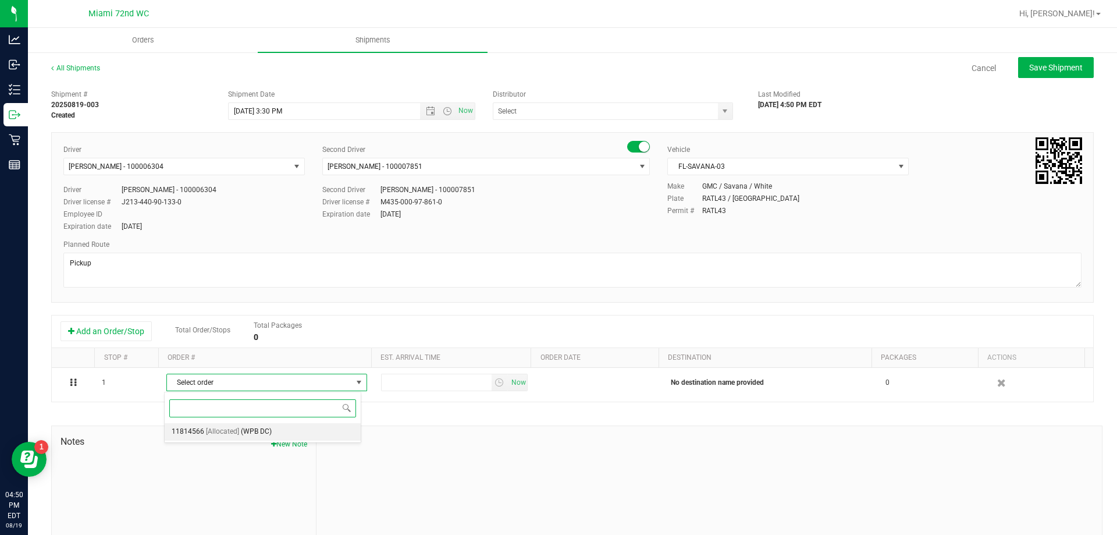
click at [243, 440] on li "11814566 [Allocated] (WPB DC)" at bounding box center [263, 431] width 196 height 17
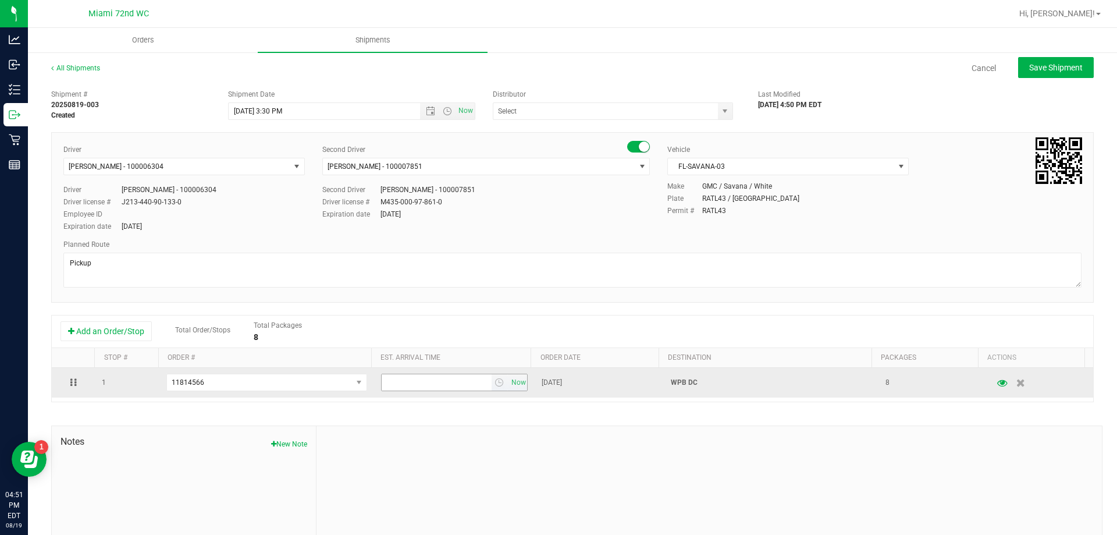
click at [424, 386] on input "text" at bounding box center [437, 382] width 110 height 16
type input "3"
click at [495, 383] on span "select" at bounding box center [499, 382] width 9 height 9
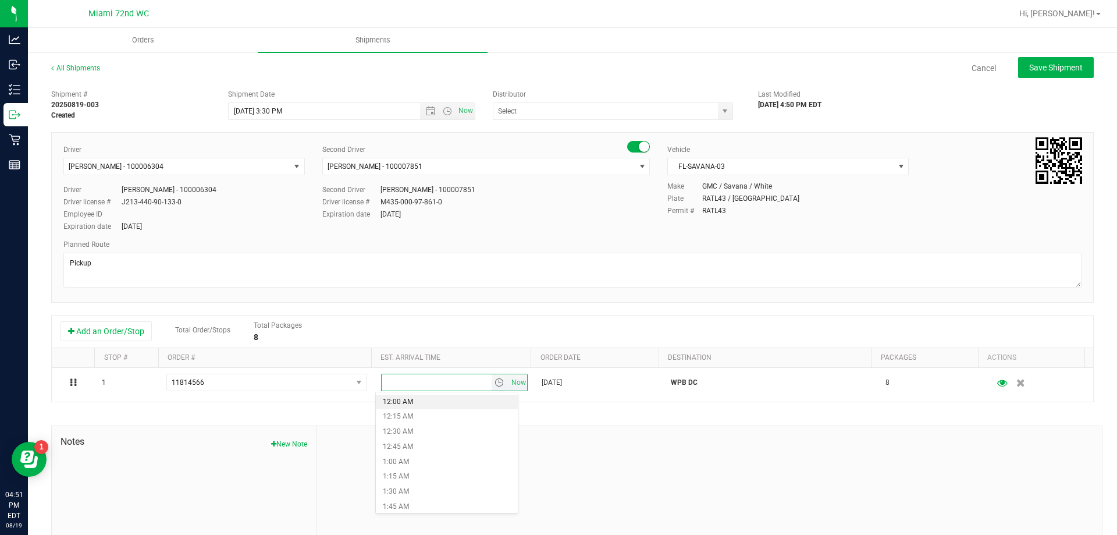
click at [502, 398] on li "12:00 AM" at bounding box center [447, 402] width 142 height 15
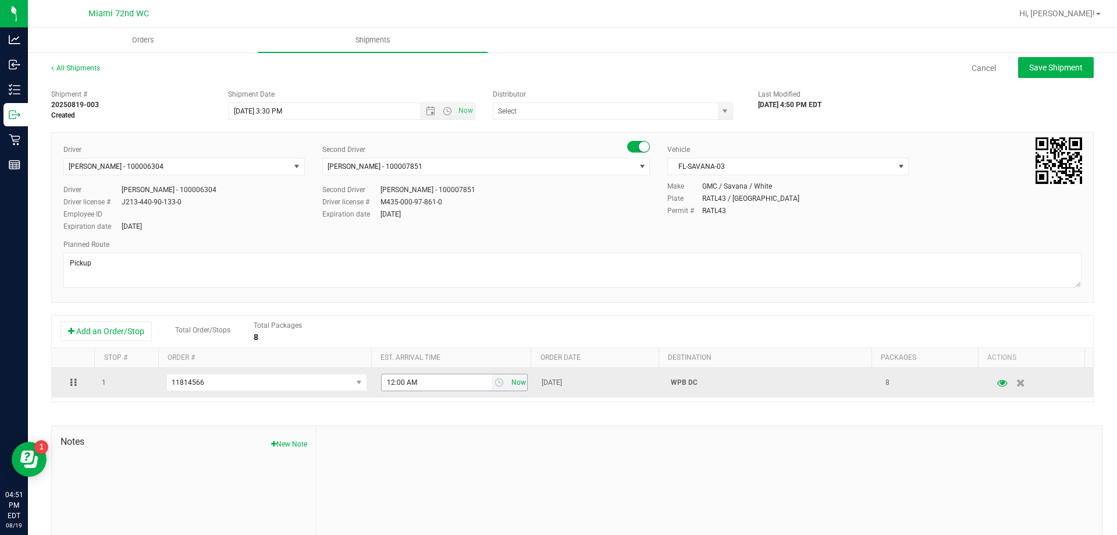
click at [509, 391] on span "Now" at bounding box center [519, 382] width 20 height 17
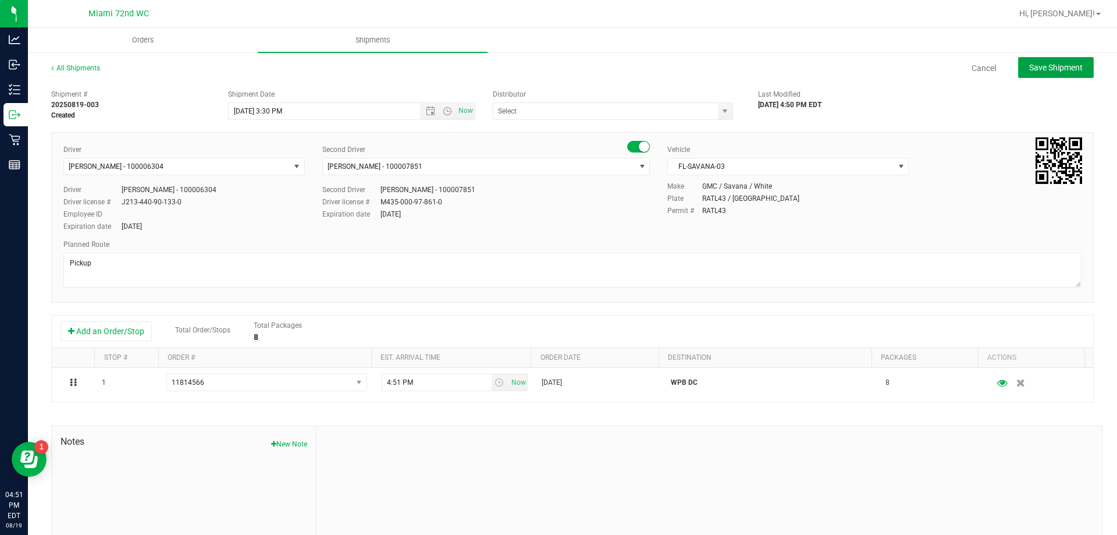
click at [1057, 66] on span "Save Shipment" at bounding box center [1057, 67] width 54 height 9
type input "[DATE] 7:30 PM"
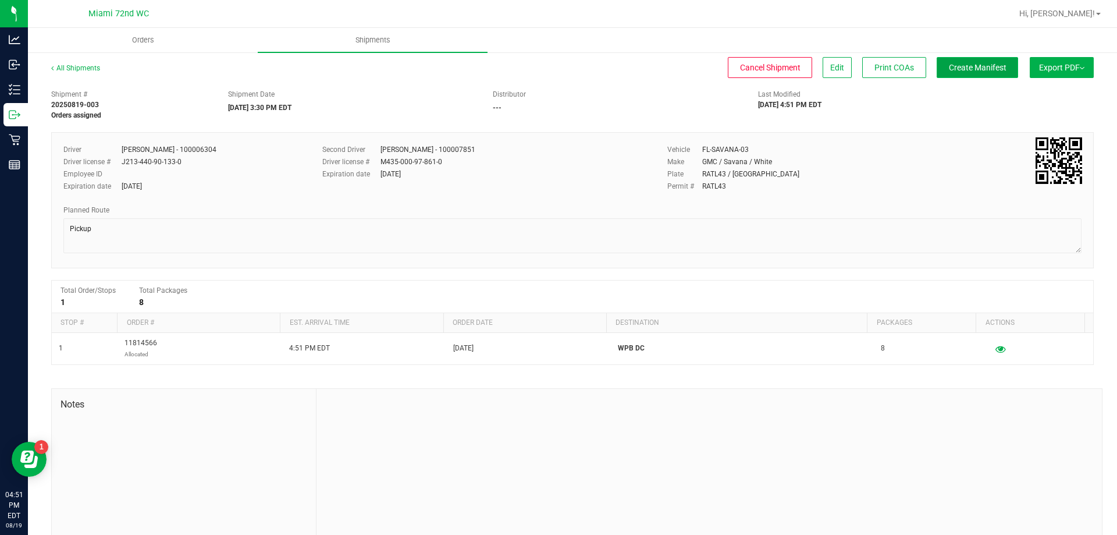
click at [967, 66] on span "Create Manifest" at bounding box center [978, 67] width 58 height 9
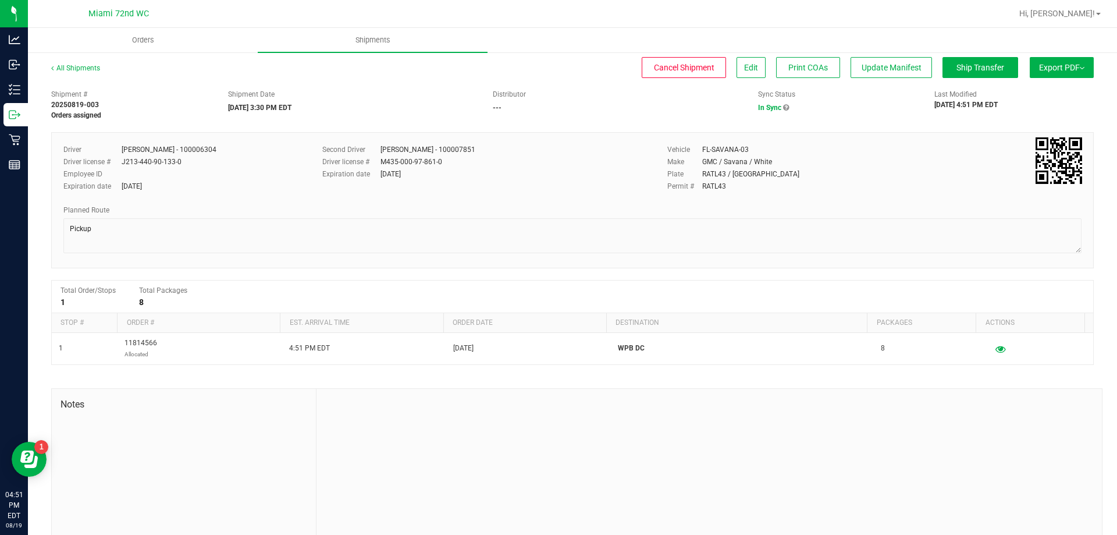
click at [1048, 63] on button "Export PDF" at bounding box center [1062, 67] width 64 height 21
click at [1057, 94] on span "Manifest by Package ID" at bounding box center [1045, 93] width 74 height 8
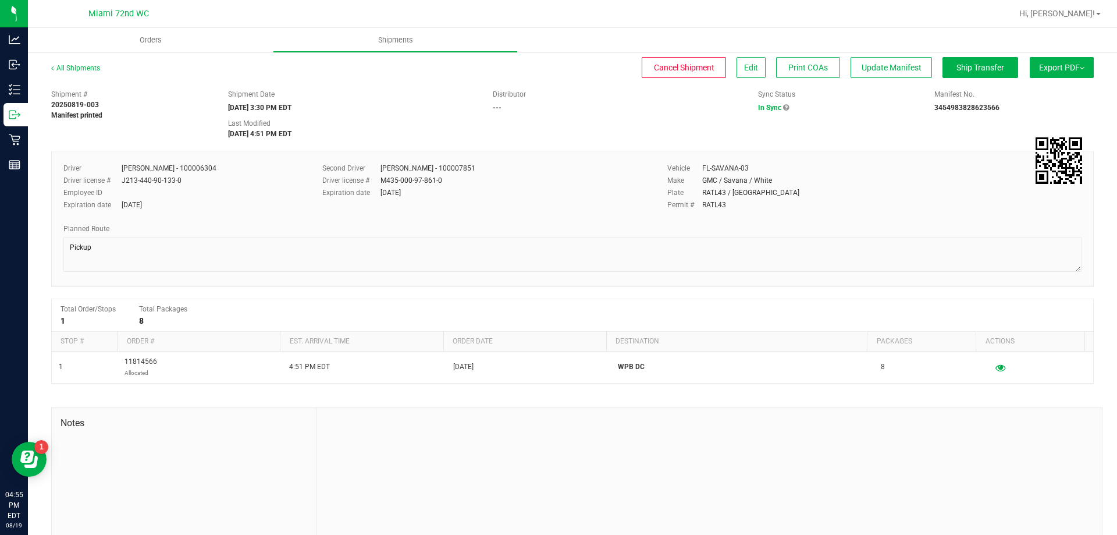
scroll to position [41, 0]
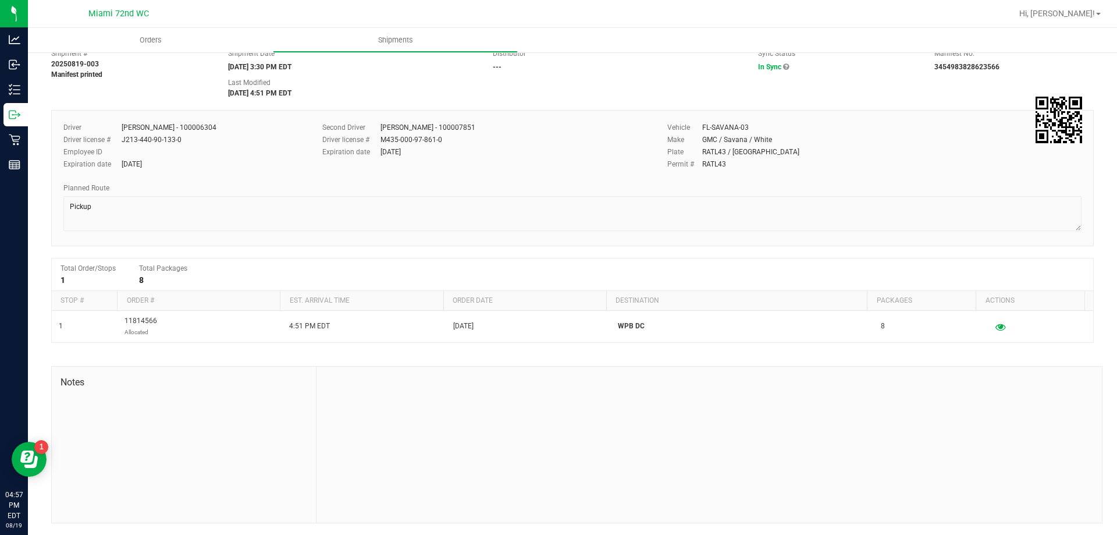
click at [888, 109] on div "Shipment # 20250819-003 Manifest printed Shipment Date [DATE] 3:30 PM EDT Distr…" at bounding box center [572, 283] width 1043 height 480
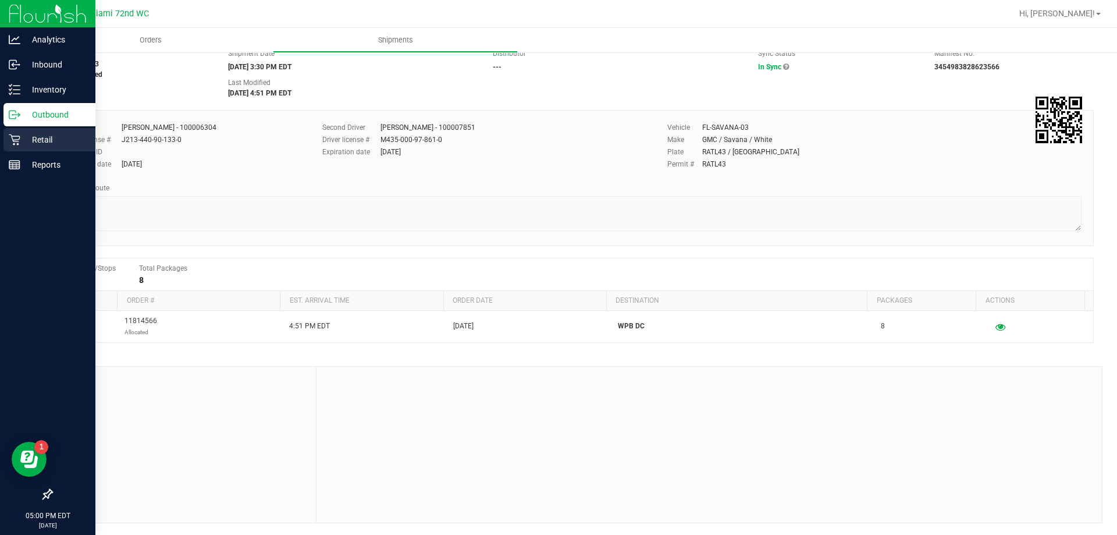
click at [11, 145] on icon at bounding box center [15, 140] width 12 height 12
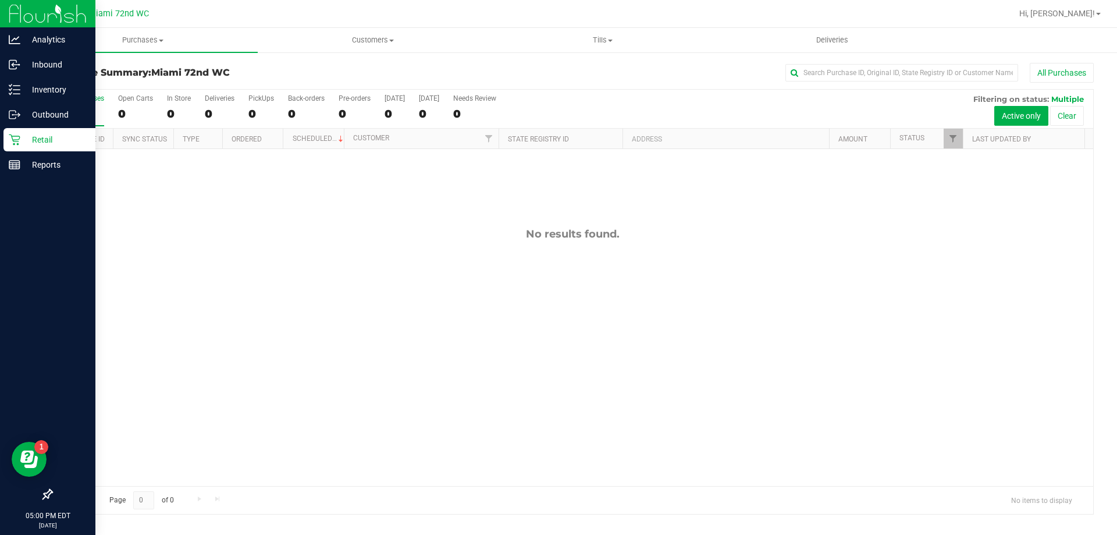
click at [55, 140] on p "Retail" at bounding box center [55, 140] width 70 height 14
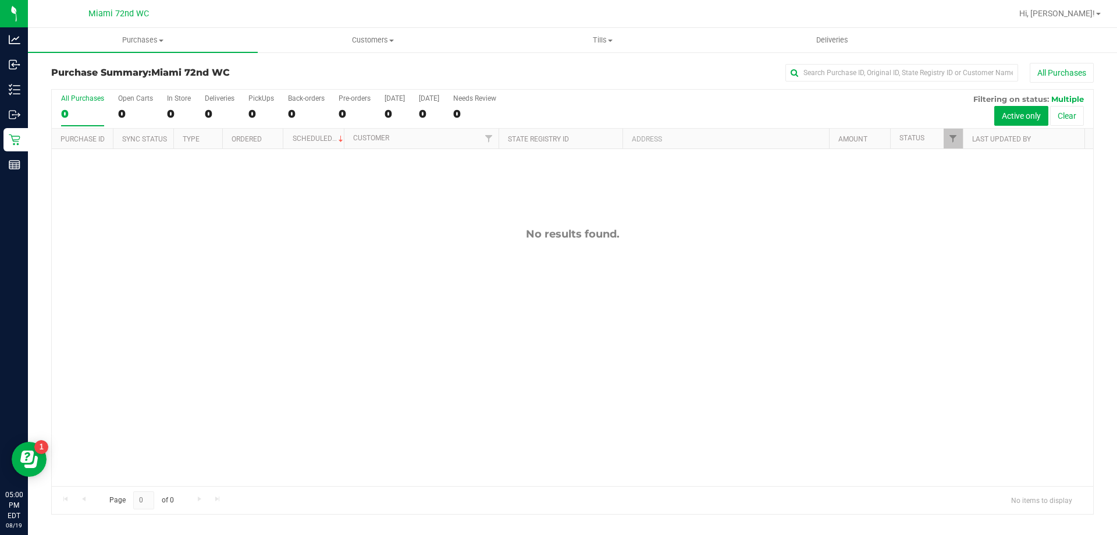
click at [324, 397] on div "No results found." at bounding box center [573, 357] width 1042 height 416
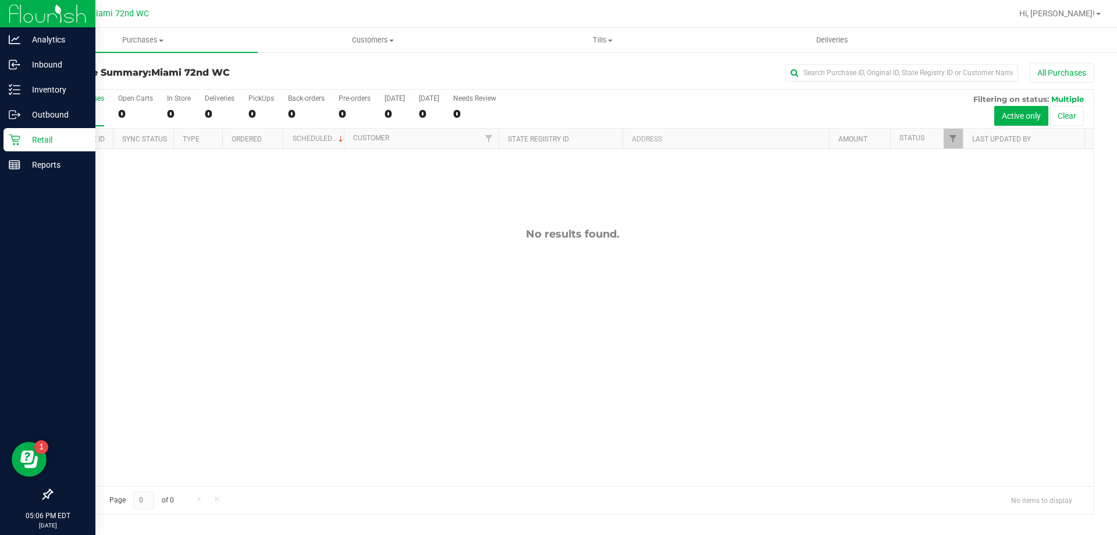
click at [25, 137] on p "Retail" at bounding box center [55, 140] width 70 height 14
click at [19, 141] on icon at bounding box center [15, 140] width 12 height 12
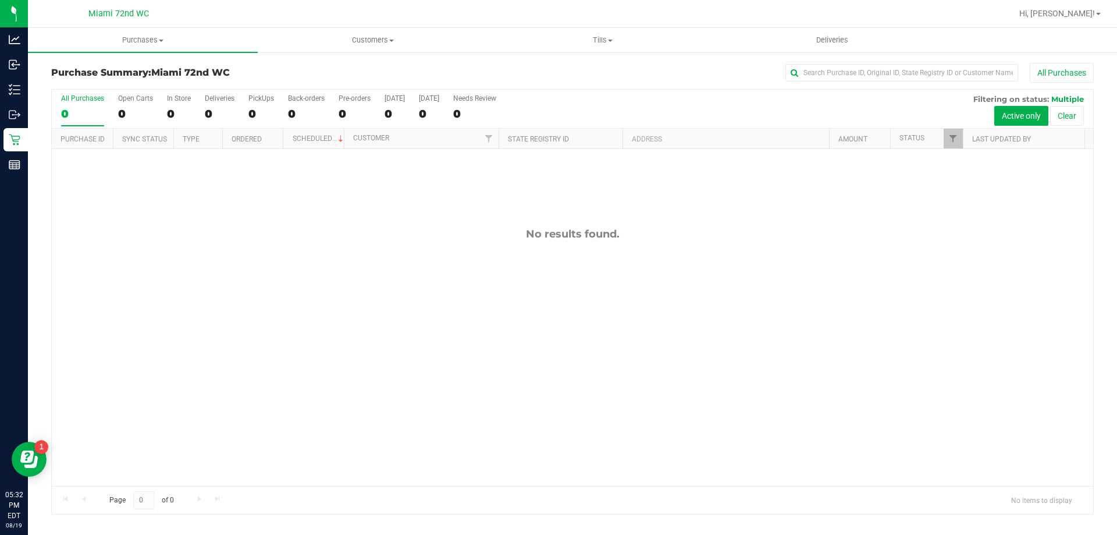
click at [157, 242] on div "No results found." at bounding box center [573, 357] width 1042 height 416
click at [558, 372] on div "11815058 N/A In-Store [DATE] 5:48 PM EDT $0.00 Created [EMAIL_ADDRESS][DOMAIN_N…" at bounding box center [573, 317] width 1042 height 337
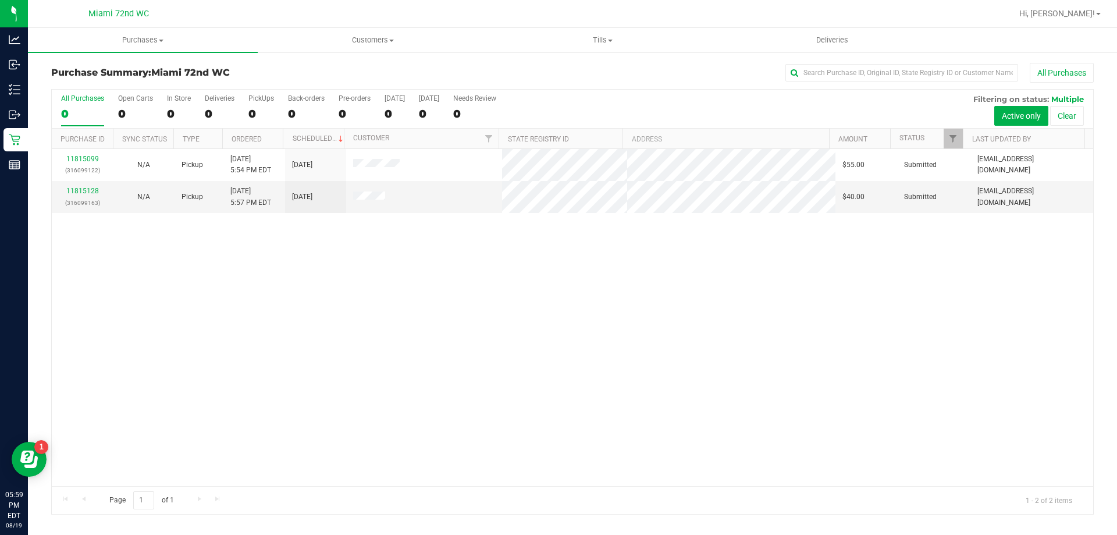
click at [678, 360] on div "11815099 (316099122) N/A Pickup [DATE] 5:54 PM EDT 8/19/2025 $55.00 Submitted […" at bounding box center [573, 317] width 1042 height 337
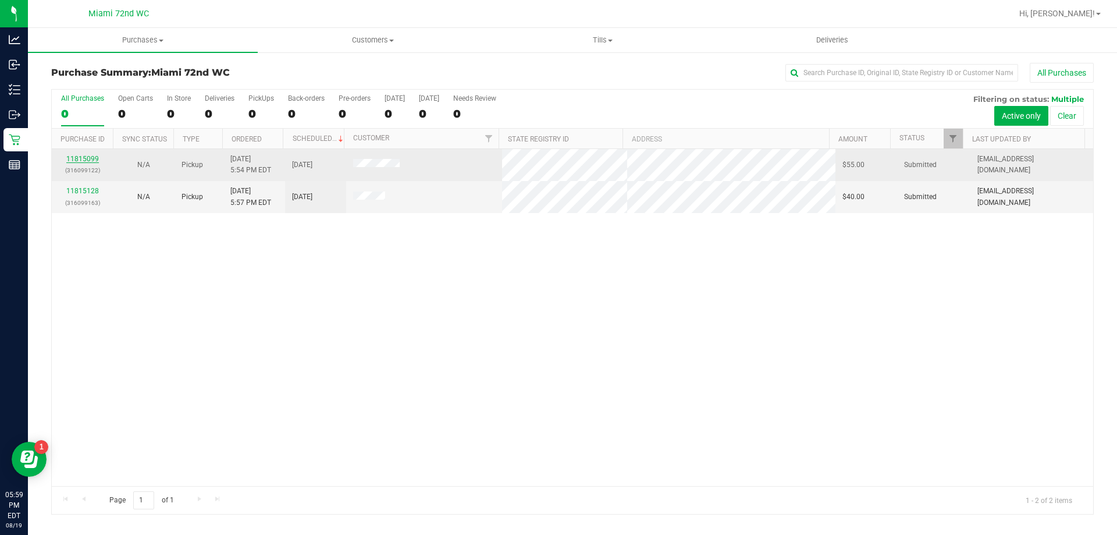
click at [88, 159] on link "11815099" at bounding box center [82, 159] width 33 height 8
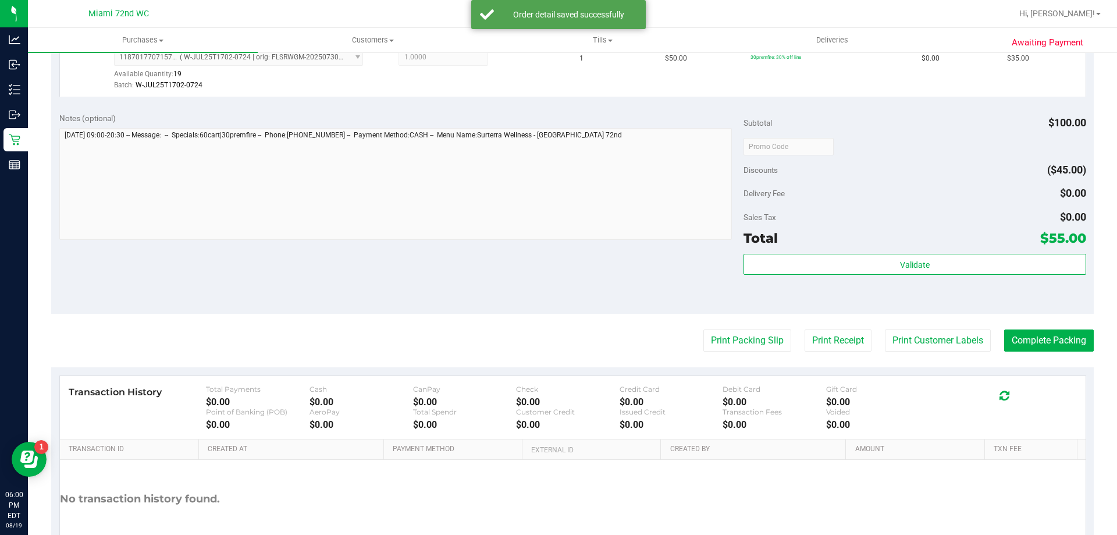
scroll to position [484, 0]
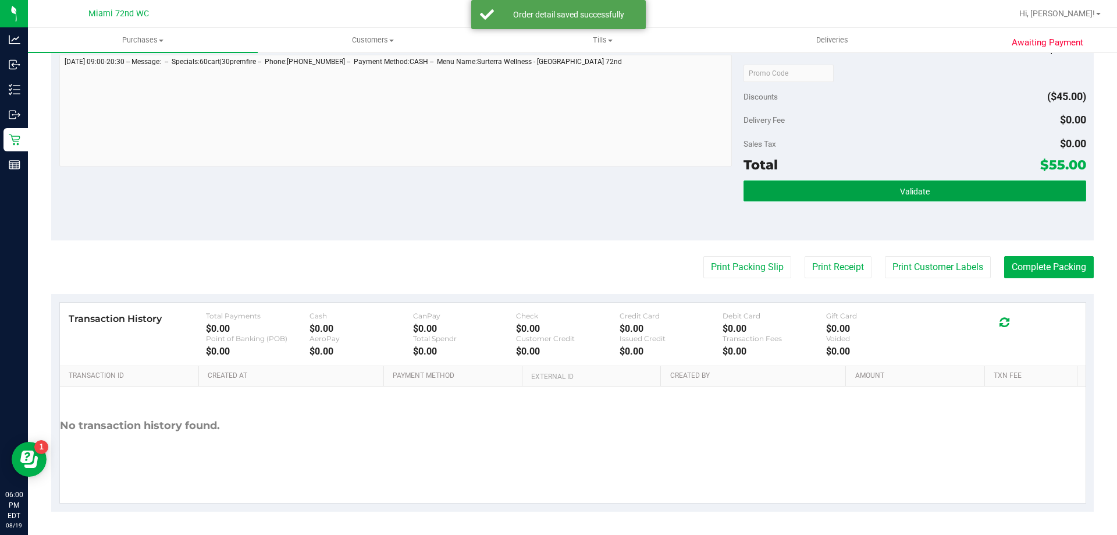
click at [921, 198] on button "Validate" at bounding box center [915, 190] width 342 height 21
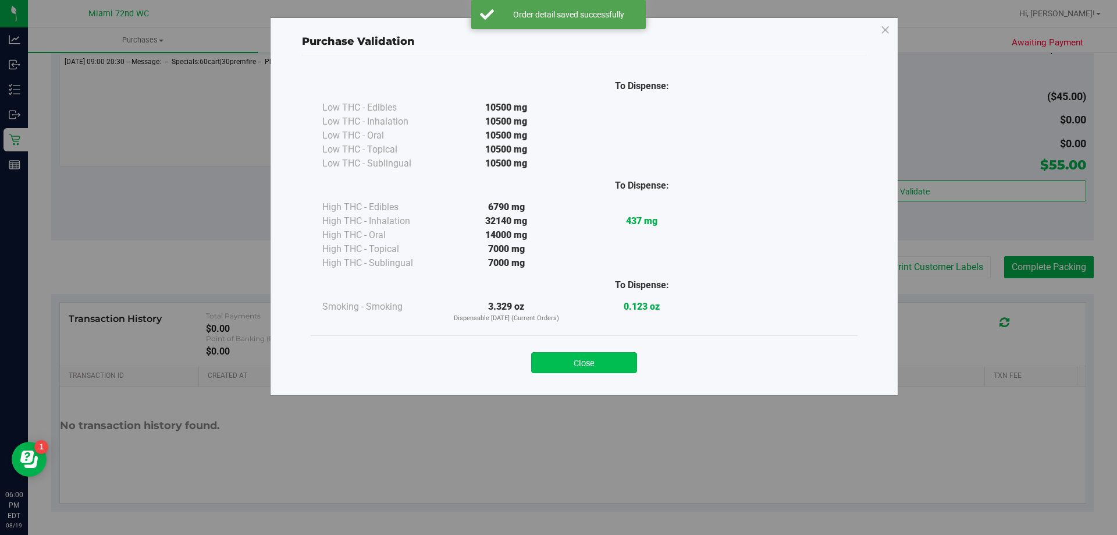
click at [613, 365] on button "Close" at bounding box center [584, 362] width 106 height 21
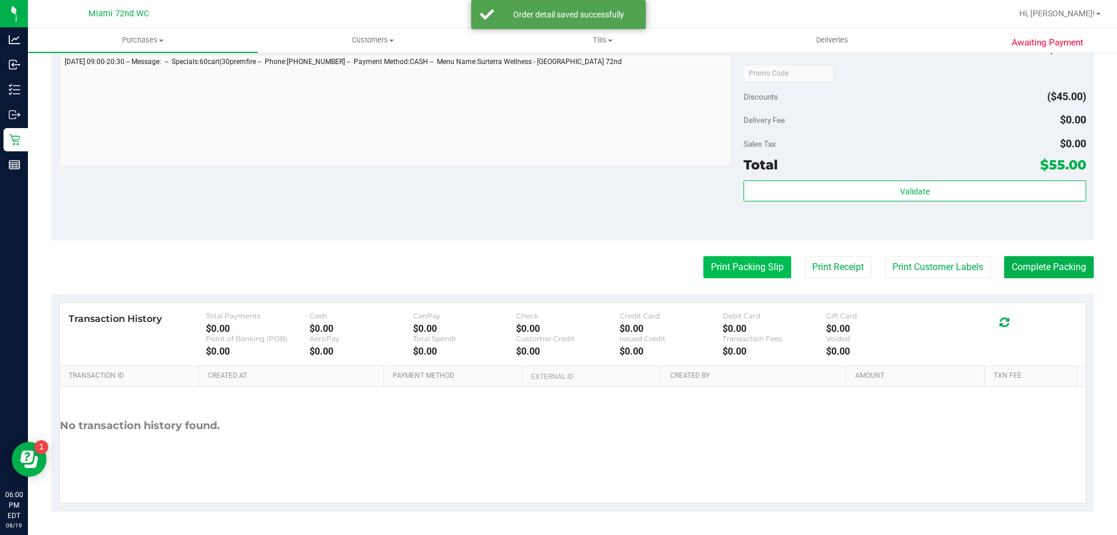
click at [748, 259] on button "Print Packing Slip" at bounding box center [748, 267] width 88 height 22
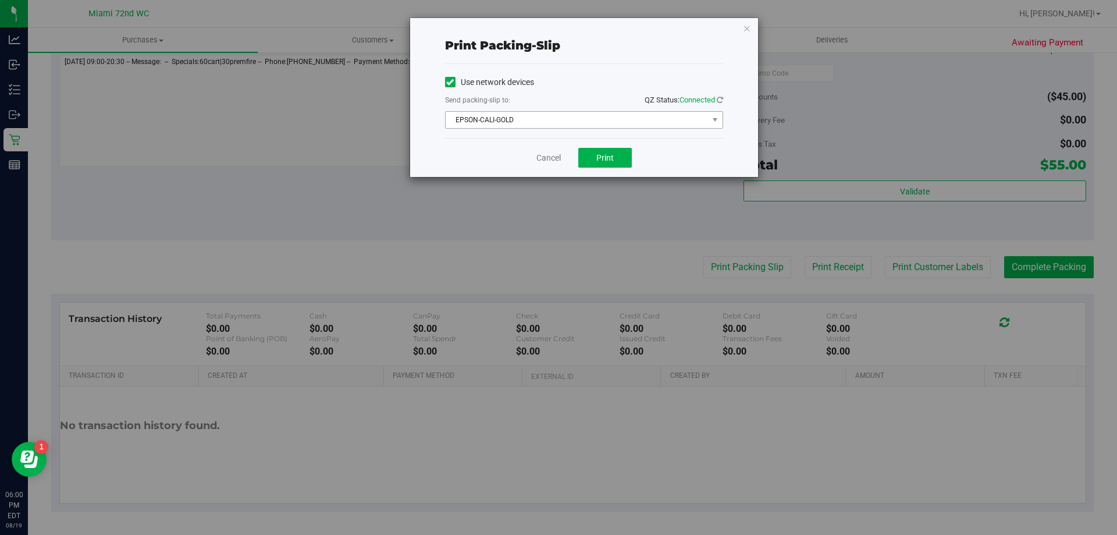
click at [637, 122] on span "EPSON-CALI-GOLD" at bounding box center [577, 120] width 262 height 16
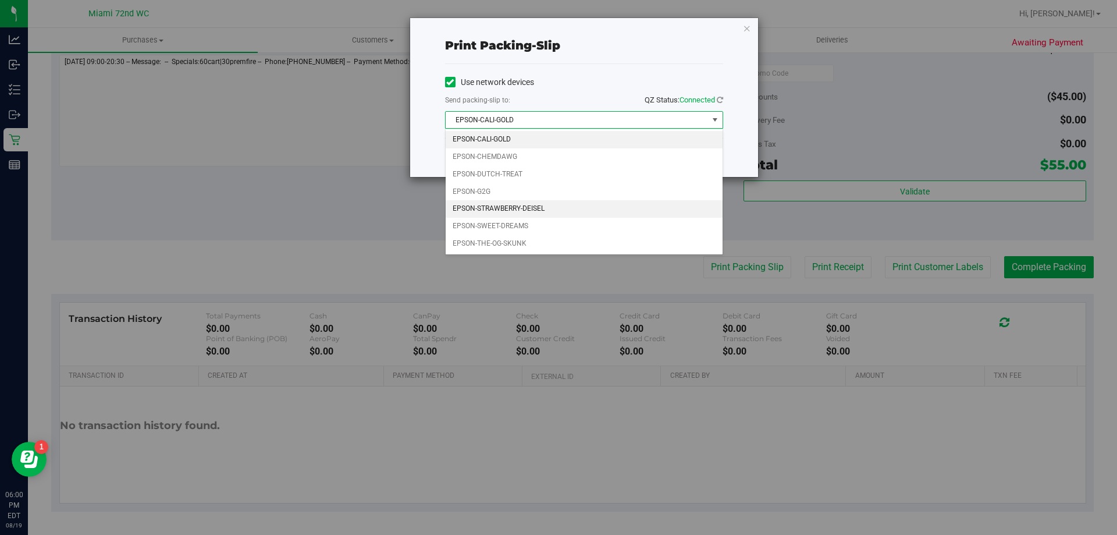
click at [588, 204] on li "EPSON-STRAWBERRY-DEISEL" at bounding box center [584, 208] width 277 height 17
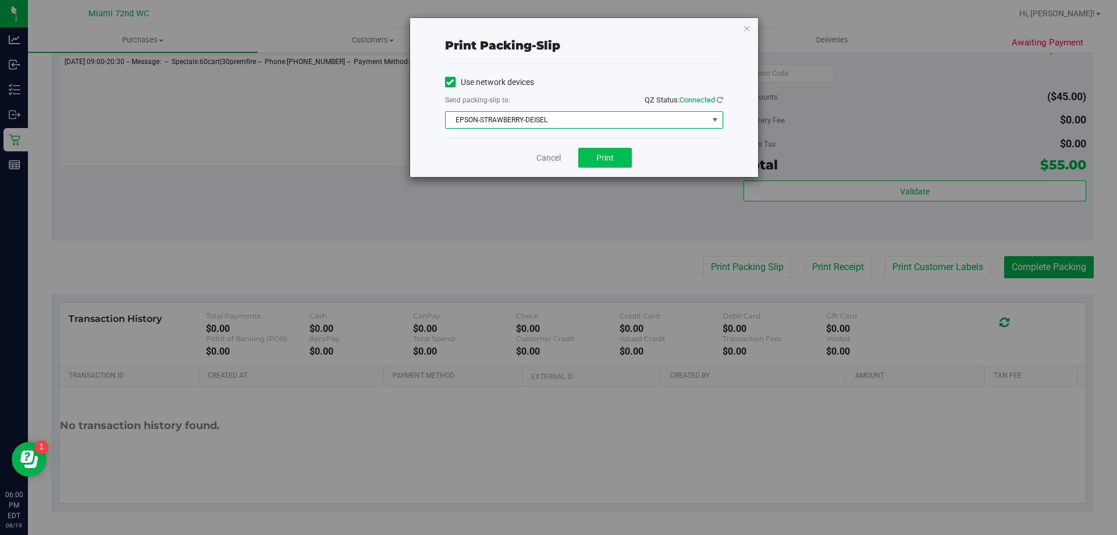
click at [616, 156] on button "Print" at bounding box center [605, 158] width 54 height 20
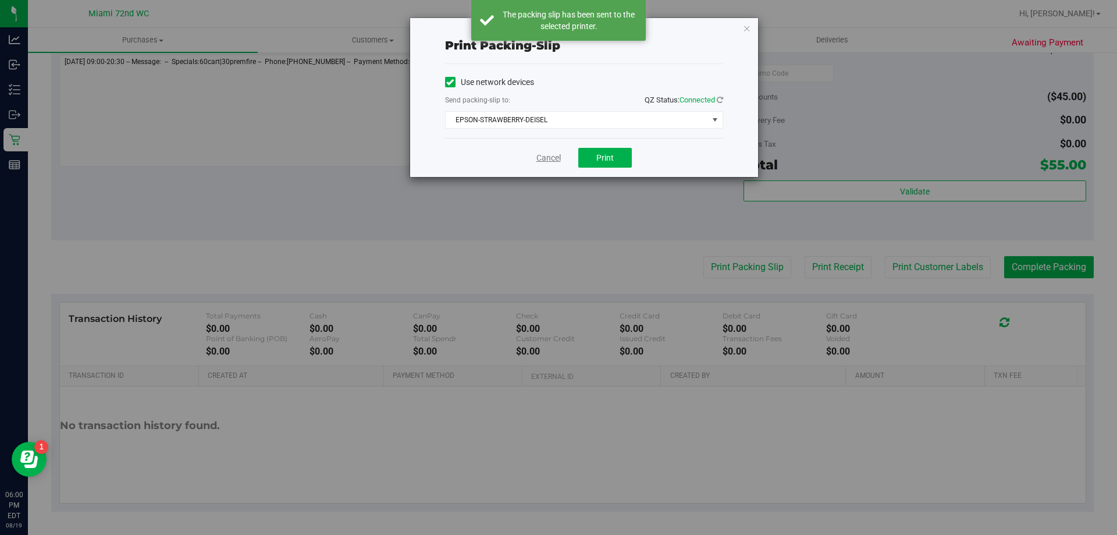
click at [545, 155] on link "Cancel" at bounding box center [549, 158] width 24 height 12
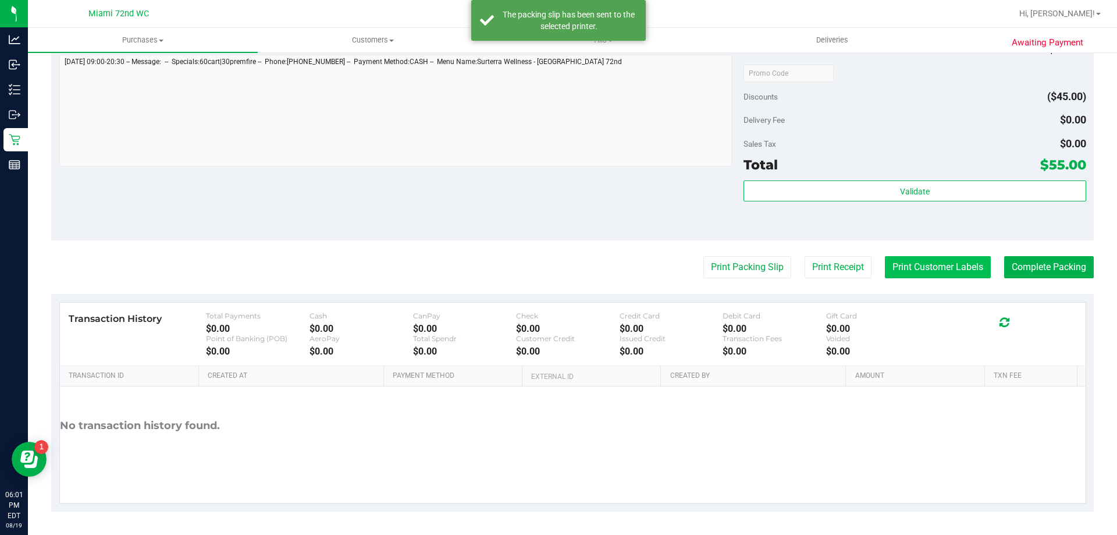
click at [932, 269] on button "Print Customer Labels" at bounding box center [938, 267] width 106 height 22
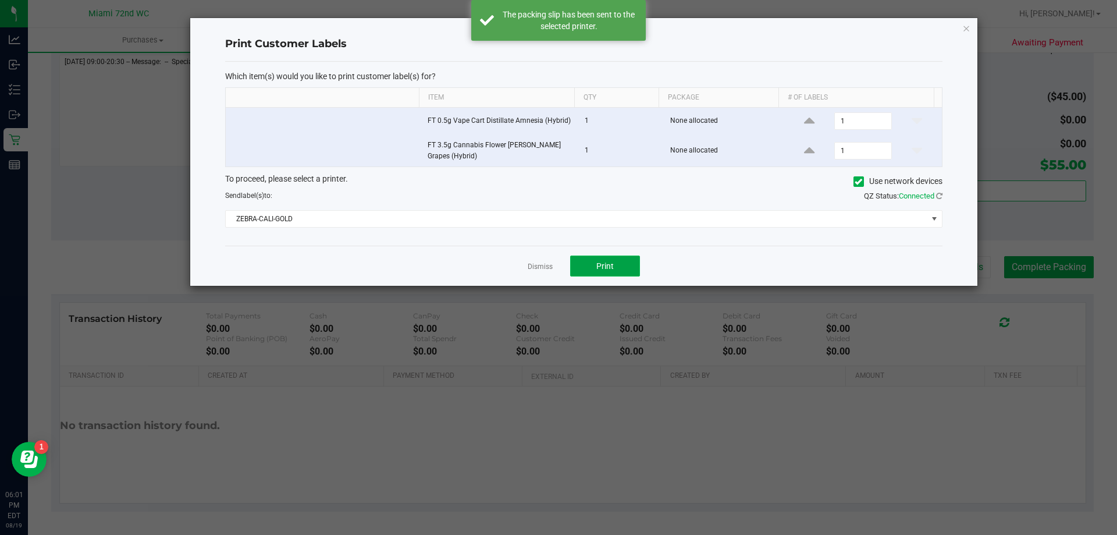
click at [601, 271] on button "Print" at bounding box center [605, 265] width 70 height 21
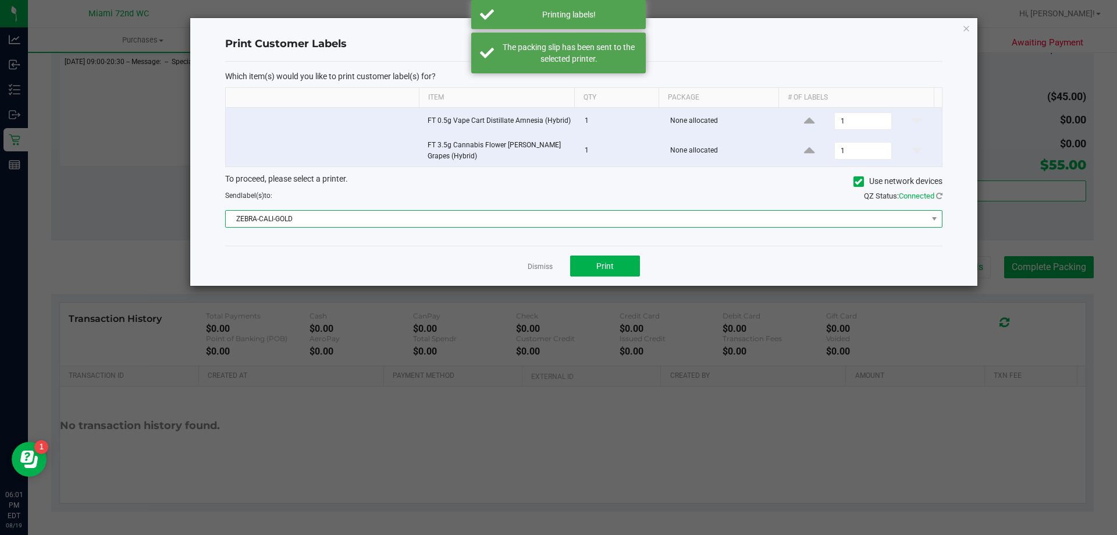
click at [491, 219] on span "ZEBRA-CALI-GOLD" at bounding box center [577, 219] width 702 height 16
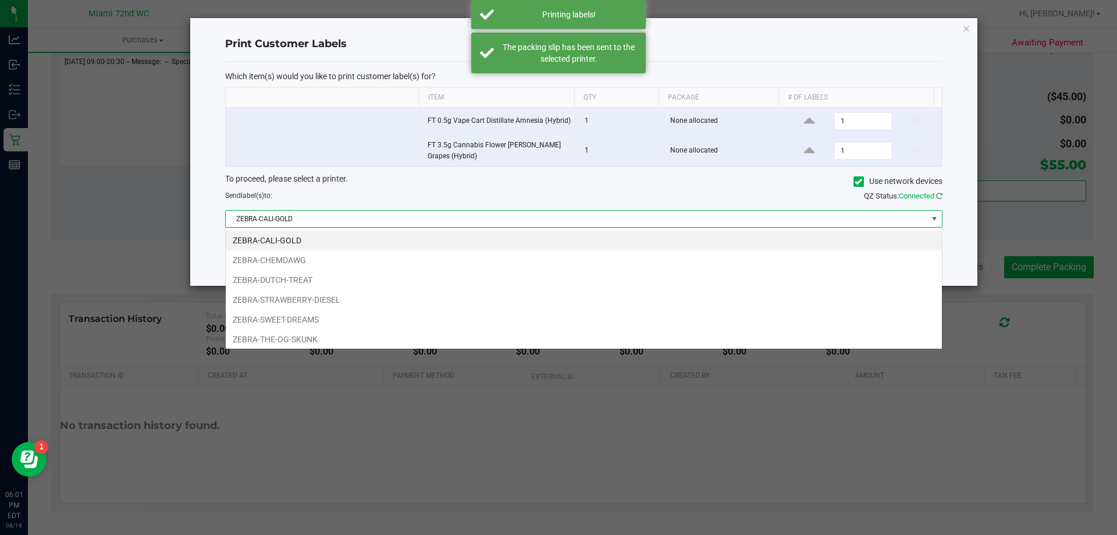
scroll to position [17, 717]
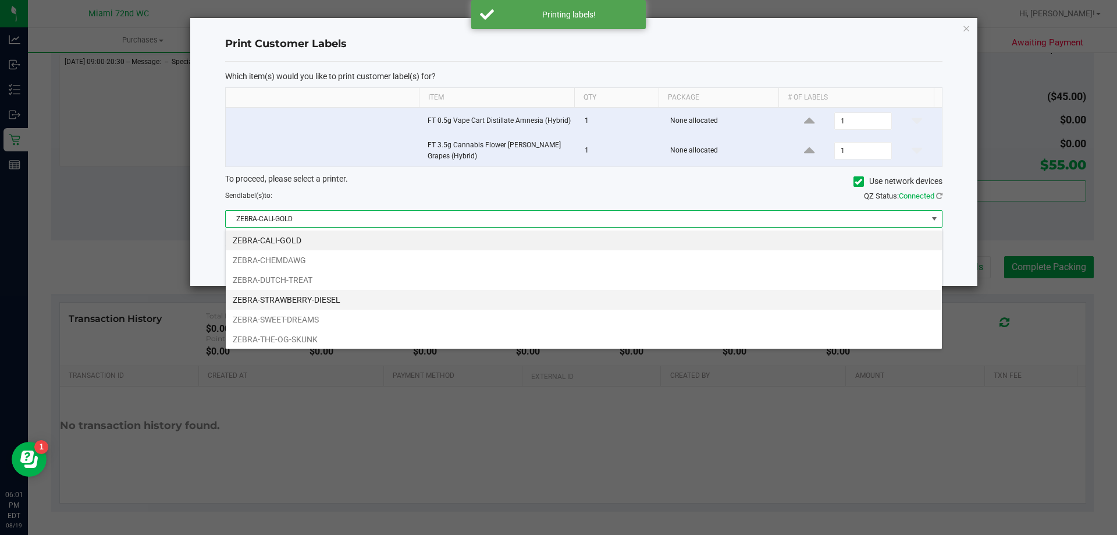
click at [400, 300] on li "ZEBRA-STRAWBERRY-DIESEL" at bounding box center [584, 300] width 716 height 20
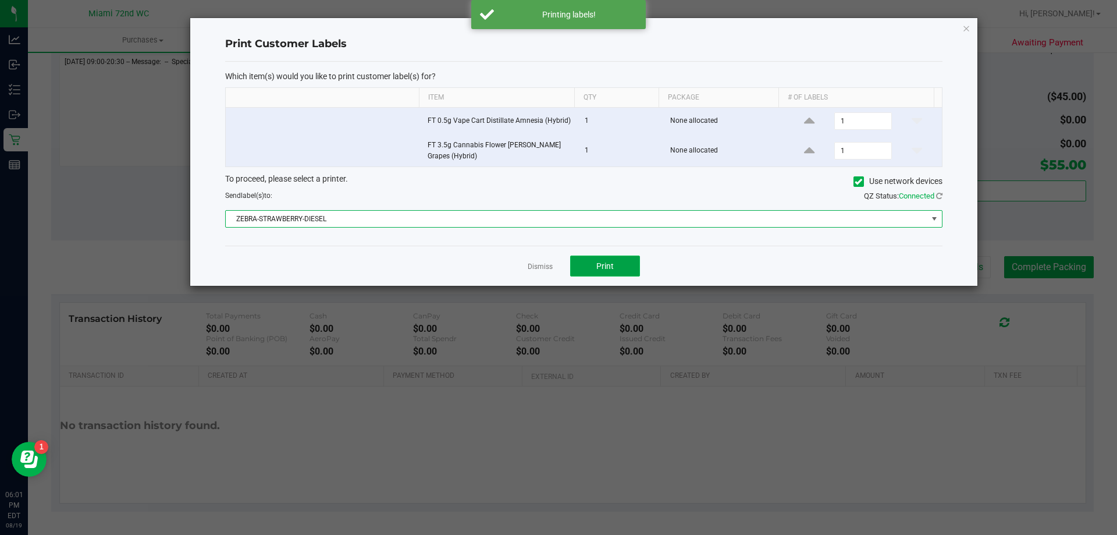
click at [599, 270] on span "Print" at bounding box center [605, 265] width 17 height 9
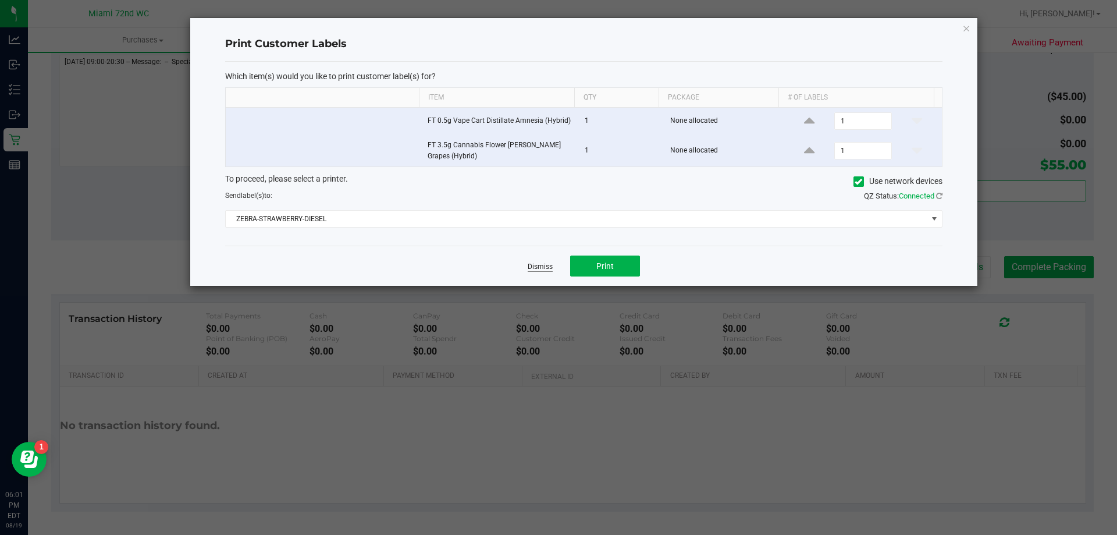
click at [544, 263] on link "Dismiss" at bounding box center [540, 267] width 25 height 10
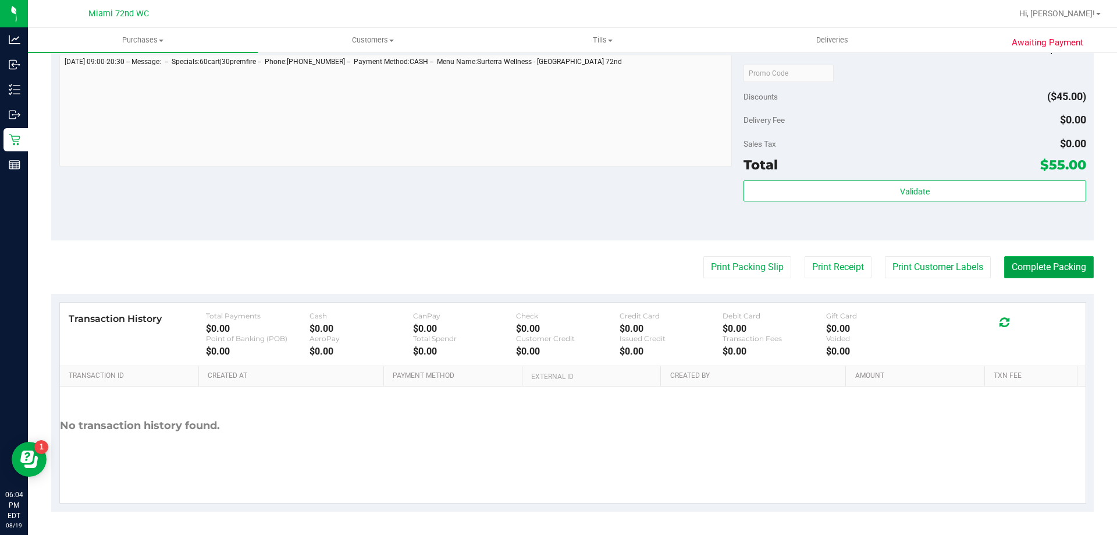
click at [1060, 271] on button "Complete Packing" at bounding box center [1049, 267] width 90 height 22
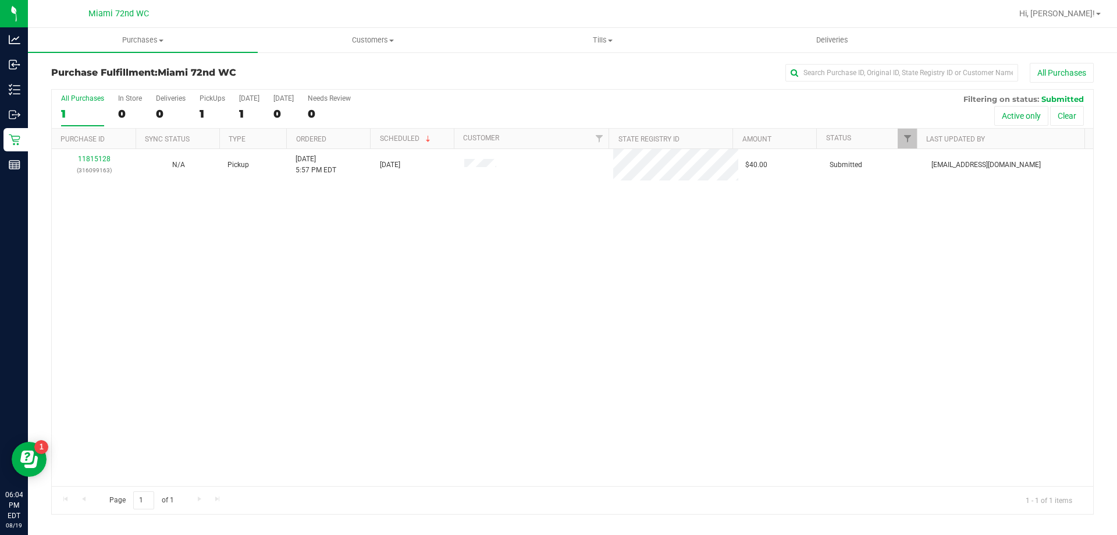
click at [0, 0] on p "Retail" at bounding box center [0, 0] width 0 height 0
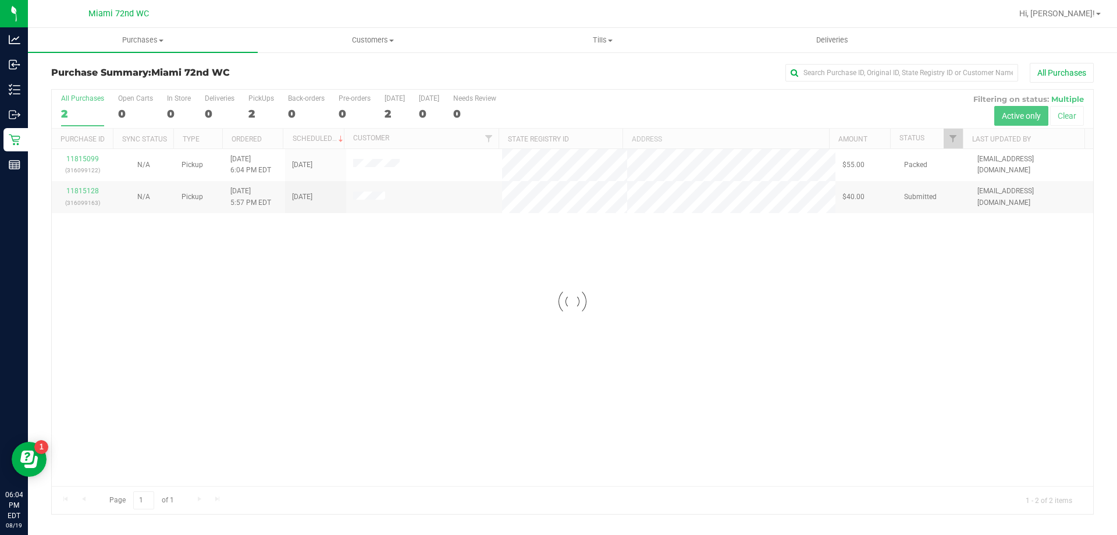
click at [473, 313] on div "Loading... 11815099 (316099122) N/A Pickup [DATE] 6:04 PM EDT 8/19/2025 $55.00 …" at bounding box center [573, 317] width 1042 height 337
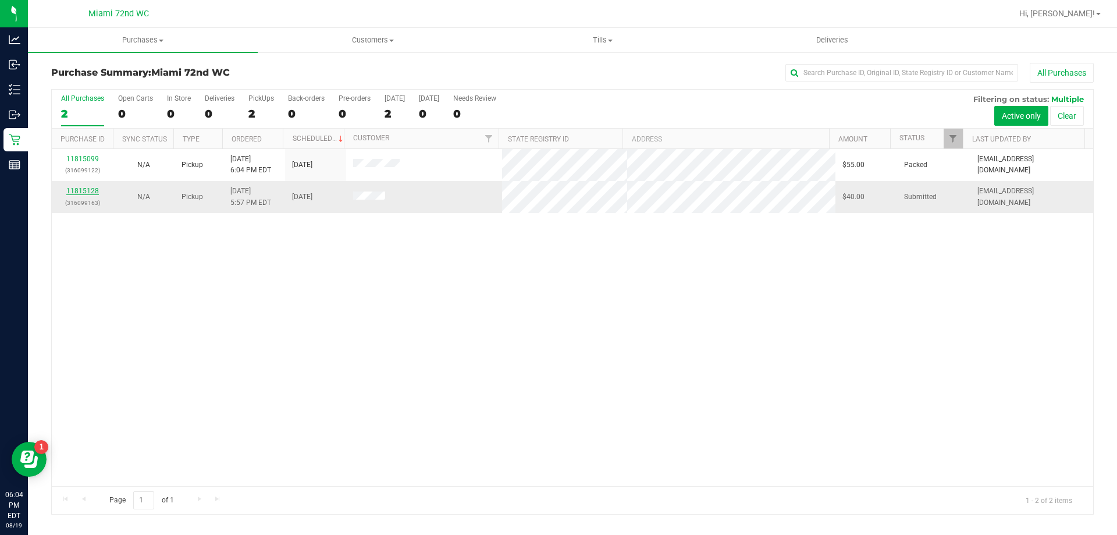
click at [90, 191] on link "11815128" at bounding box center [82, 191] width 33 height 8
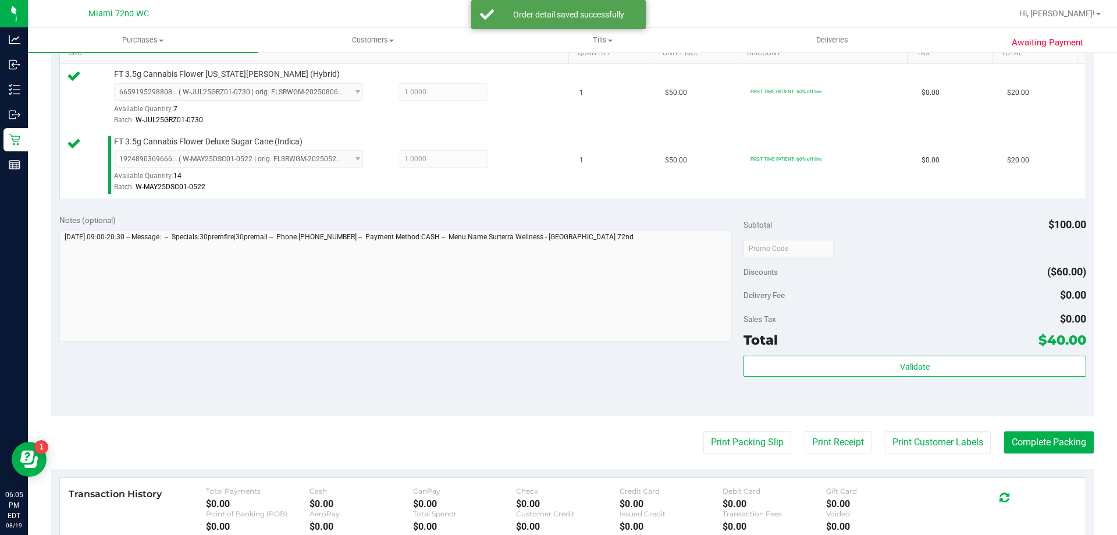
scroll to position [332, 0]
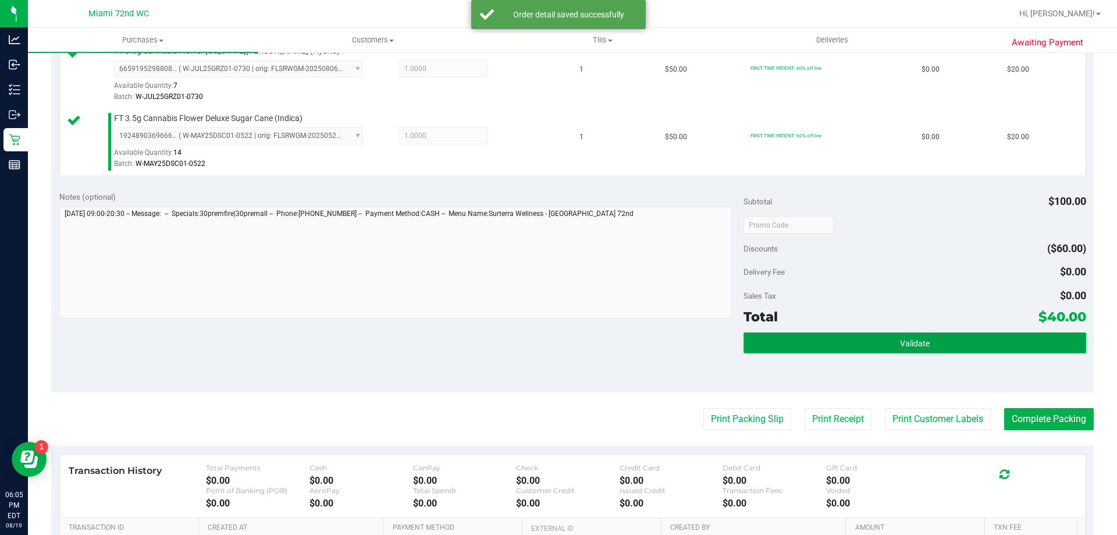
click at [949, 342] on button "Validate" at bounding box center [915, 342] width 342 height 21
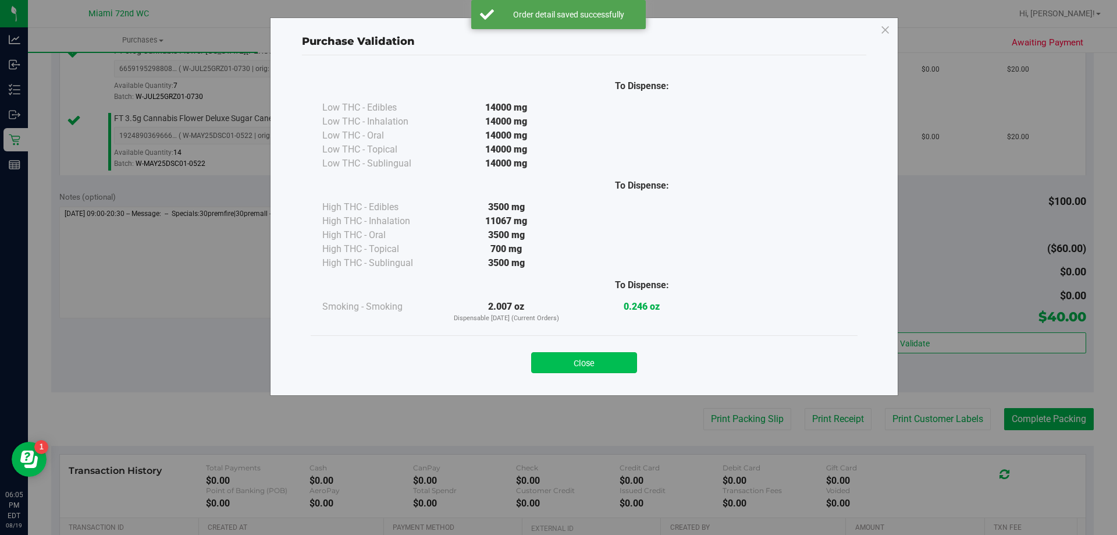
click at [585, 354] on button "Close" at bounding box center [584, 362] width 106 height 21
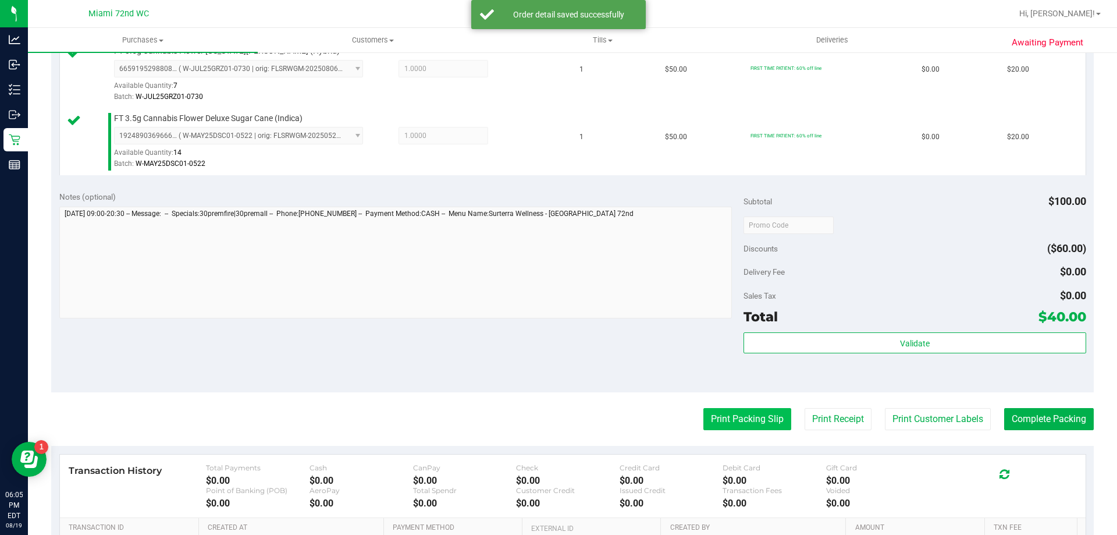
click at [746, 426] on button "Print Packing Slip" at bounding box center [748, 419] width 88 height 22
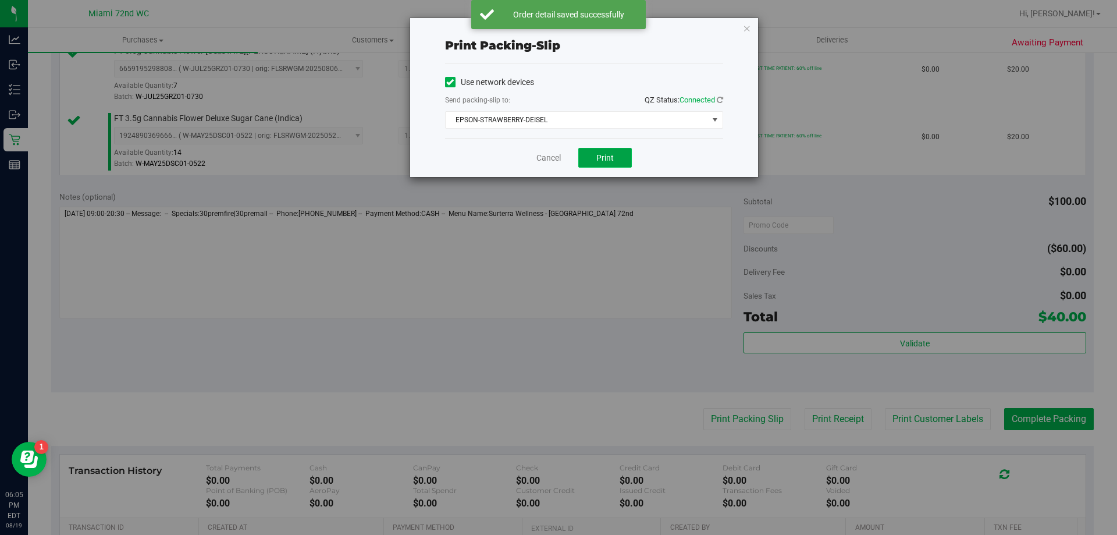
click at [601, 159] on span "Print" at bounding box center [605, 157] width 17 height 9
click at [548, 161] on link "Cancel" at bounding box center [549, 158] width 24 height 12
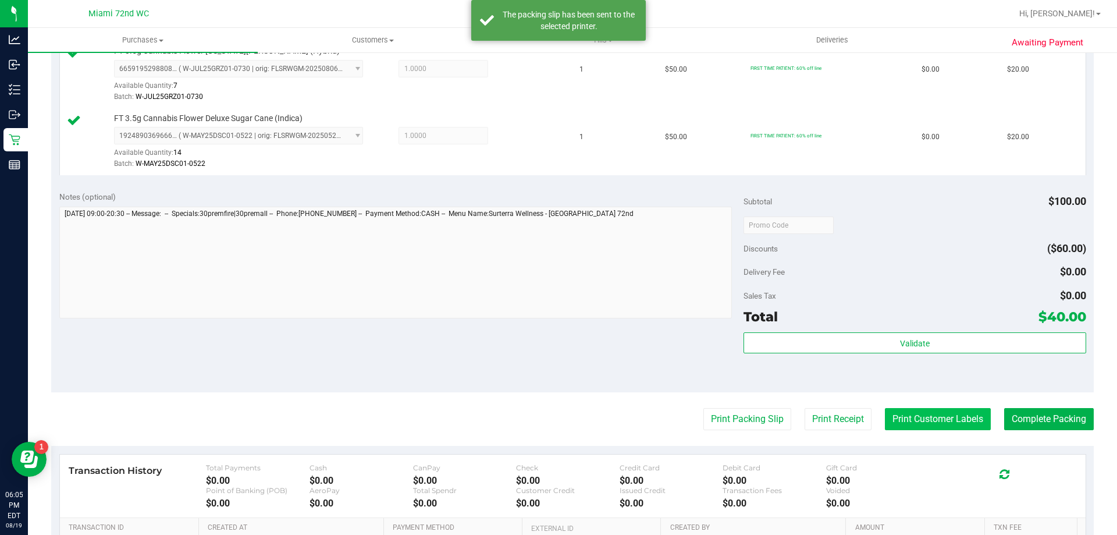
click at [942, 418] on button "Print Customer Labels" at bounding box center [938, 419] width 106 height 22
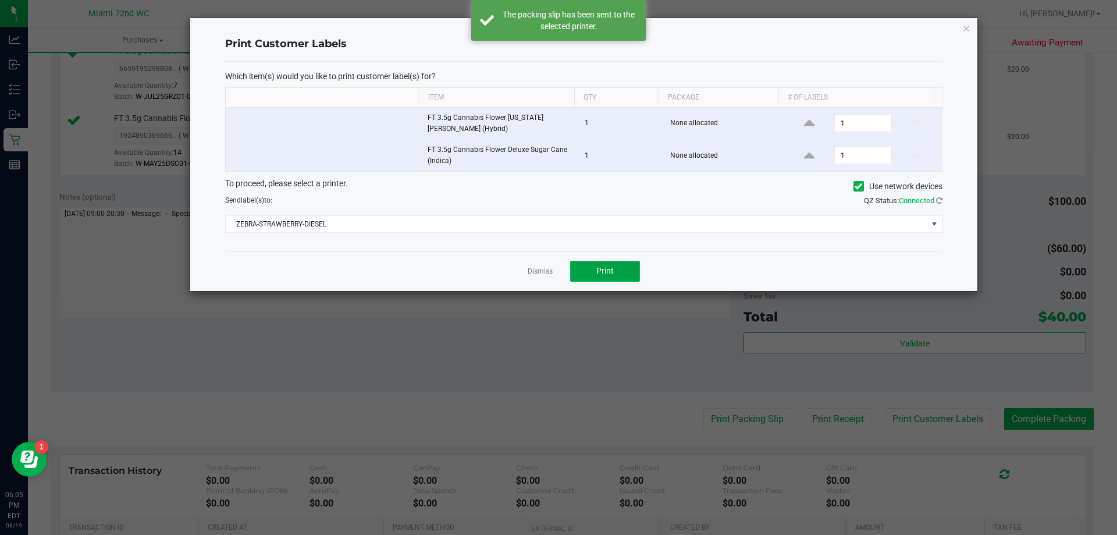
click at [618, 263] on button "Print" at bounding box center [605, 271] width 70 height 21
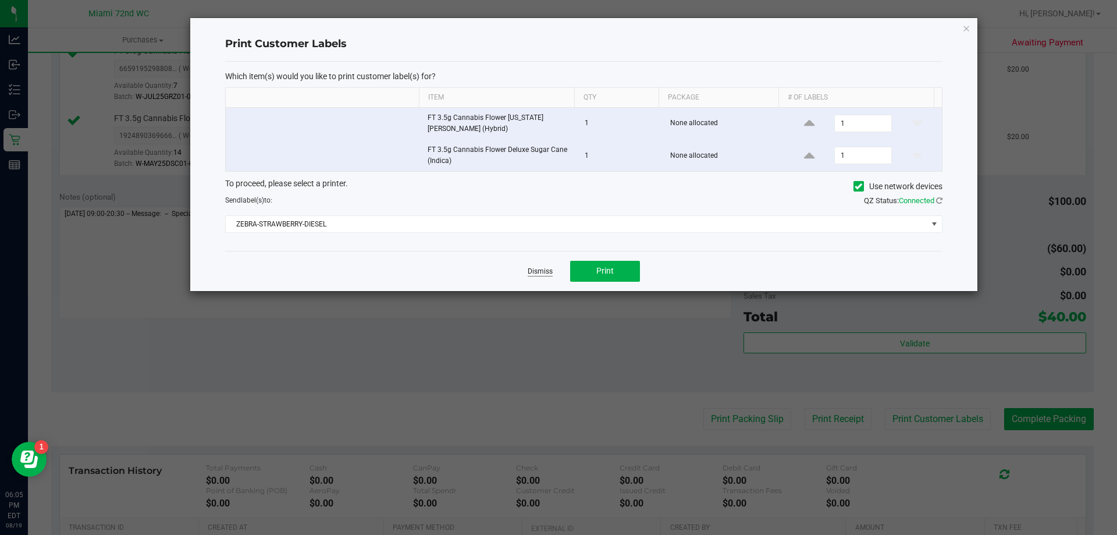
click at [544, 274] on link "Dismiss" at bounding box center [540, 272] width 25 height 10
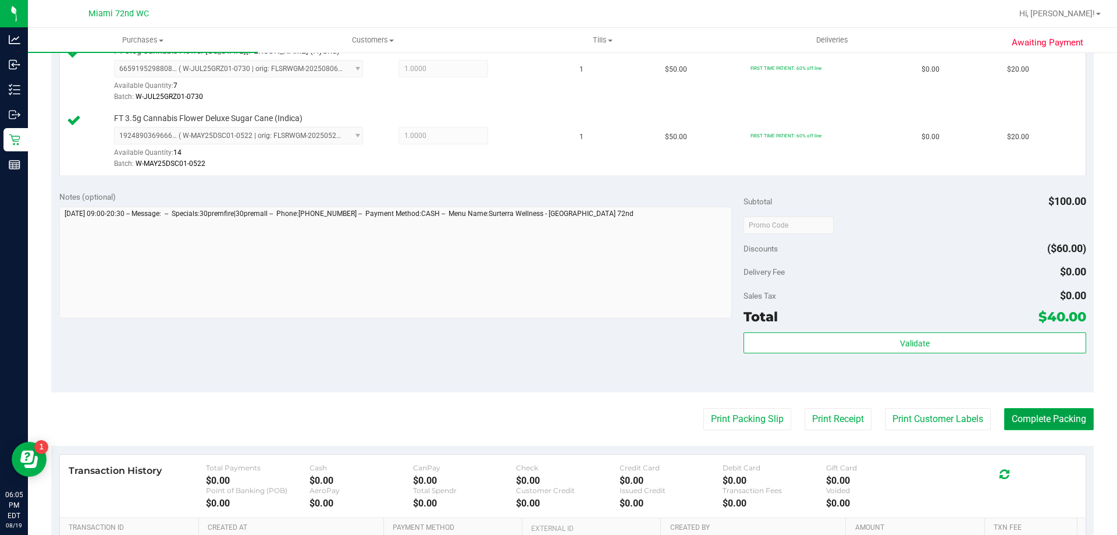
click at [1036, 424] on button "Complete Packing" at bounding box center [1049, 419] width 90 height 22
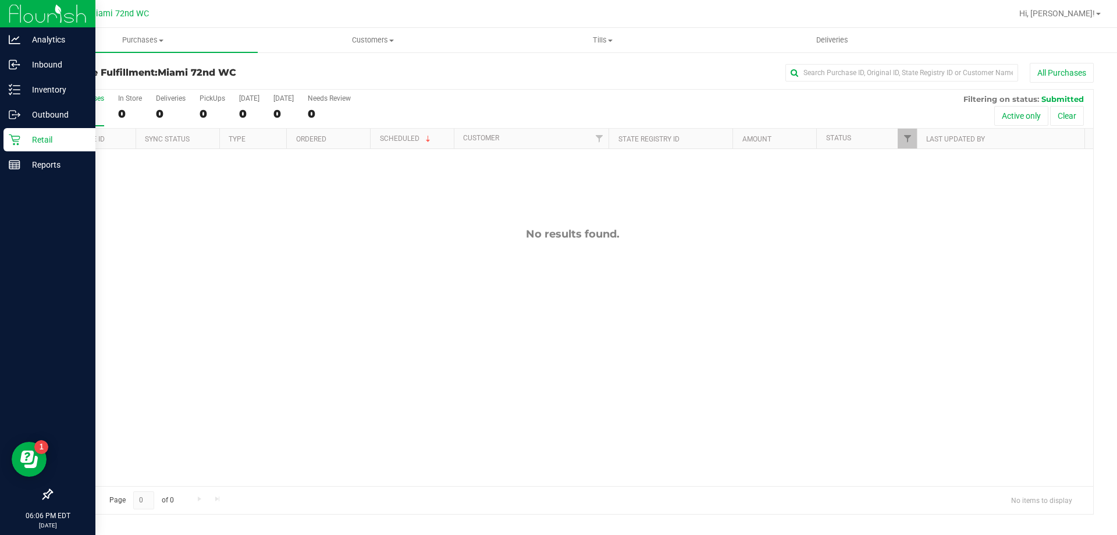
click at [12, 138] on icon at bounding box center [15, 140] width 12 height 12
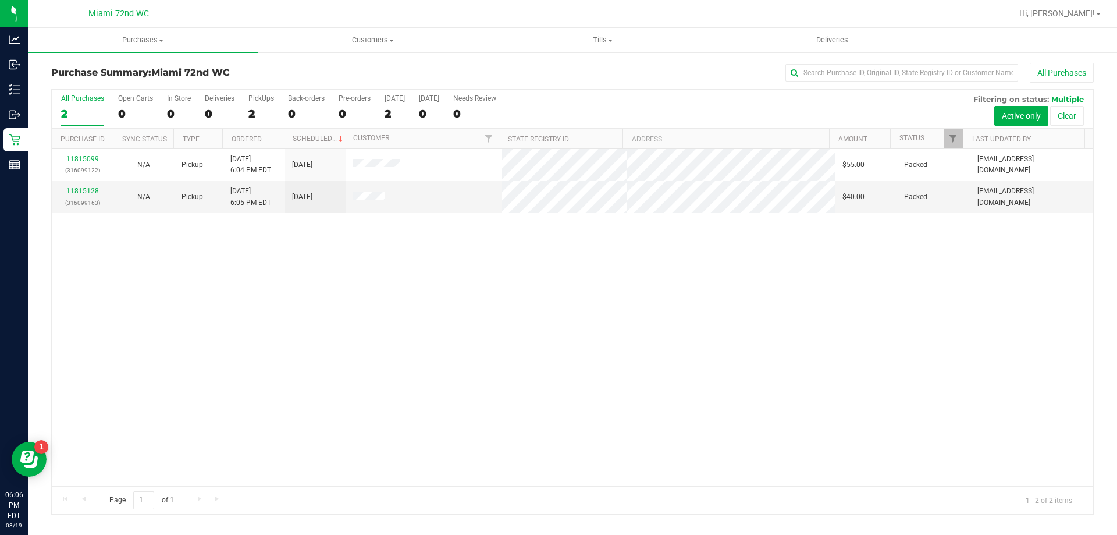
click at [580, 404] on div "11815099 (316099122) N/A Pickup [DATE] 6:04 PM EDT 8/19/2025 $55.00 Packed [EMA…" at bounding box center [573, 317] width 1042 height 337
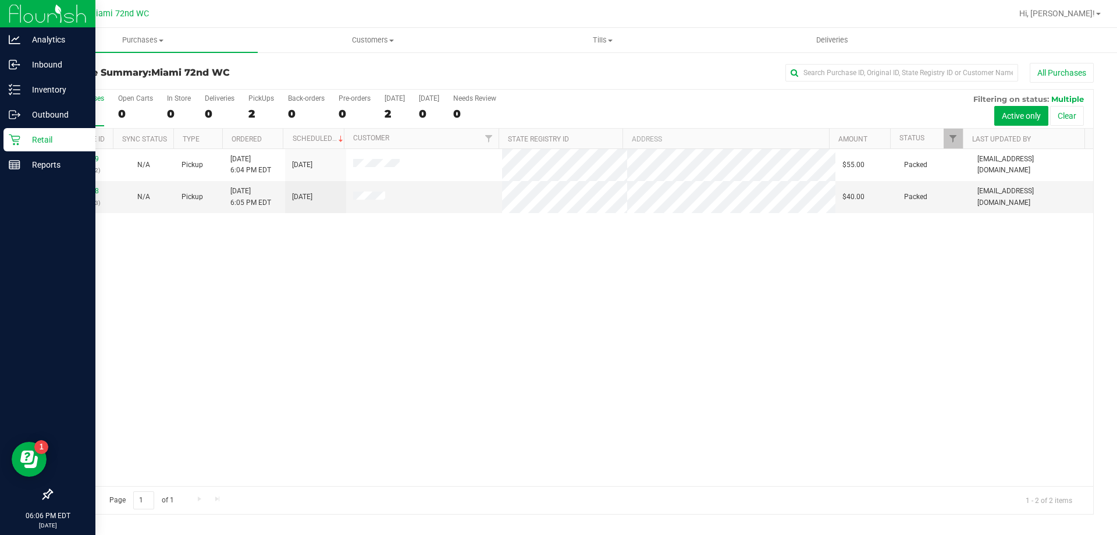
click at [23, 140] on p "Retail" at bounding box center [55, 140] width 70 height 14
click at [35, 94] on p "Inventory" at bounding box center [55, 90] width 70 height 14
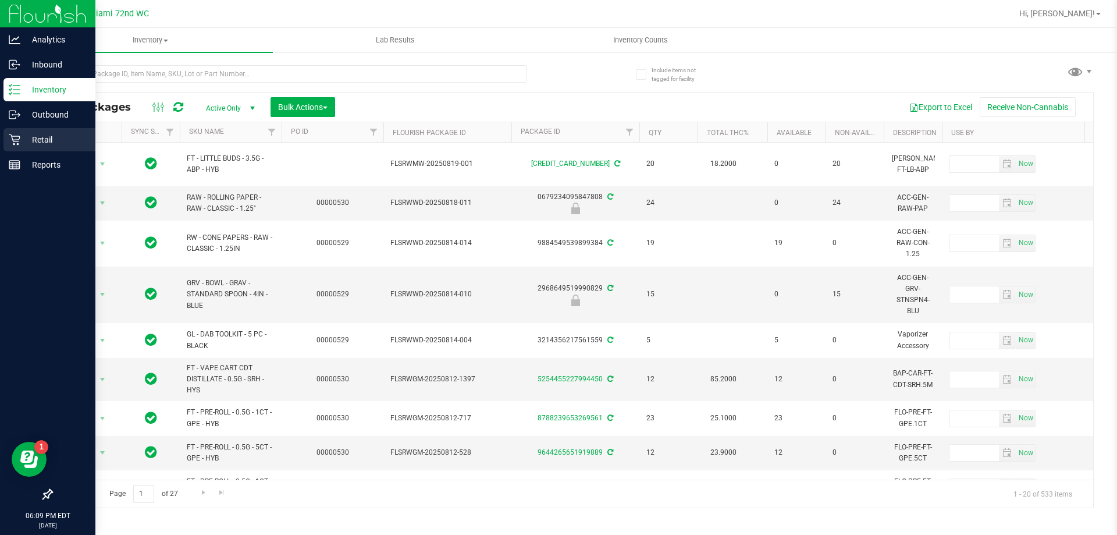
click at [23, 144] on p "Retail" at bounding box center [55, 140] width 70 height 14
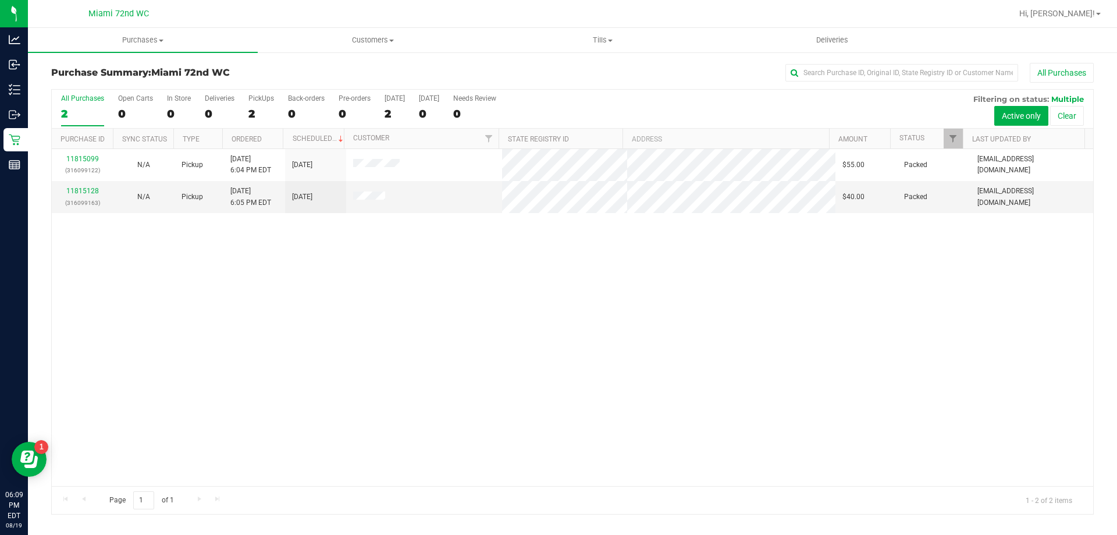
click at [236, 358] on div "11815099 (316099122) N/A Pickup [DATE] 6:04 PM EDT 8/19/2025 $55.00 Packed [EMA…" at bounding box center [573, 317] width 1042 height 337
